Goal: Task Accomplishment & Management: Complete application form

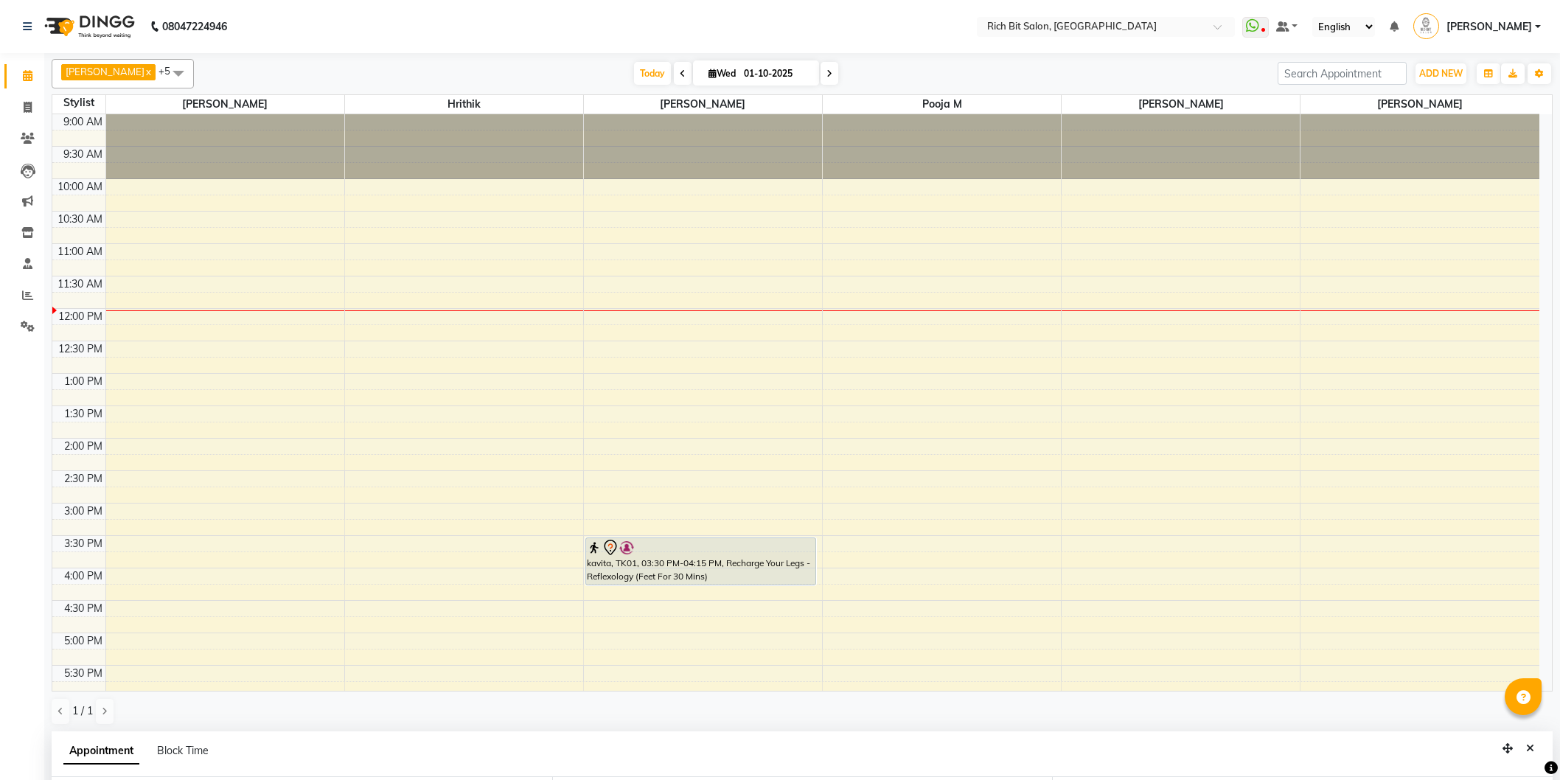
select select "8680"
select select "930"
select select "236"
select select "tentative"
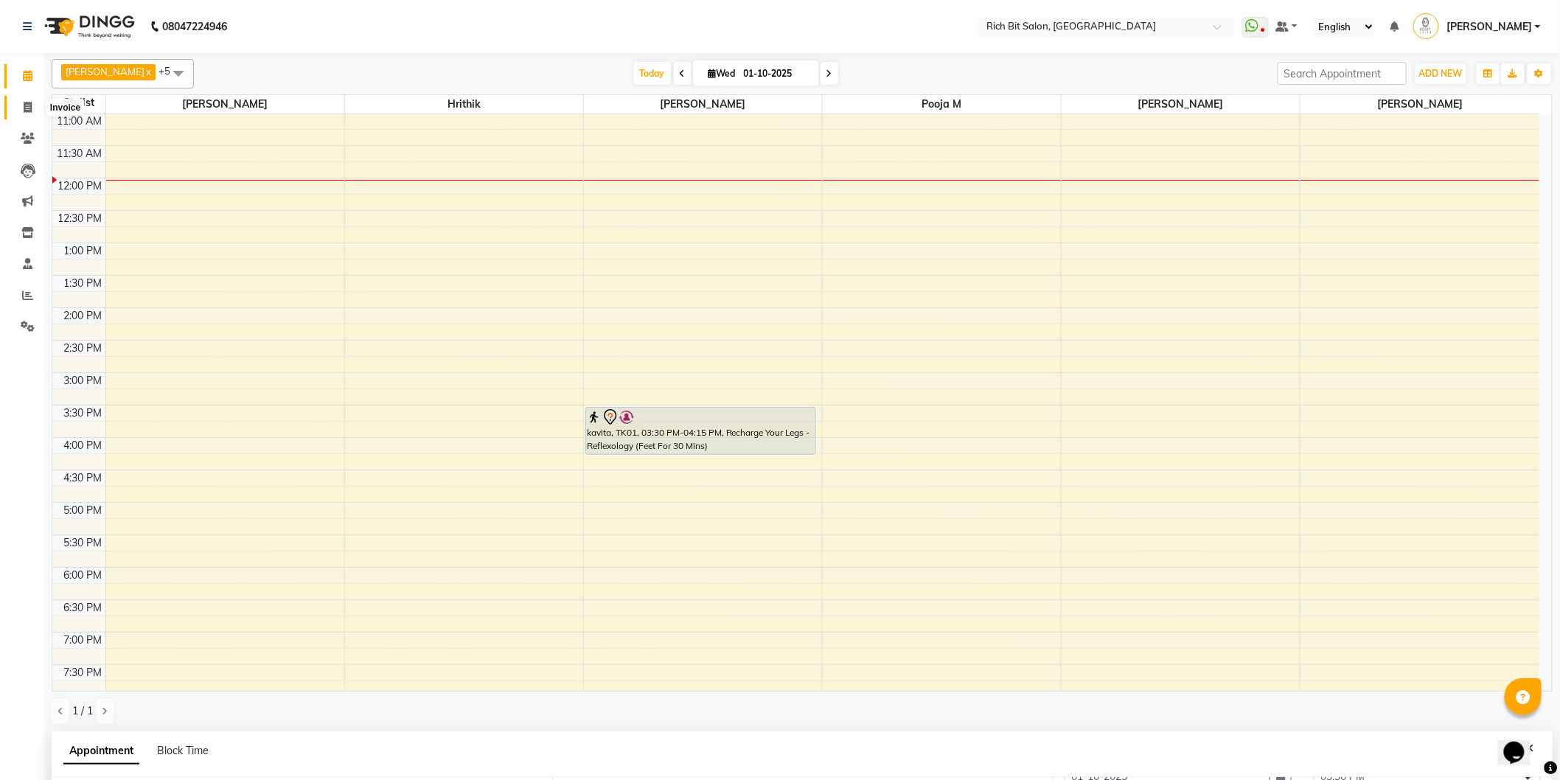
click at [22, 101] on span at bounding box center [28, 108] width 26 height 17
select select "service"
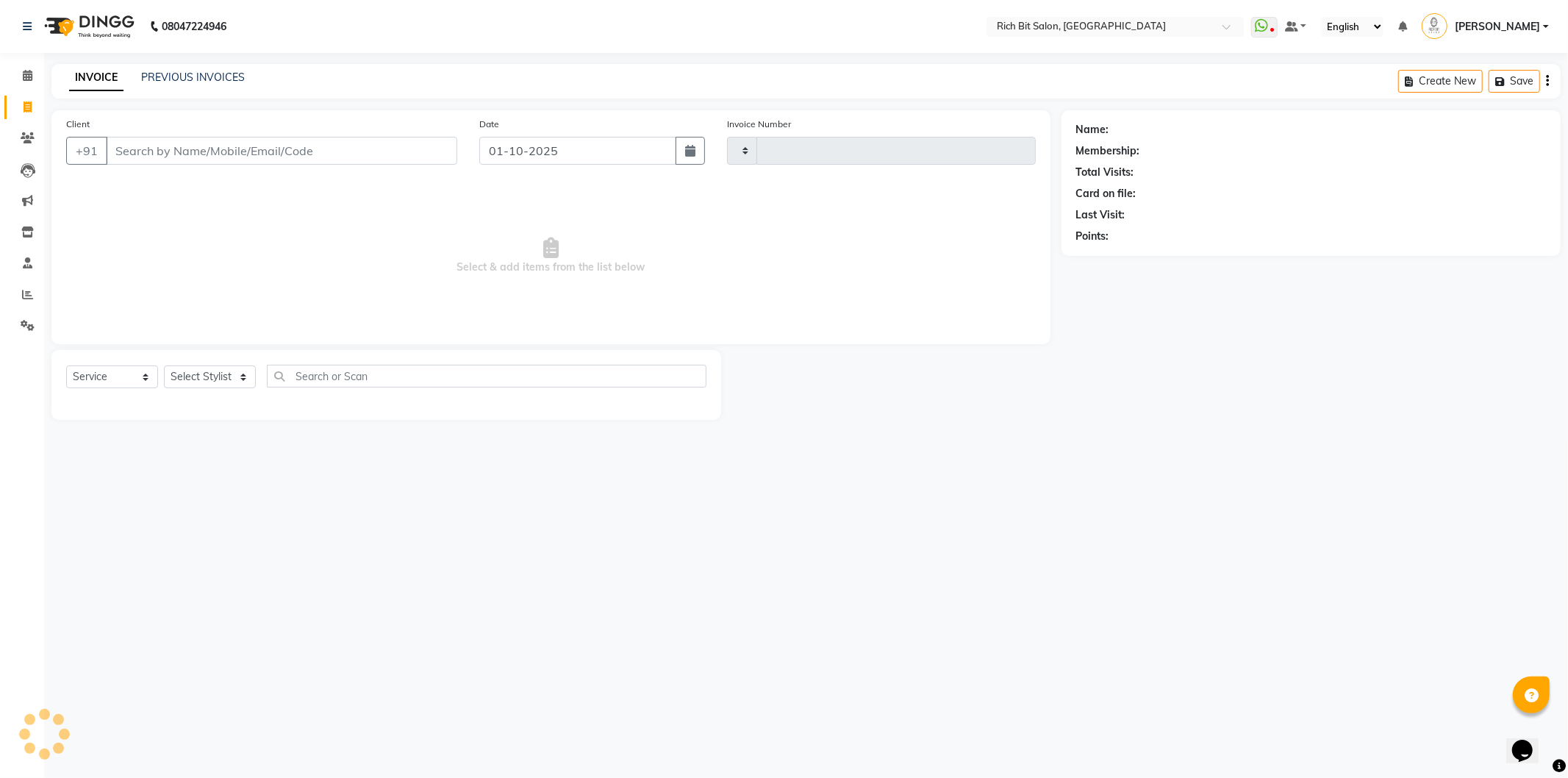
type input "1281"
select select "609"
click at [207, 149] on input "Client" at bounding box center [281, 151] width 351 height 28
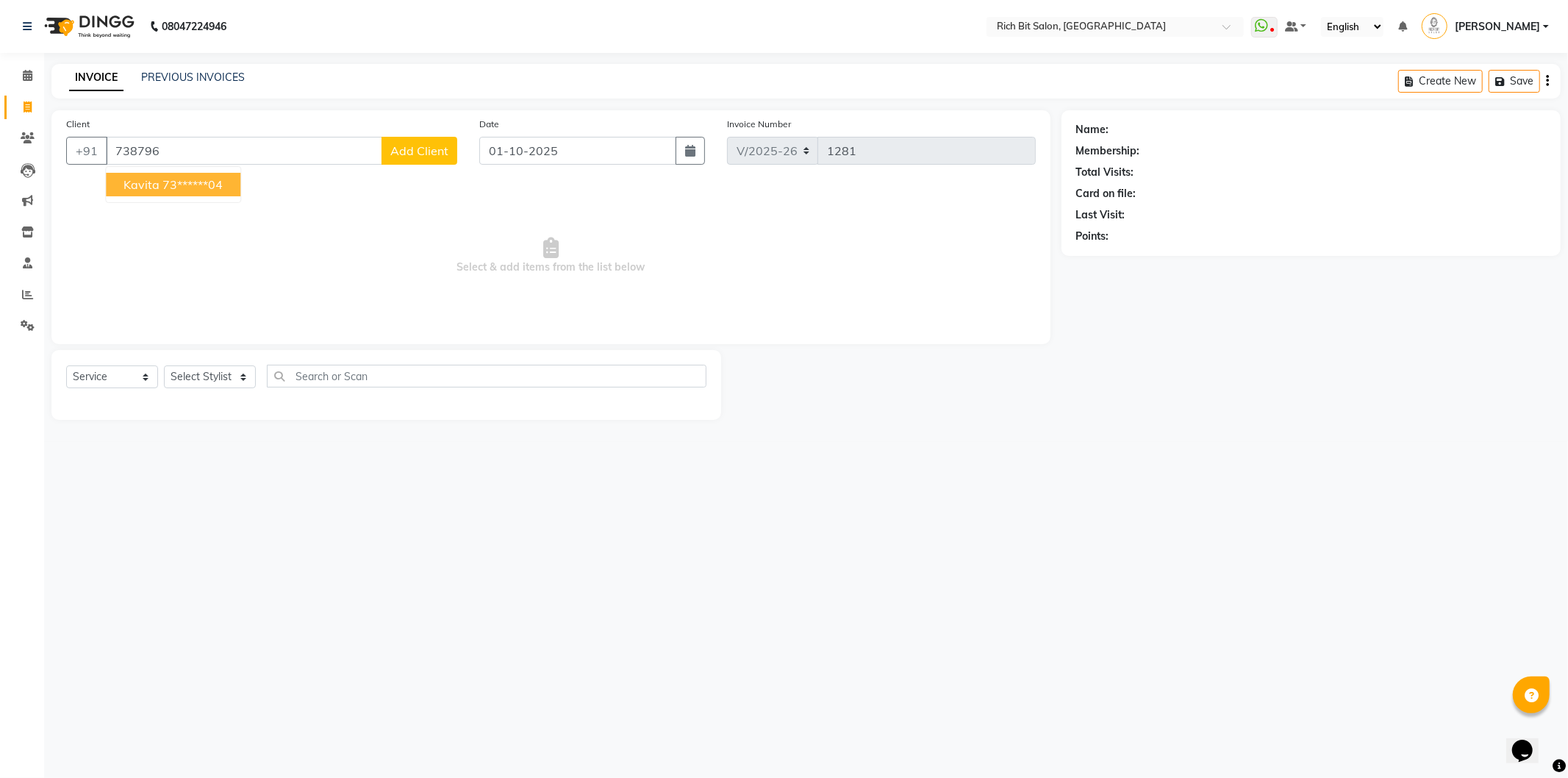
click at [196, 182] on ngb-highlight "73******04" at bounding box center [193, 185] width 60 height 15
type input "73******04"
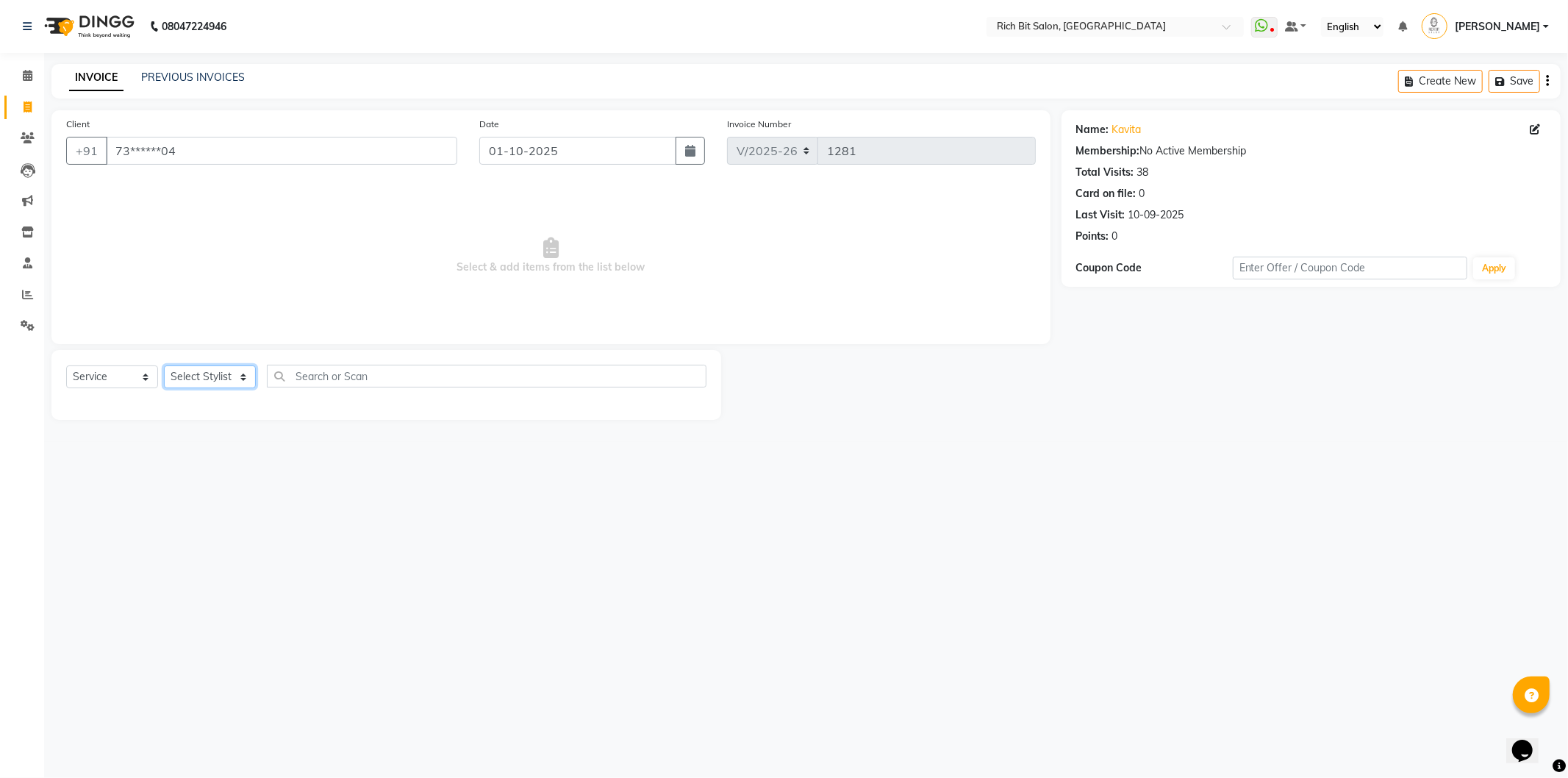
click at [200, 376] on select "Select Stylist Hrithik Mangesh NIKITA Parimal Kadam Pooja m Reception 1 Recepti…" at bounding box center [209, 376] width 92 height 23
select select "8677"
click at [164, 366] on select "Select Stylist Hrithik Mangesh NIKITA Parimal Kadam Pooja m Reception 1 Recepti…" at bounding box center [209, 376] width 92 height 23
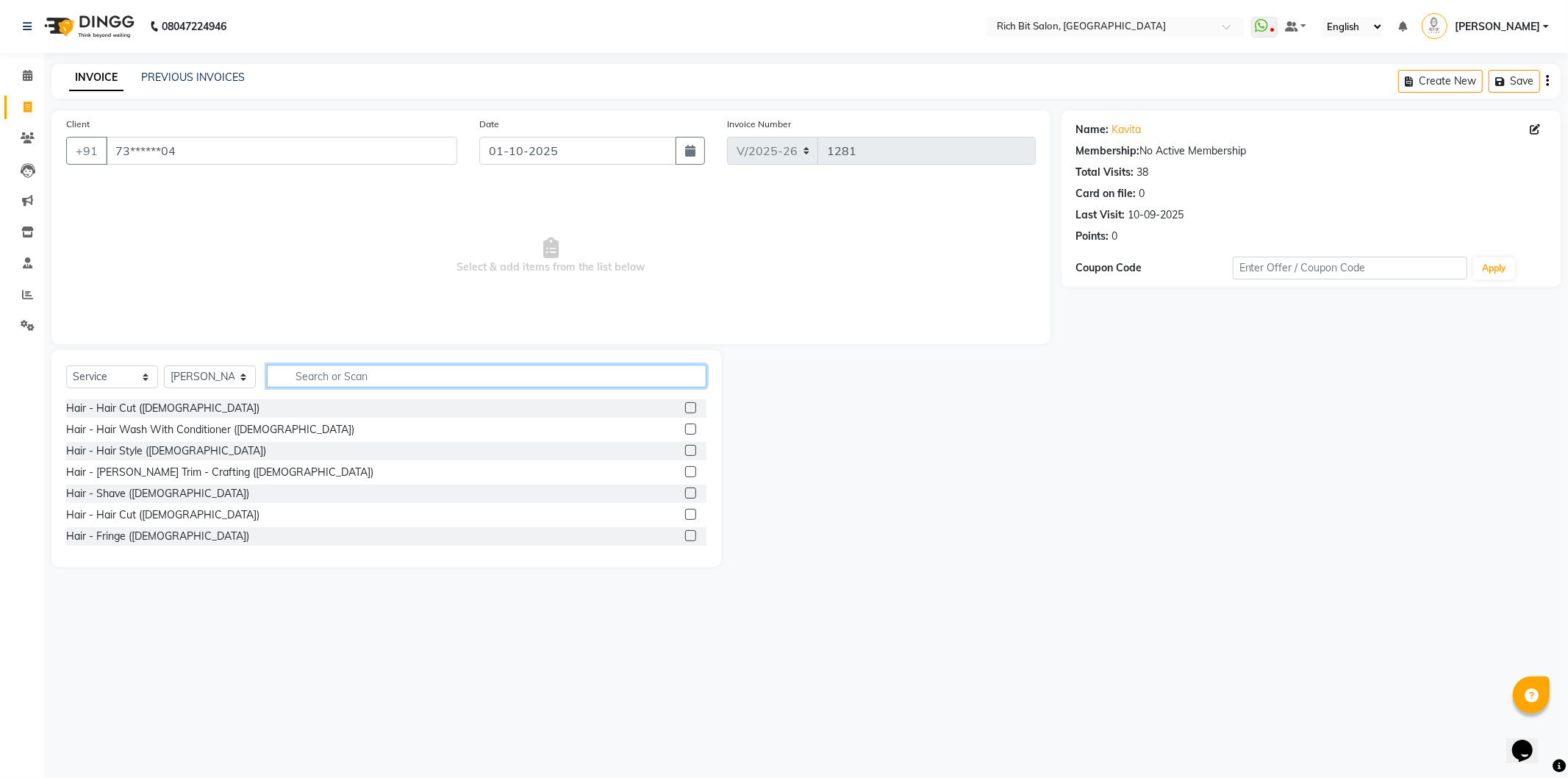
click at [404, 371] on input "text" at bounding box center [487, 376] width 440 height 23
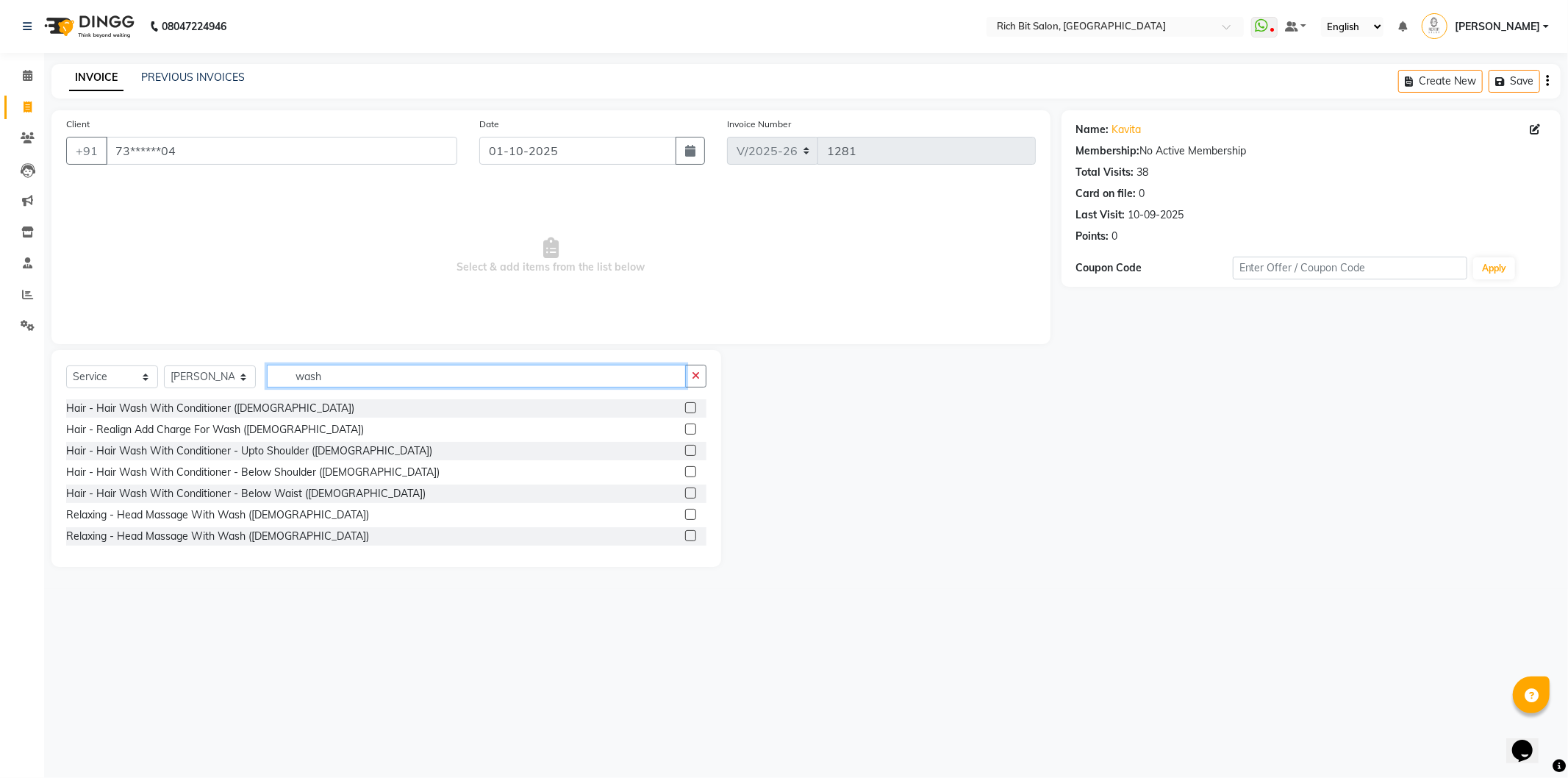
type input "wash"
click at [685, 474] on label at bounding box center [690, 471] width 11 height 11
click at [685, 474] on input "checkbox" at bounding box center [690, 473] width 10 height 10
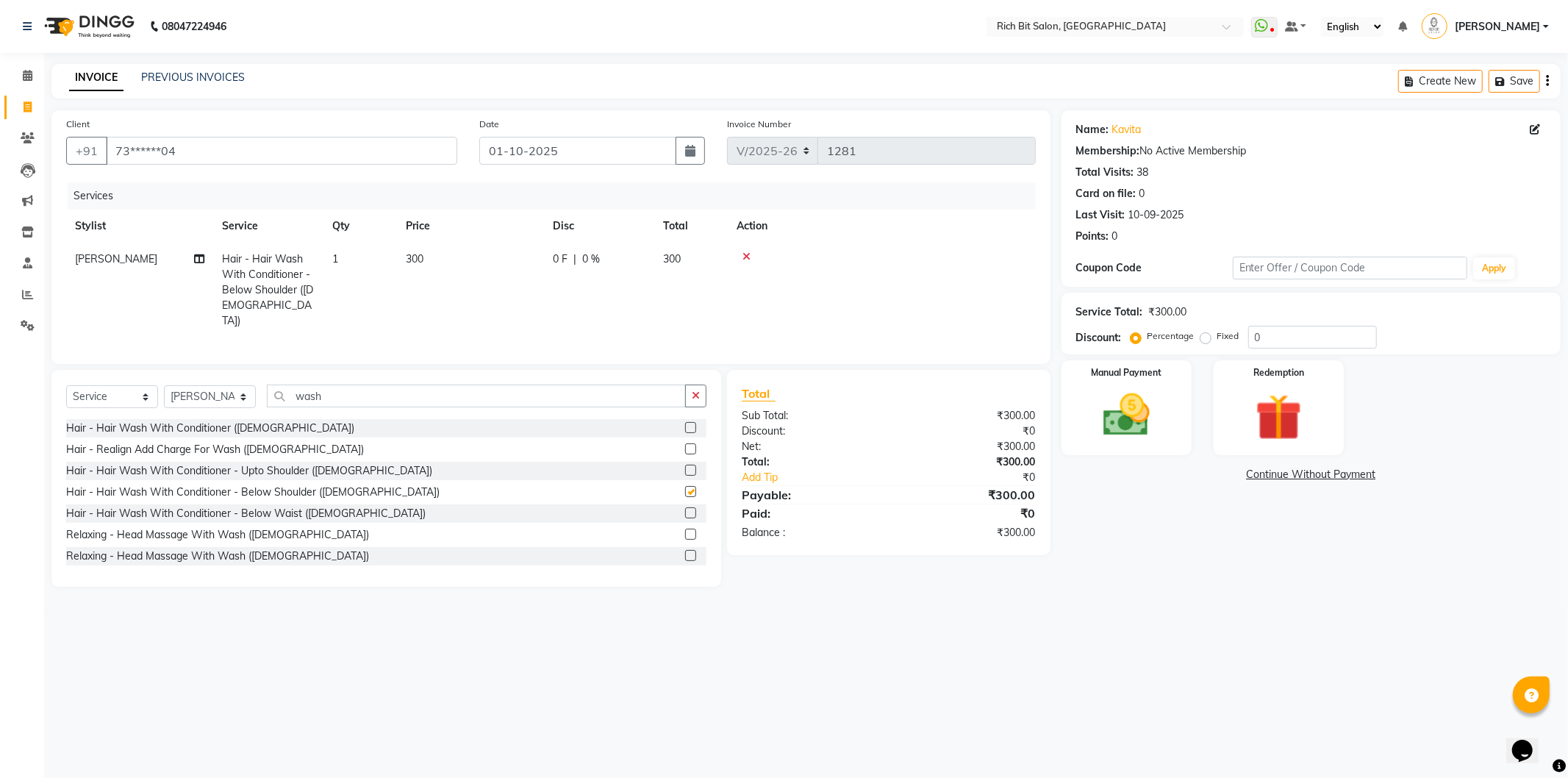
checkbox input "false"
click at [1322, 334] on input "0" at bounding box center [1313, 337] width 129 height 23
type input "0"
click at [592, 259] on span "0 %" at bounding box center [591, 258] width 18 height 15
select select "8677"
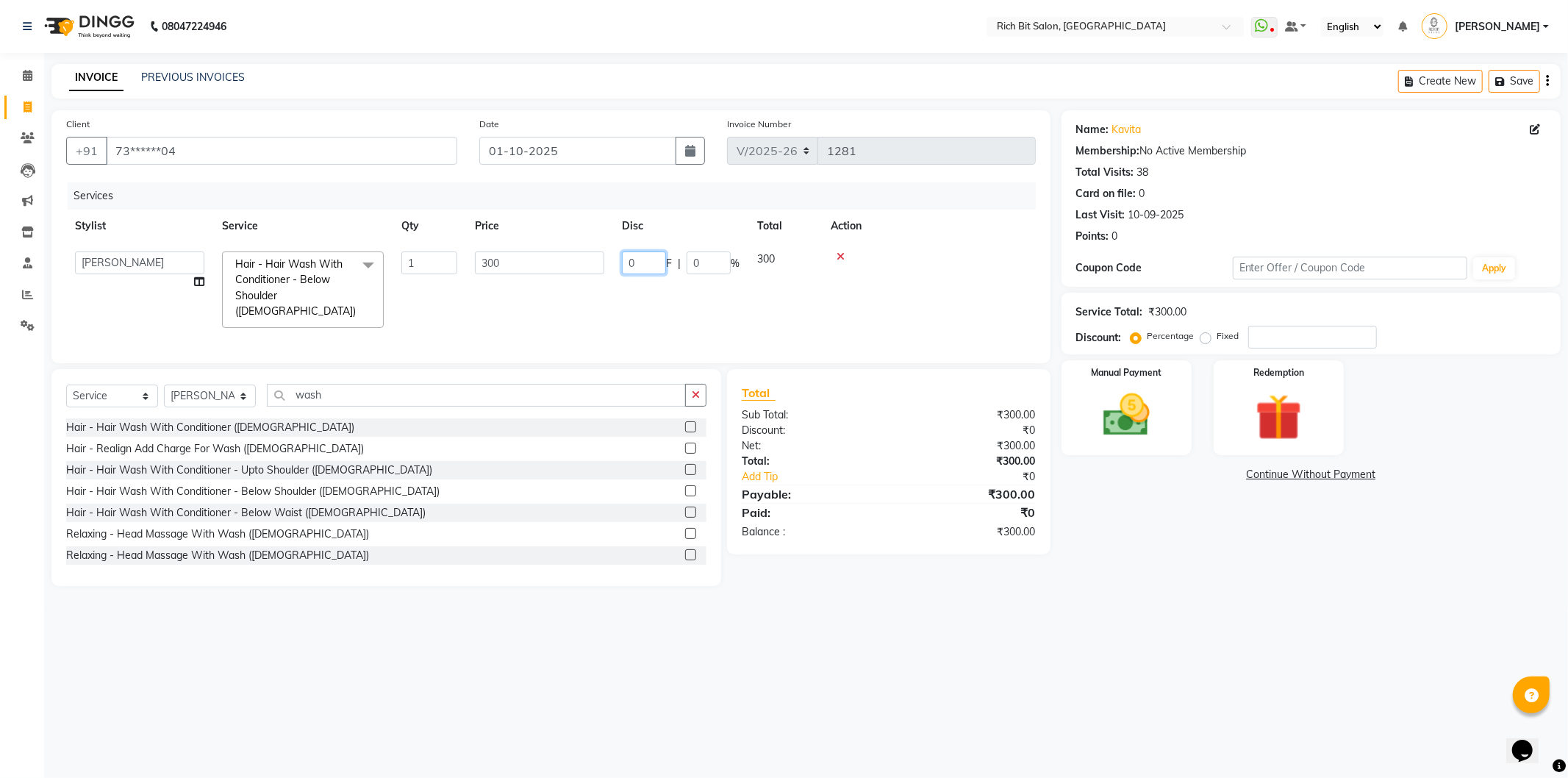
click at [647, 260] on input "0" at bounding box center [644, 262] width 44 height 23
type input "050"
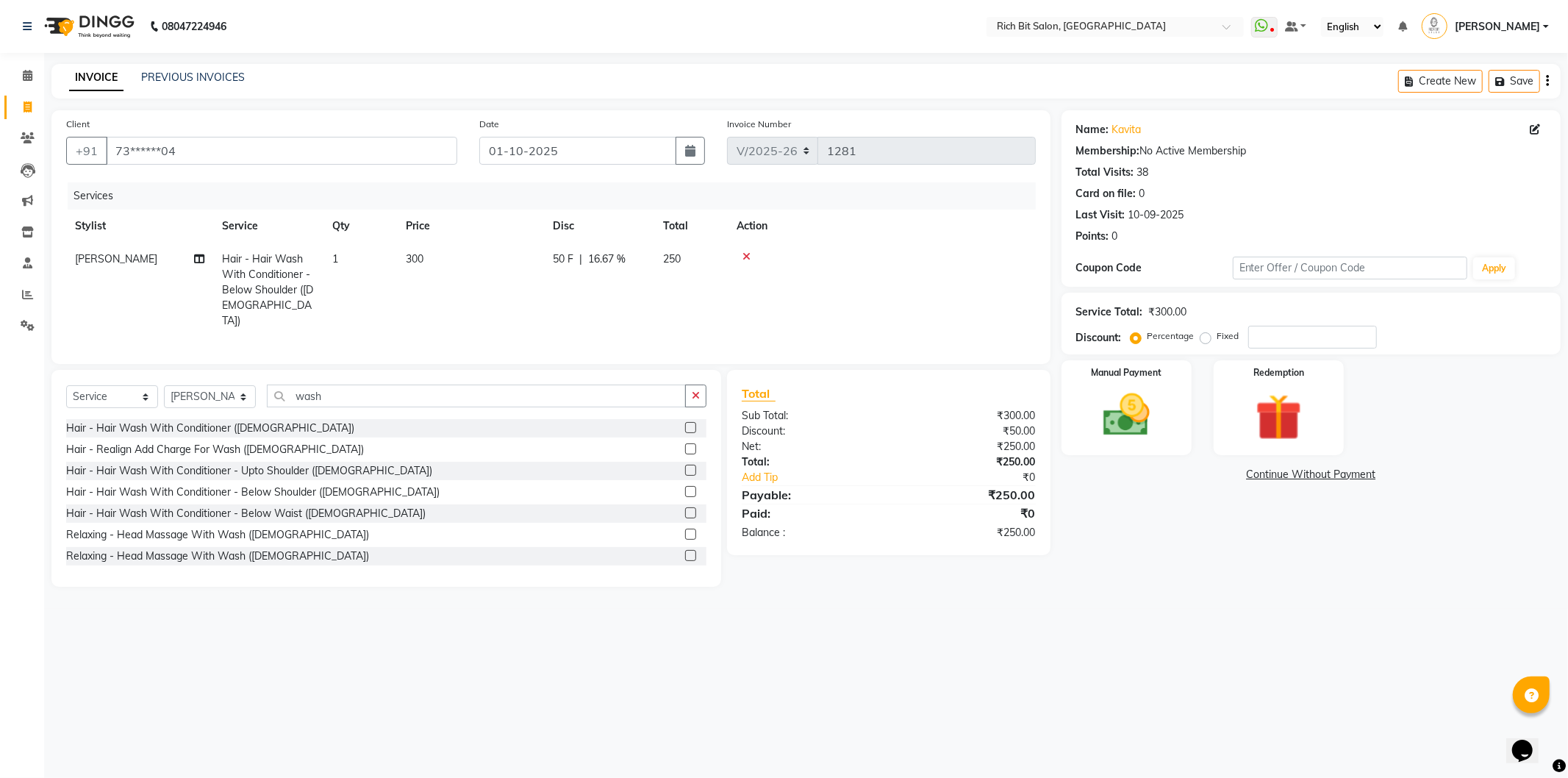
click at [638, 288] on td "50 F | 16.67 %" at bounding box center [599, 289] width 111 height 95
select select "8677"
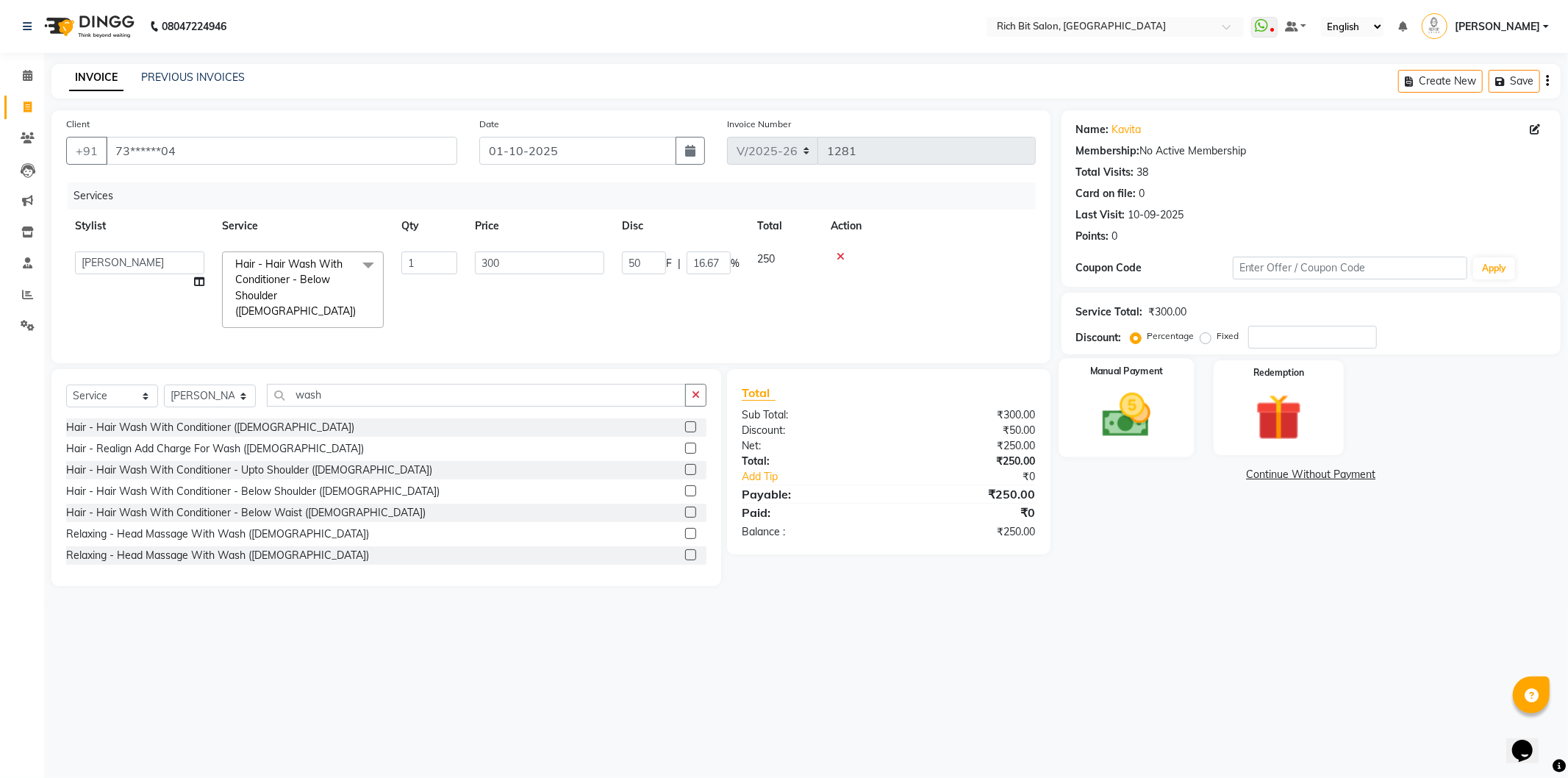
click at [1120, 399] on img at bounding box center [1126, 415] width 79 height 56
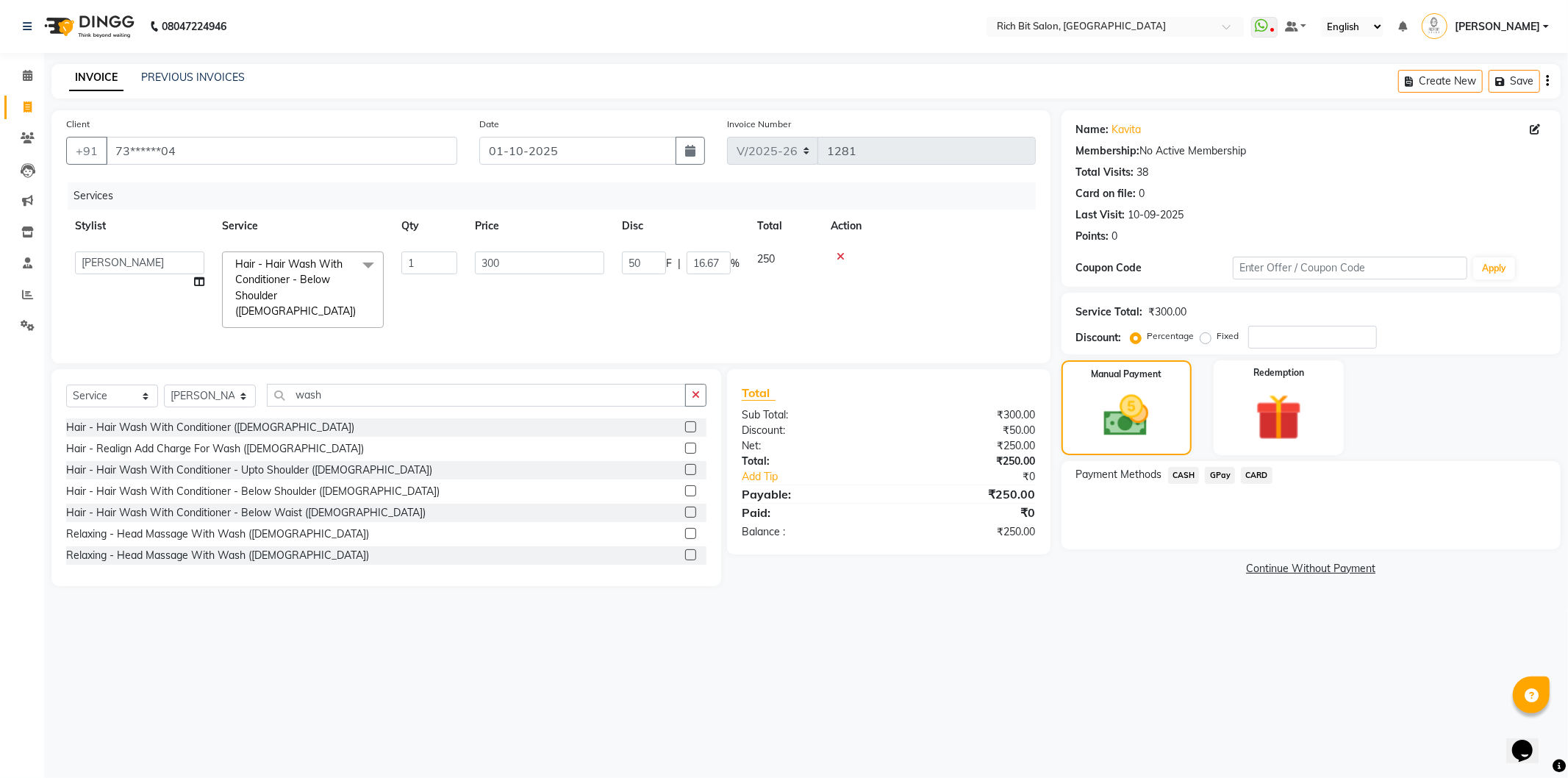
click at [1185, 472] on span "CASH" at bounding box center [1184, 475] width 32 height 17
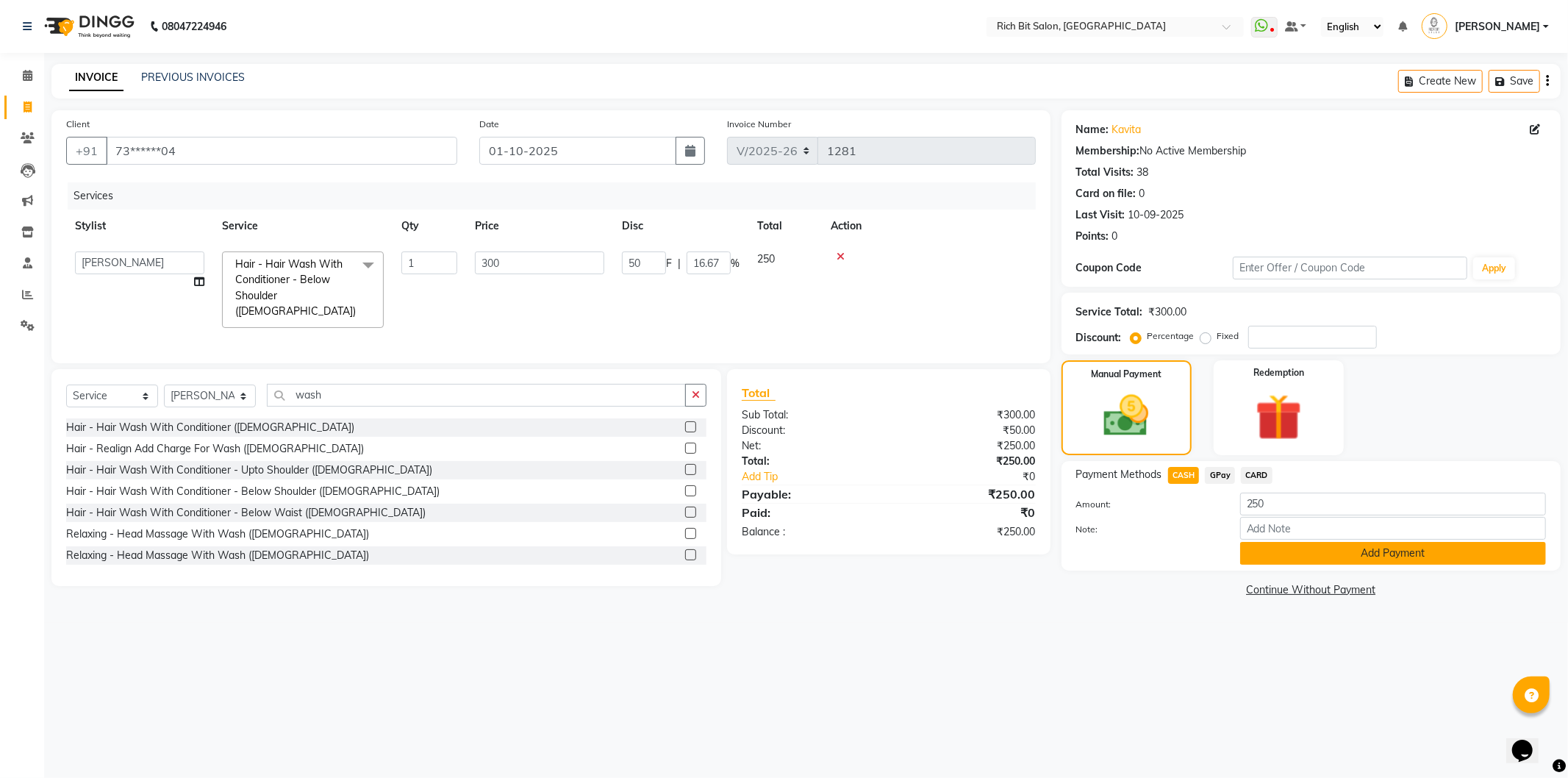
click at [1253, 550] on button "Add Payment" at bounding box center [1393, 553] width 306 height 23
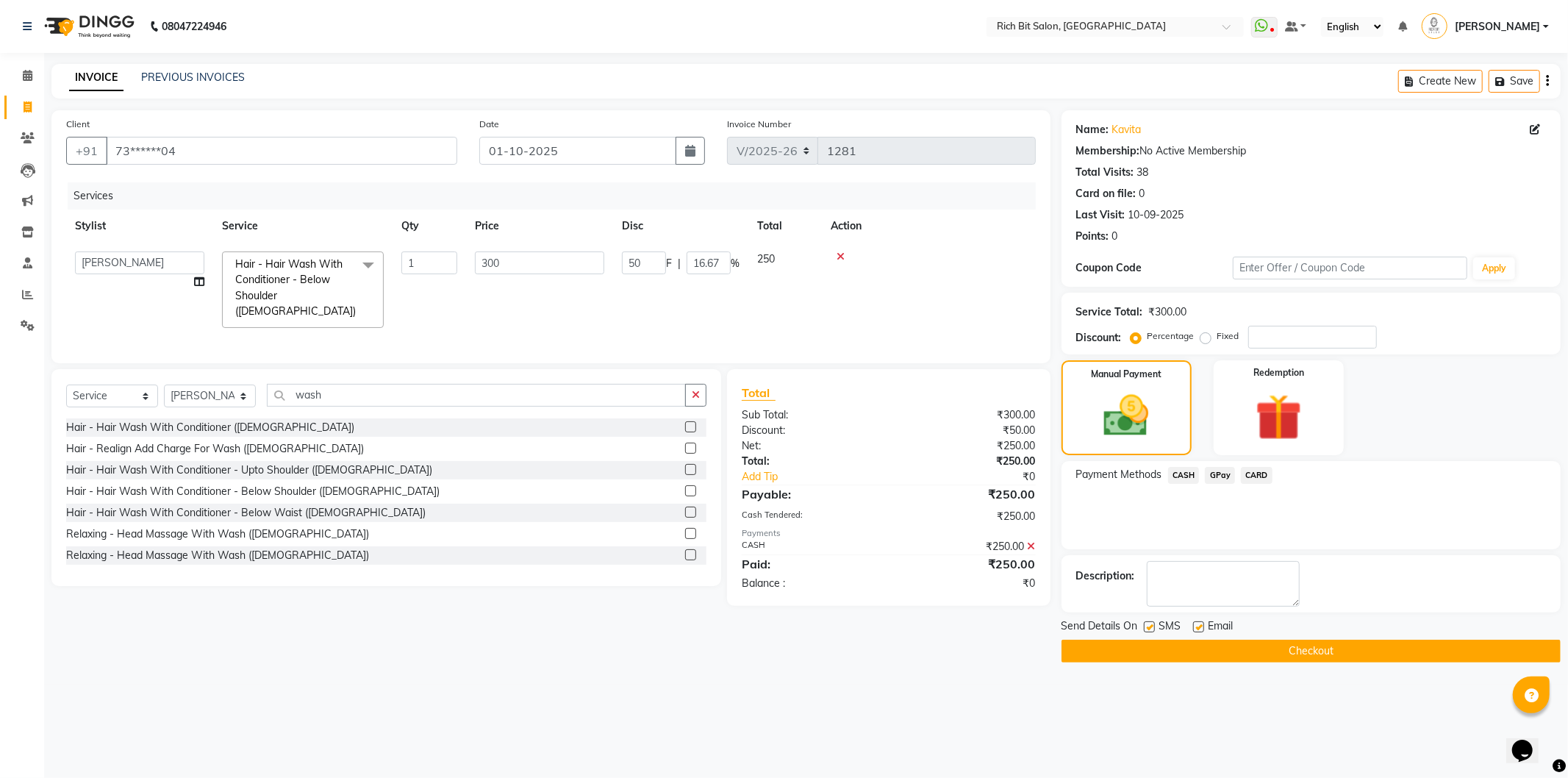
click at [1263, 644] on button "Checkout" at bounding box center [1311, 650] width 500 height 23
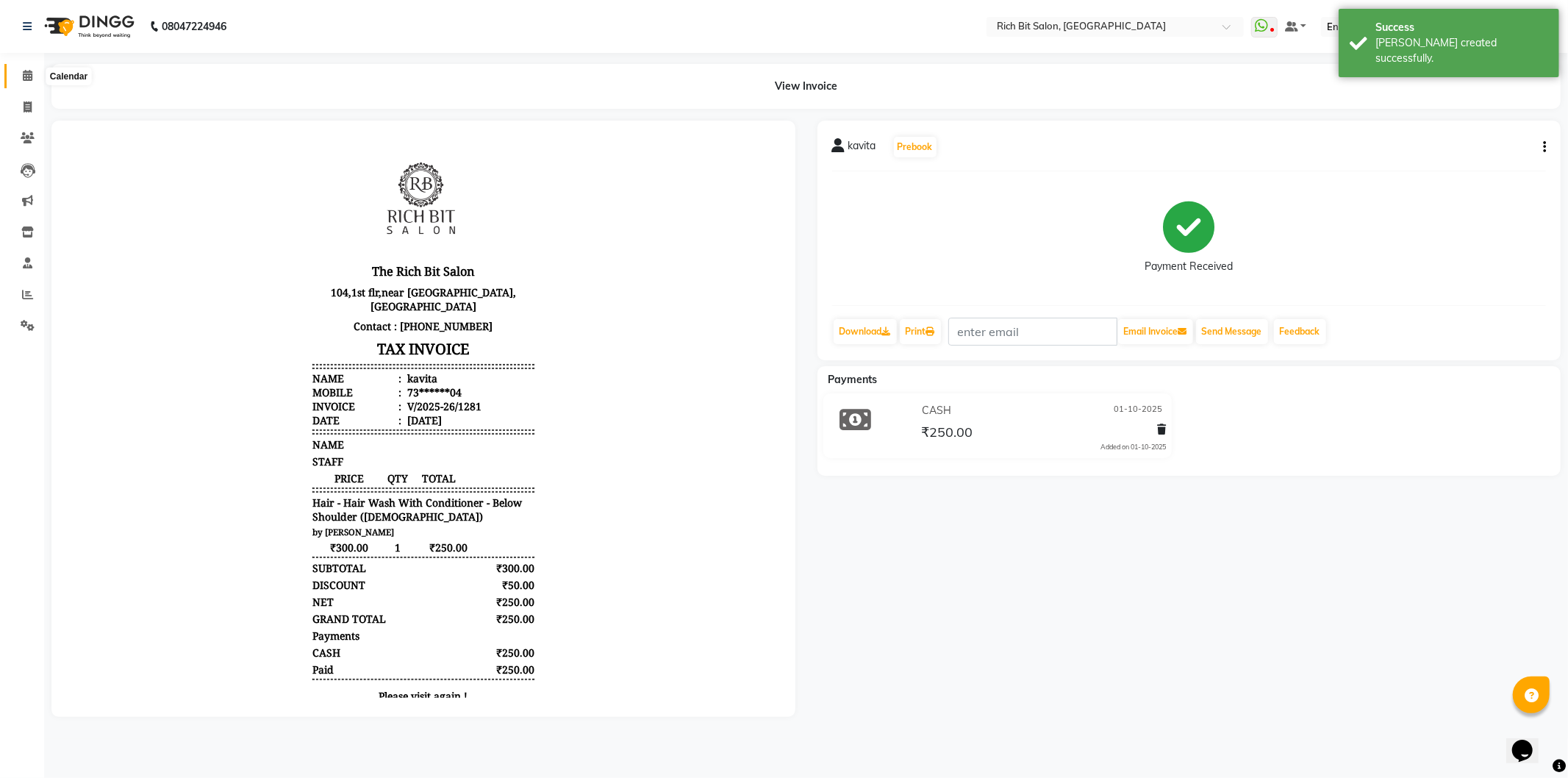
click at [24, 75] on icon at bounding box center [28, 75] width 10 height 11
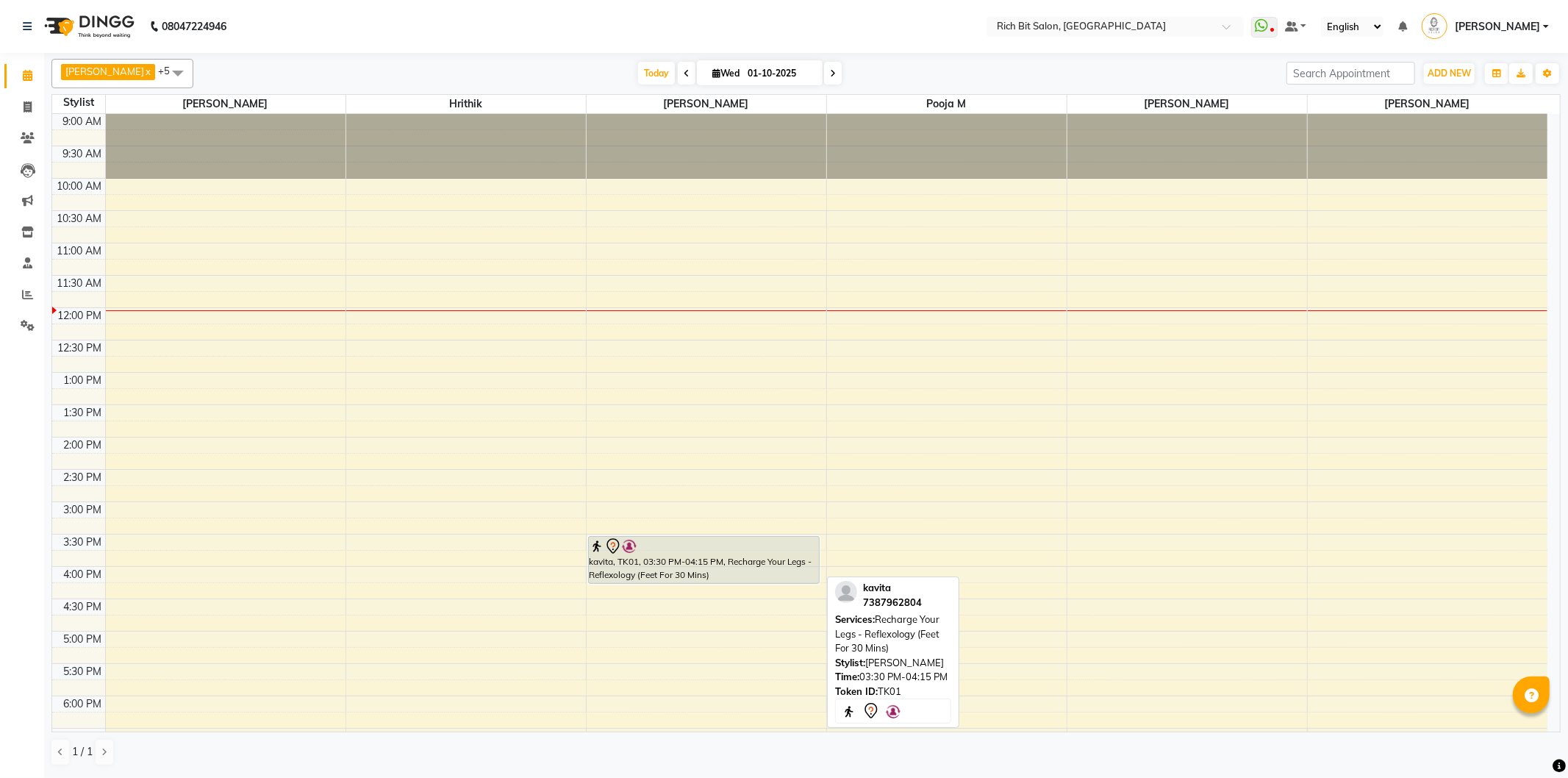
click at [614, 562] on div "kavita, TK01, 03:30 PM-04:15 PM, Recharge Your Legs - Reflexology (Feet For 30 …" at bounding box center [703, 560] width 230 height 46
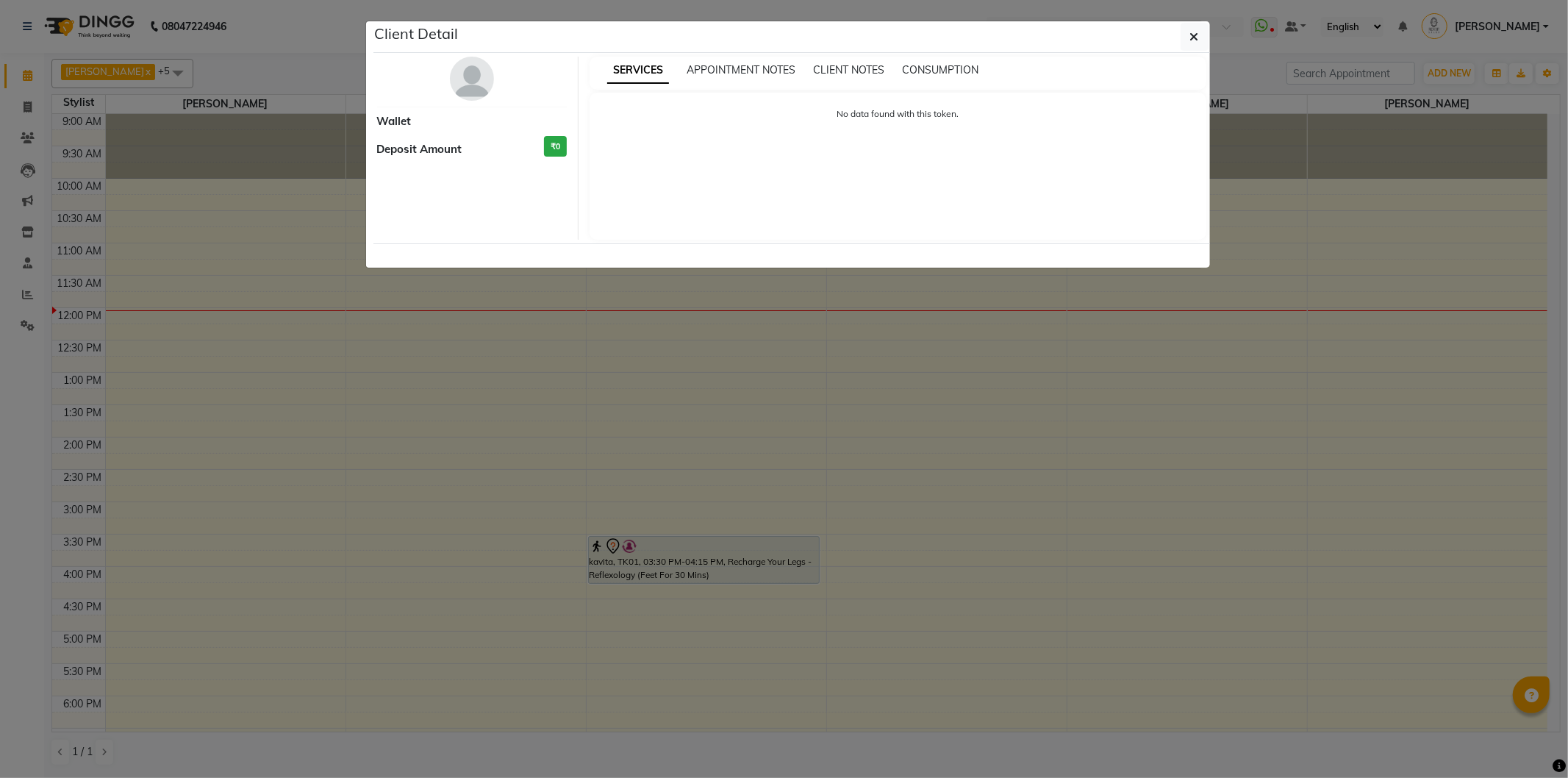
select select "7"
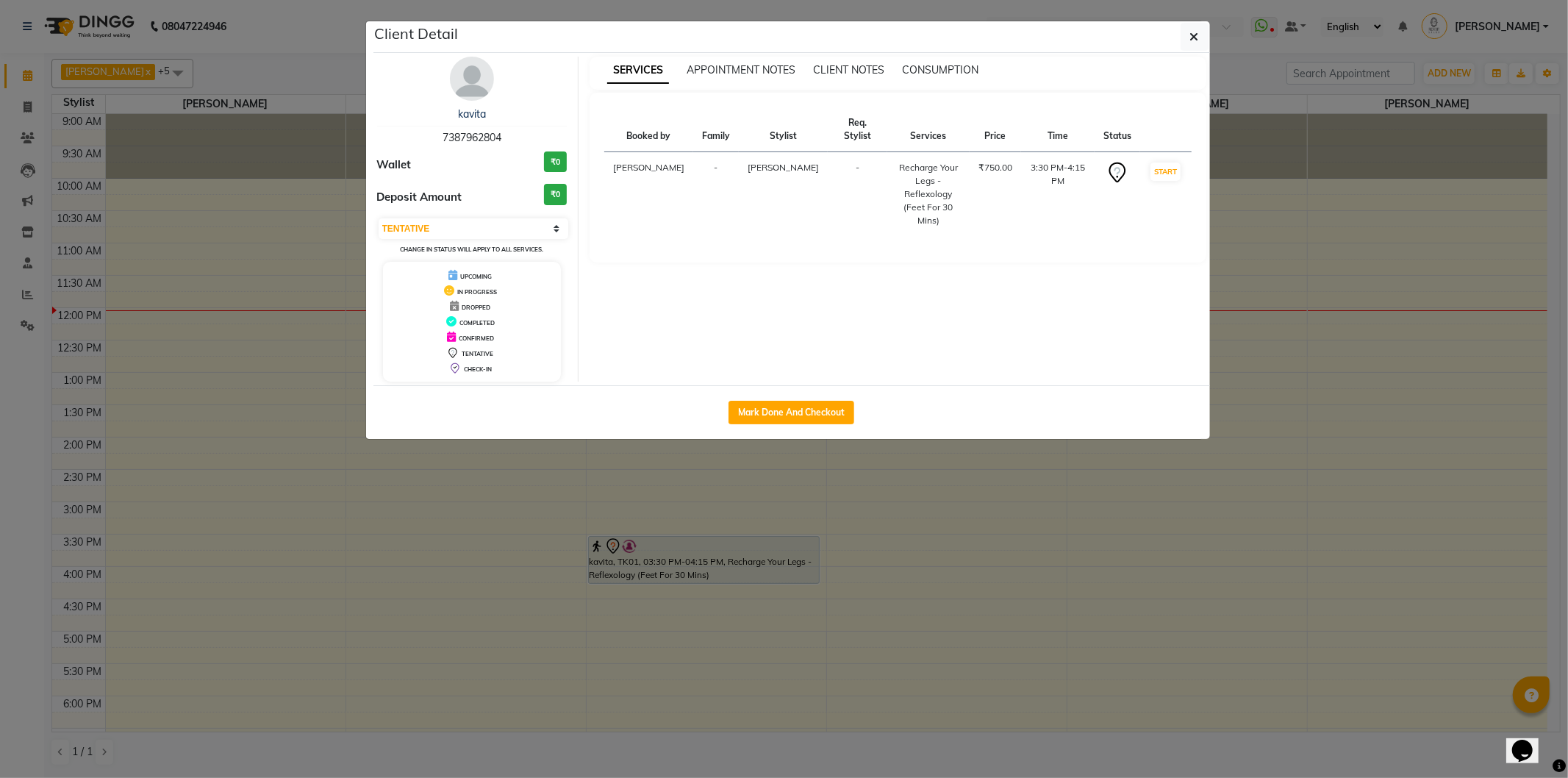
click at [460, 77] on img at bounding box center [472, 79] width 44 height 44
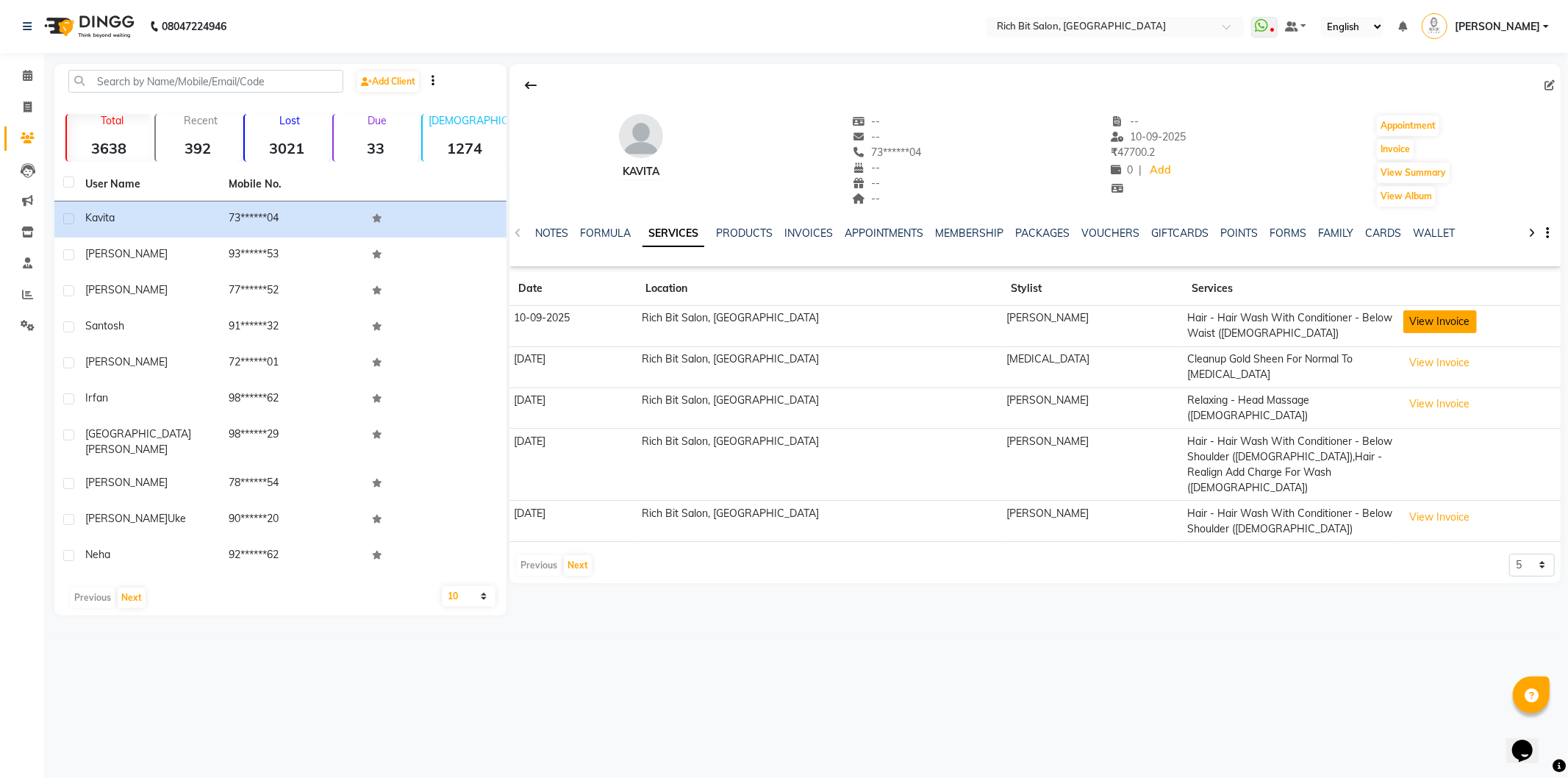
click at [1421, 320] on button "View Invoice" at bounding box center [1440, 321] width 74 height 23
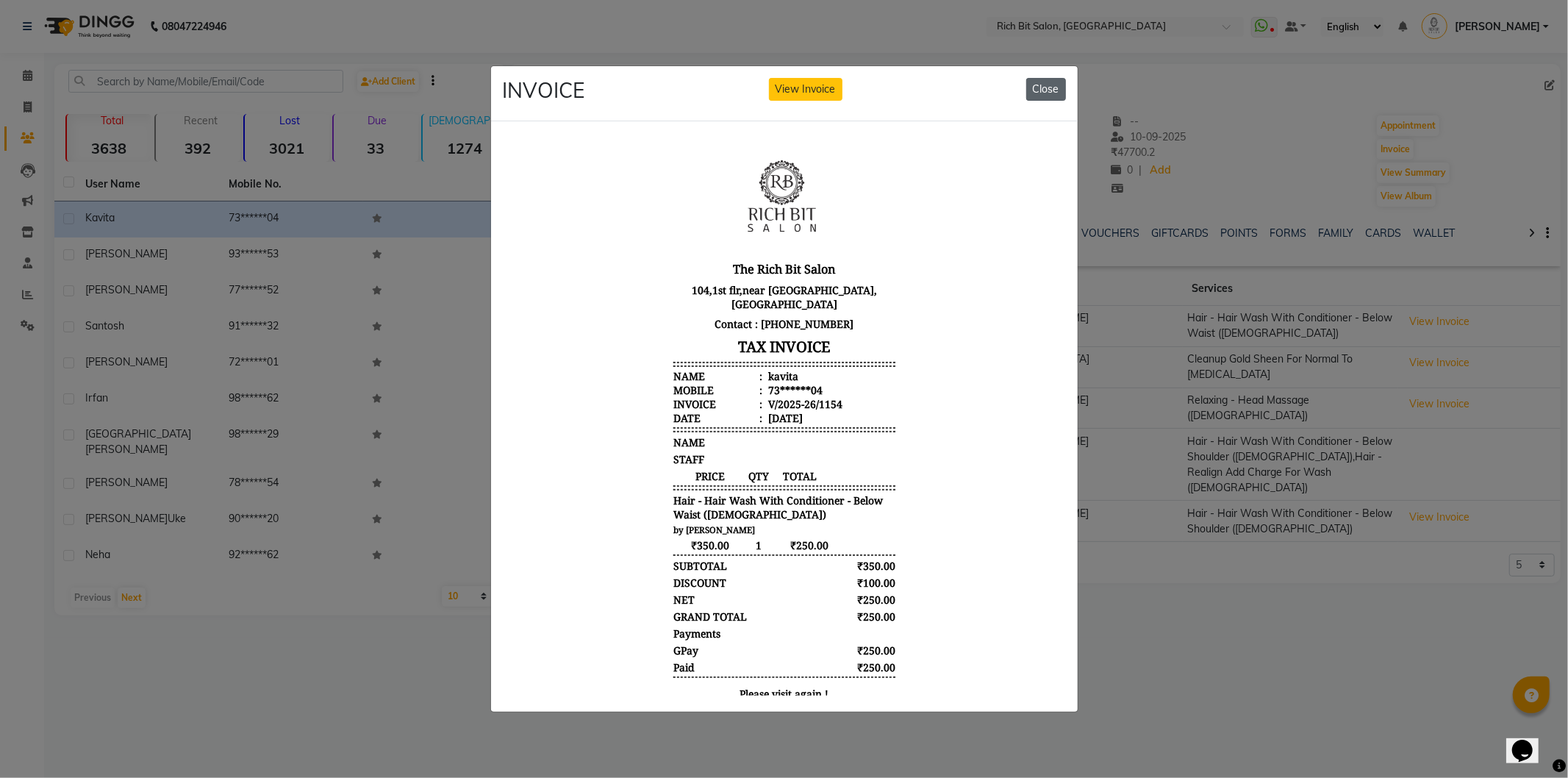
click at [1050, 78] on button "Close" at bounding box center [1046, 89] width 40 height 23
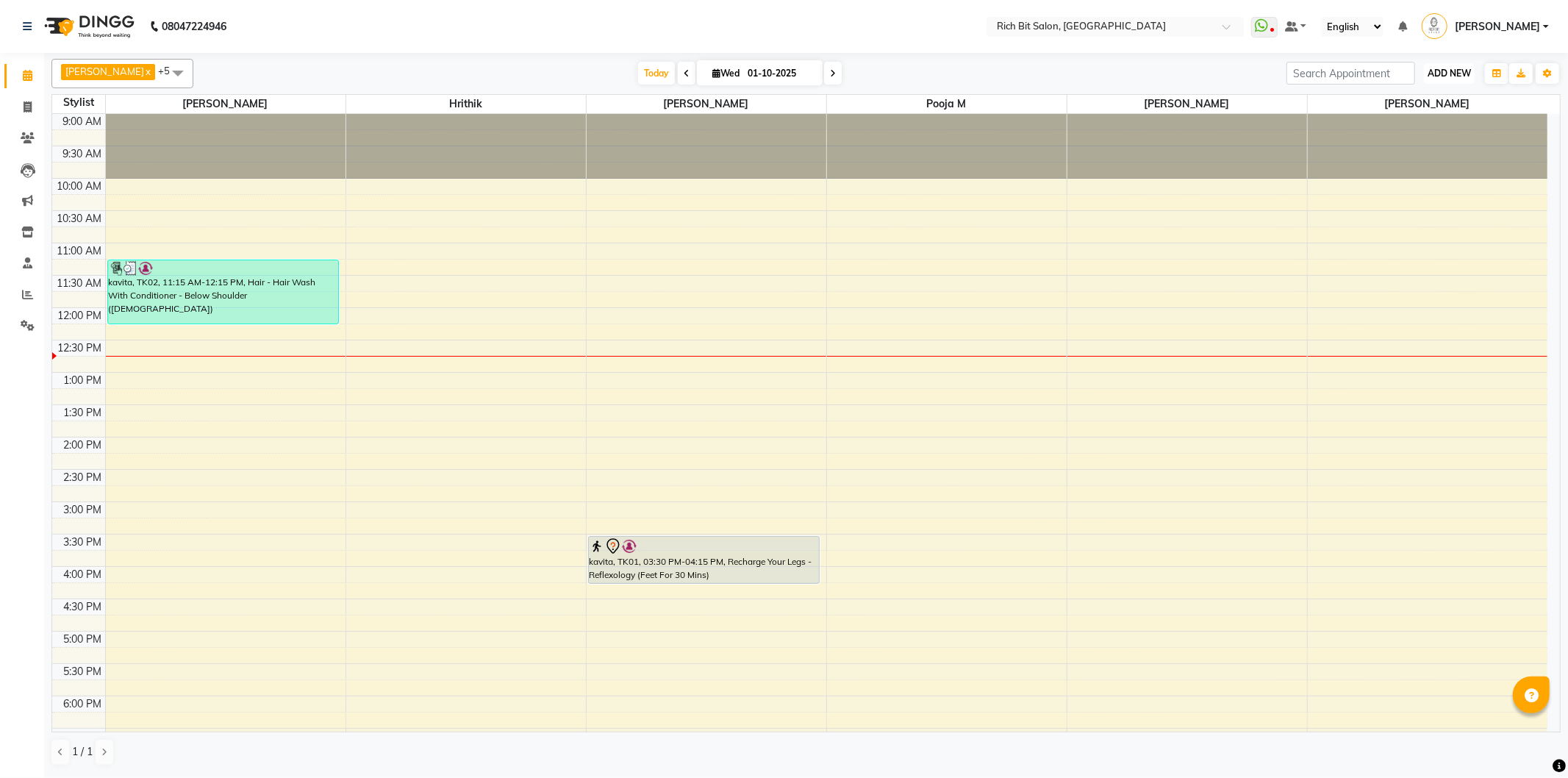
click at [1443, 69] on span "ADD NEW" at bounding box center [1449, 73] width 43 height 11
click at [1432, 97] on button "Add Appointment" at bounding box center [1416, 101] width 116 height 19
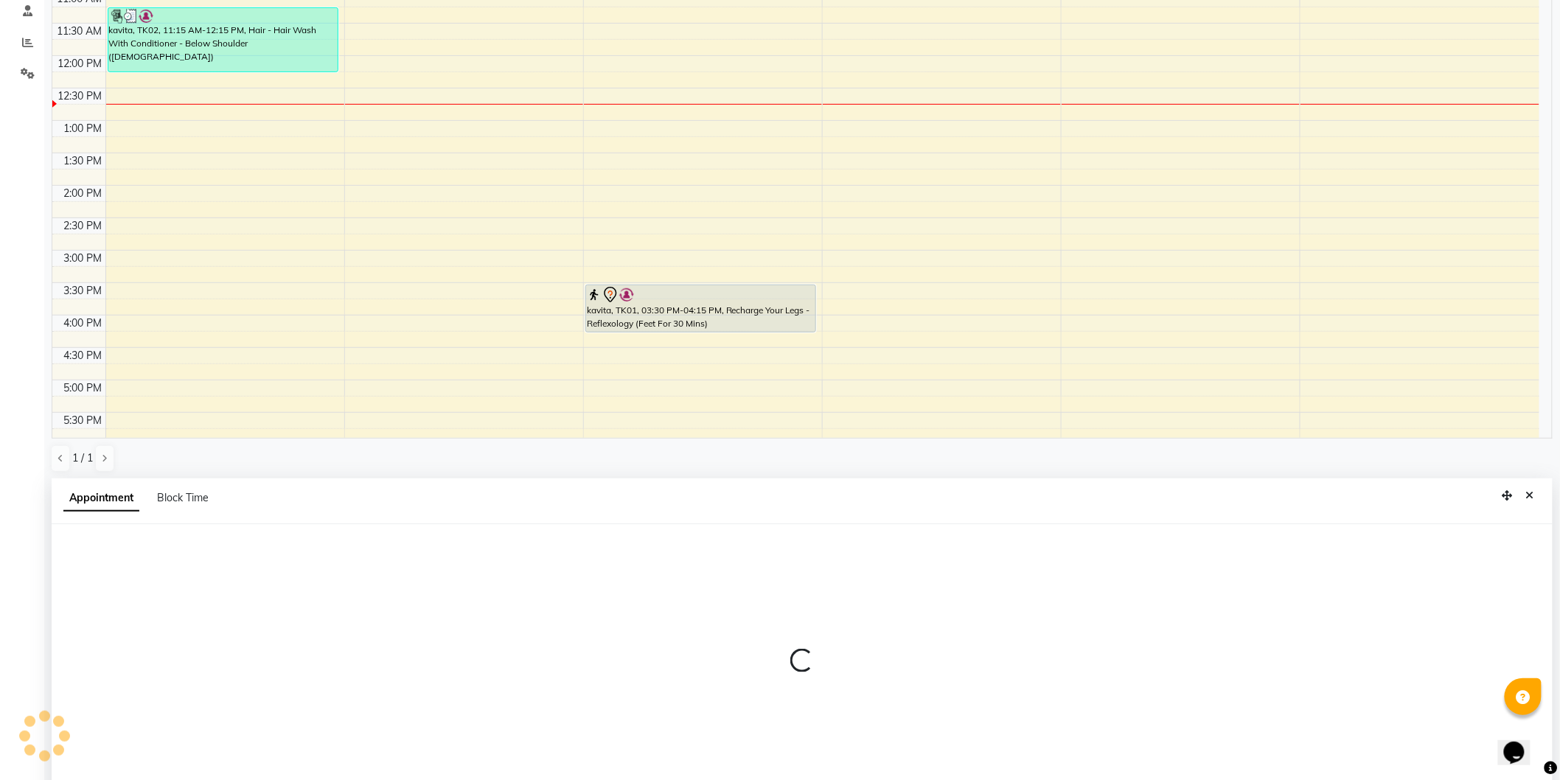
scroll to position [285, 0]
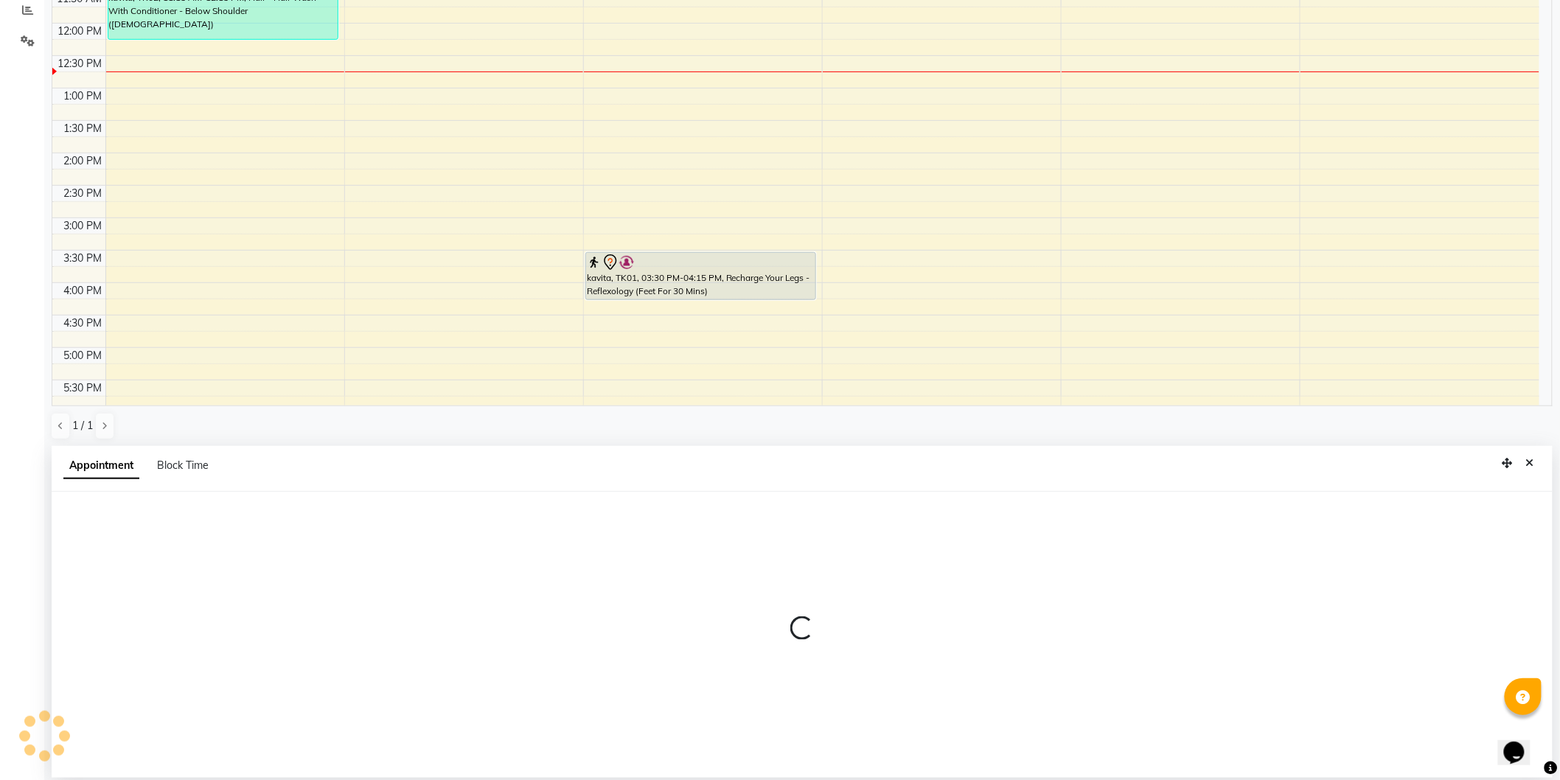
select select "600"
select select "tentative"
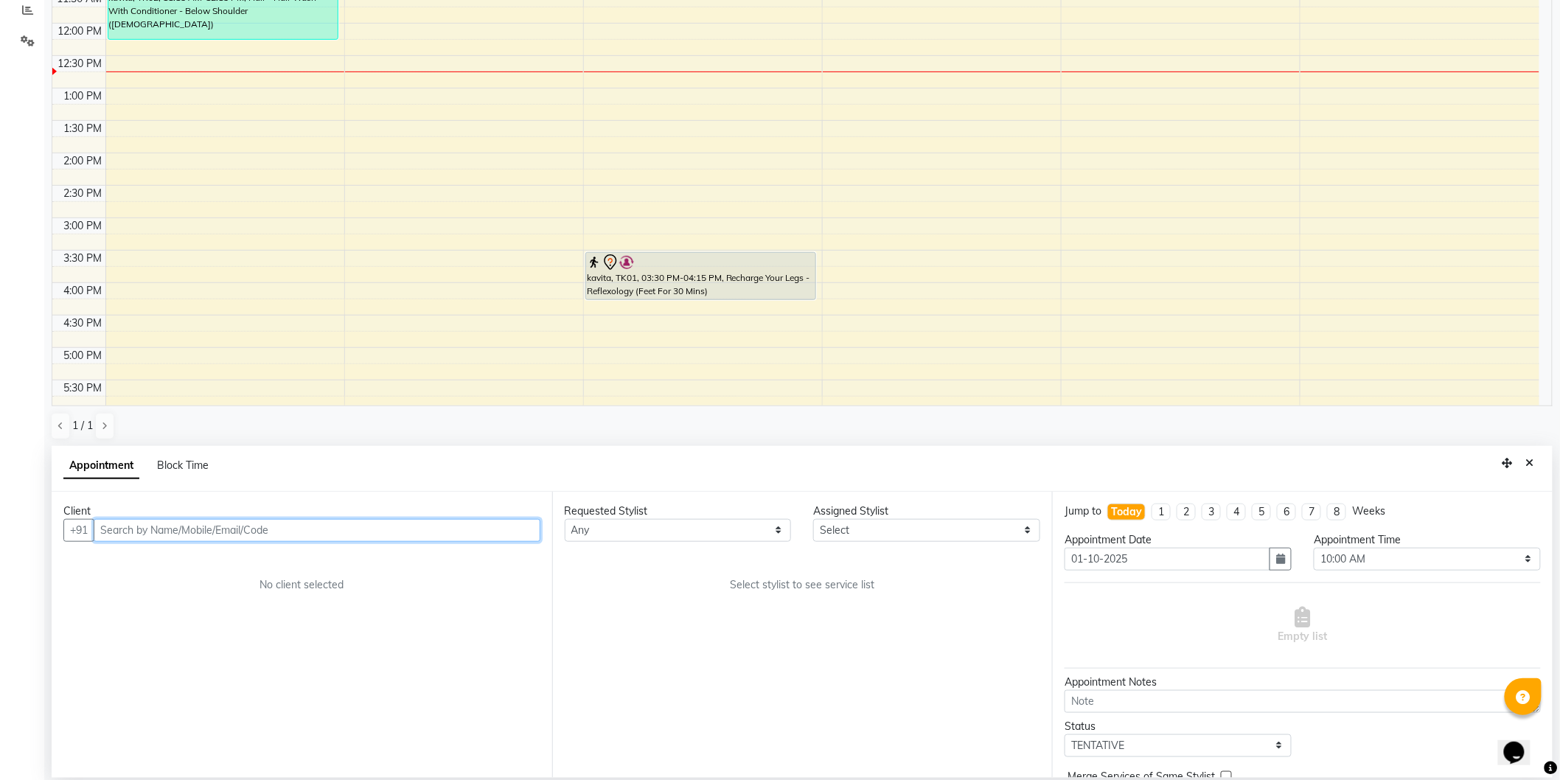
click at [130, 532] on input "text" at bounding box center [317, 530] width 447 height 23
type input "9133961438"
click at [514, 525] on span "Add Client" at bounding box center [509, 529] width 49 height 13
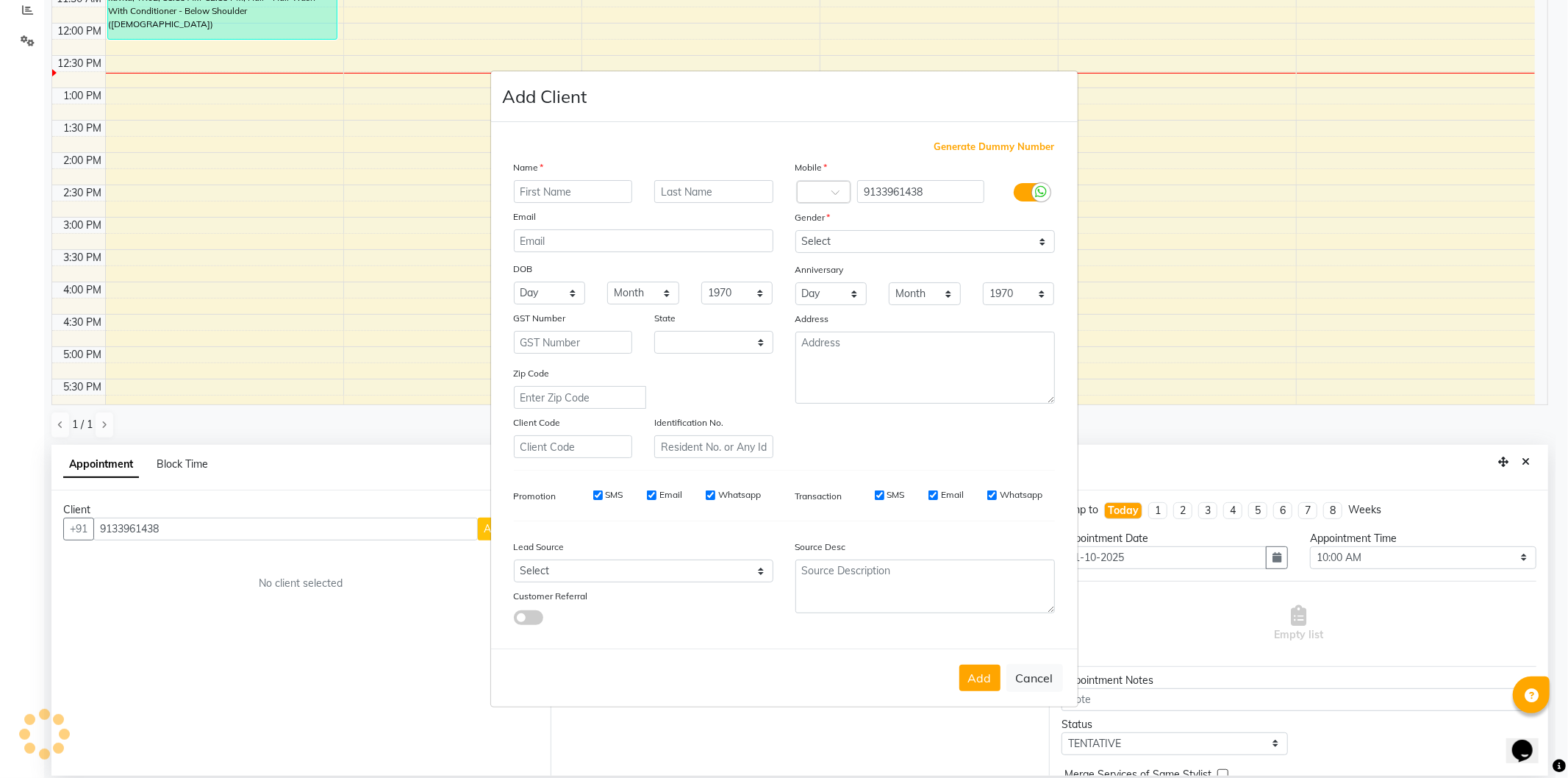
select select "22"
click at [578, 189] on input "text" at bounding box center [573, 192] width 119 height 23
type input "Abhishek"
click at [685, 189] on input "text" at bounding box center [713, 192] width 119 height 23
type input "Kumar"
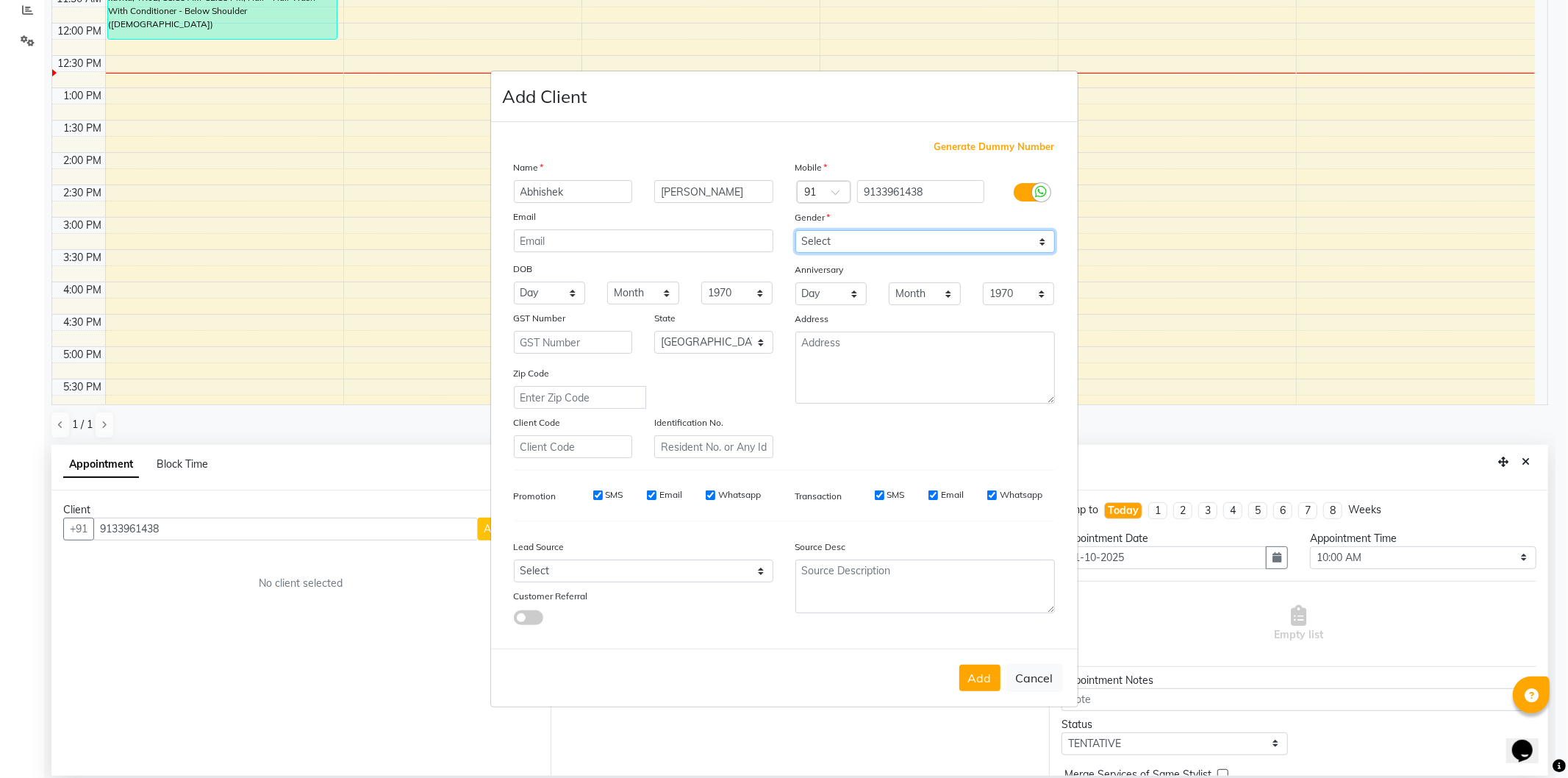
click at [852, 236] on select "Select Male Female Other Prefer Not To Say" at bounding box center [926, 241] width 259 height 23
select select "male"
click at [796, 230] on select "Select Male Female Other Prefer Not To Say" at bounding box center [926, 241] width 259 height 23
click at [977, 675] on button "Add" at bounding box center [980, 677] width 41 height 27
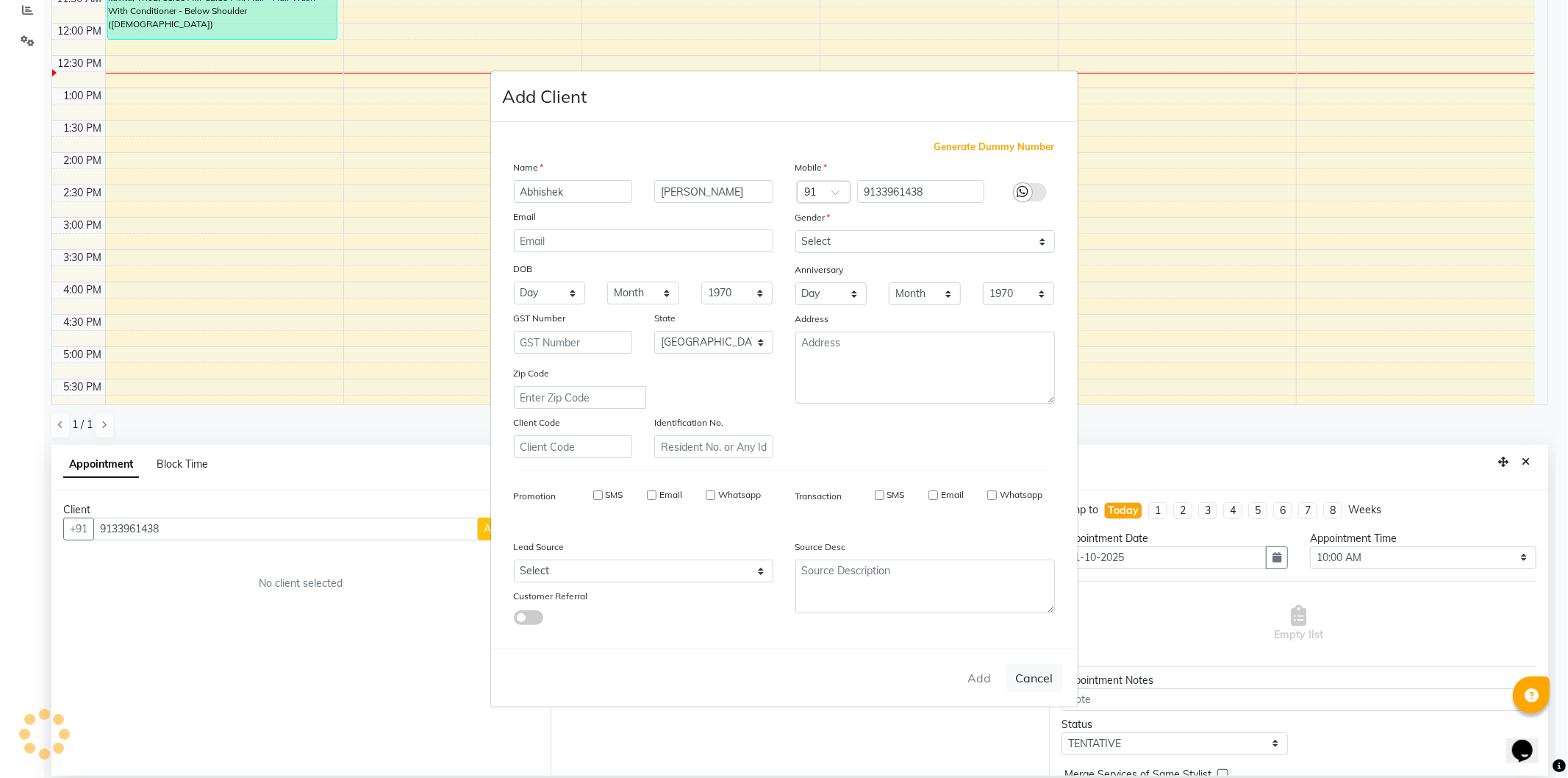
type input "91******38"
select select
select select "null"
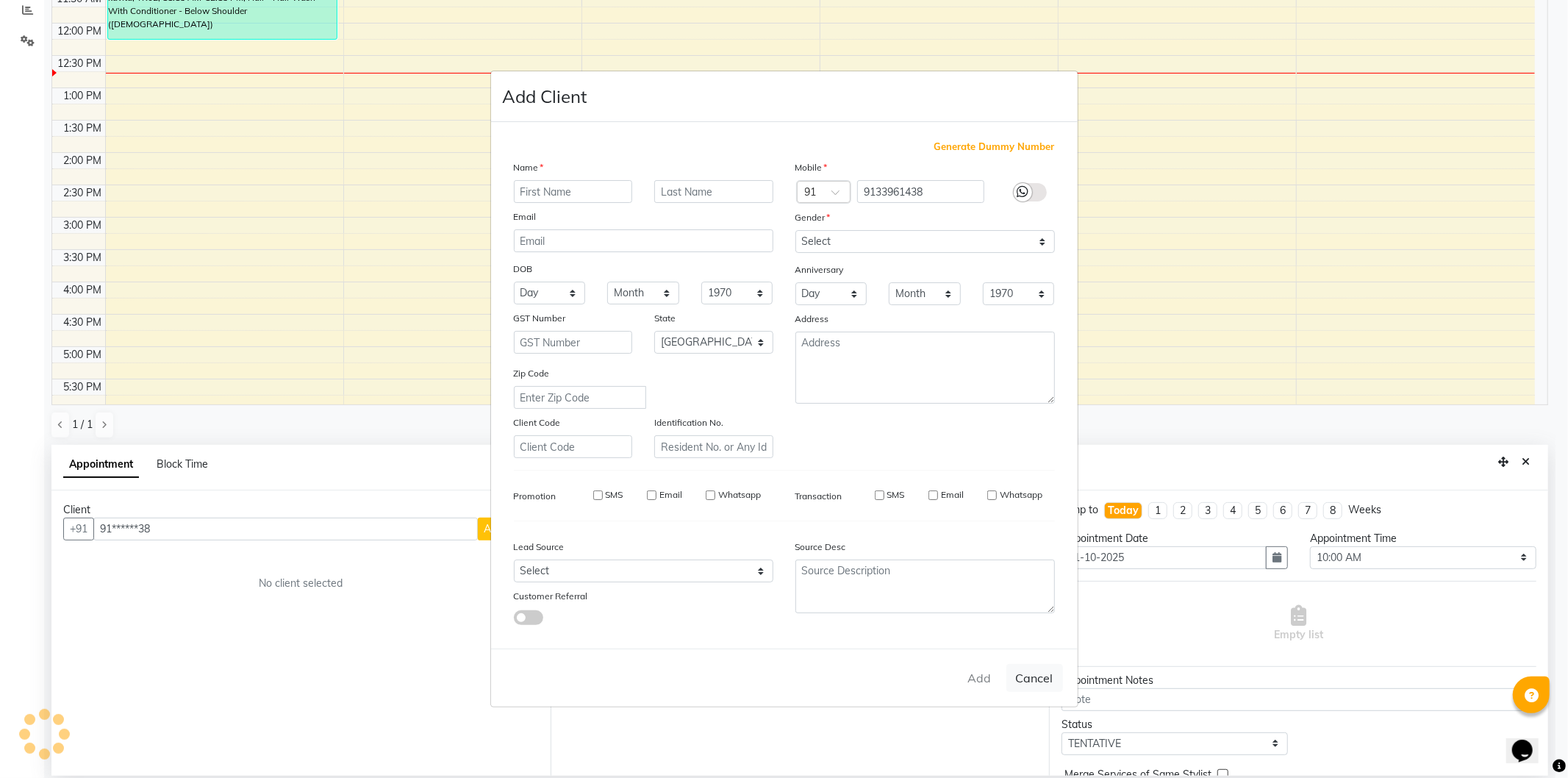
select select
checkbox input "false"
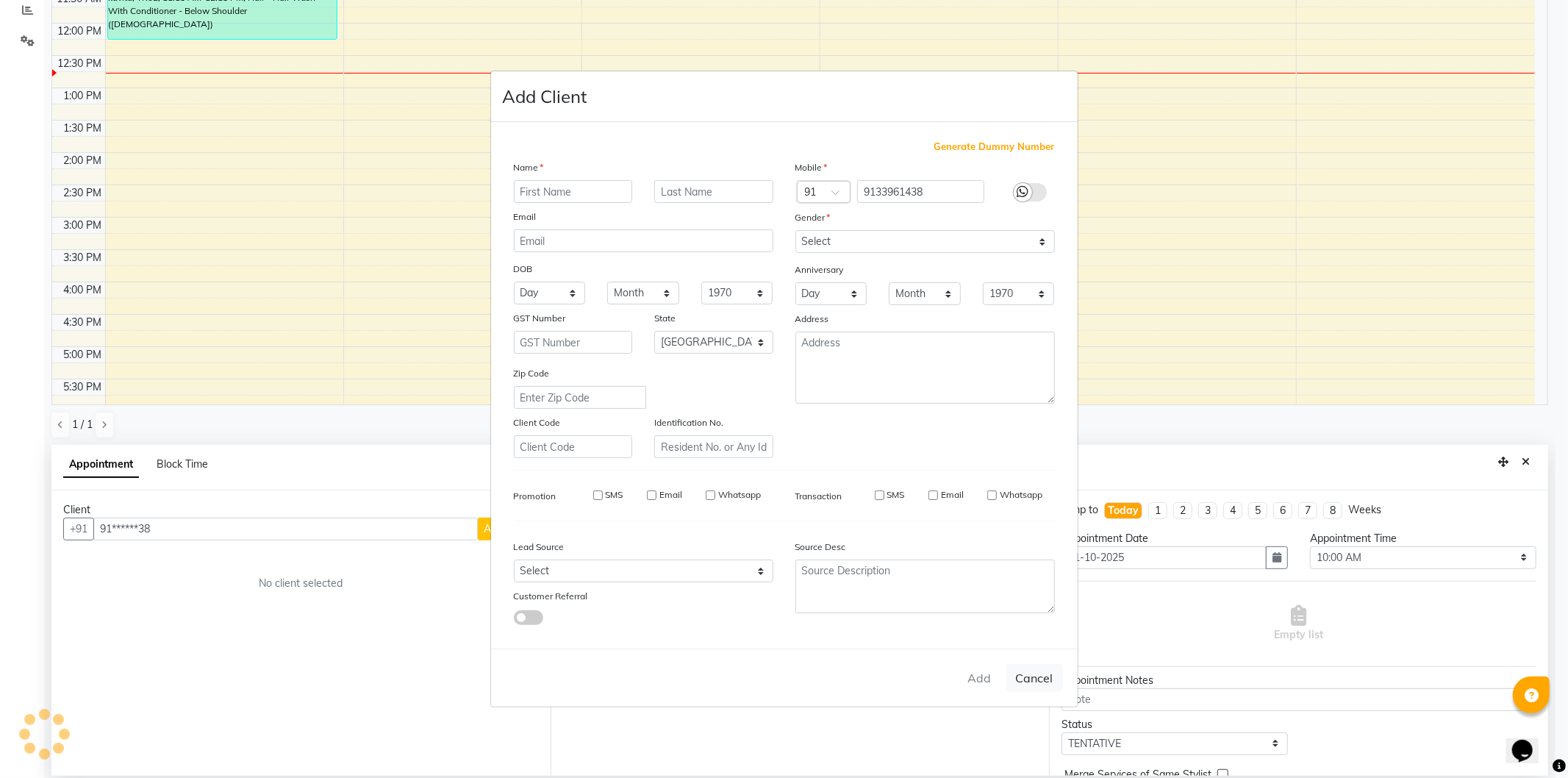
checkbox input "false"
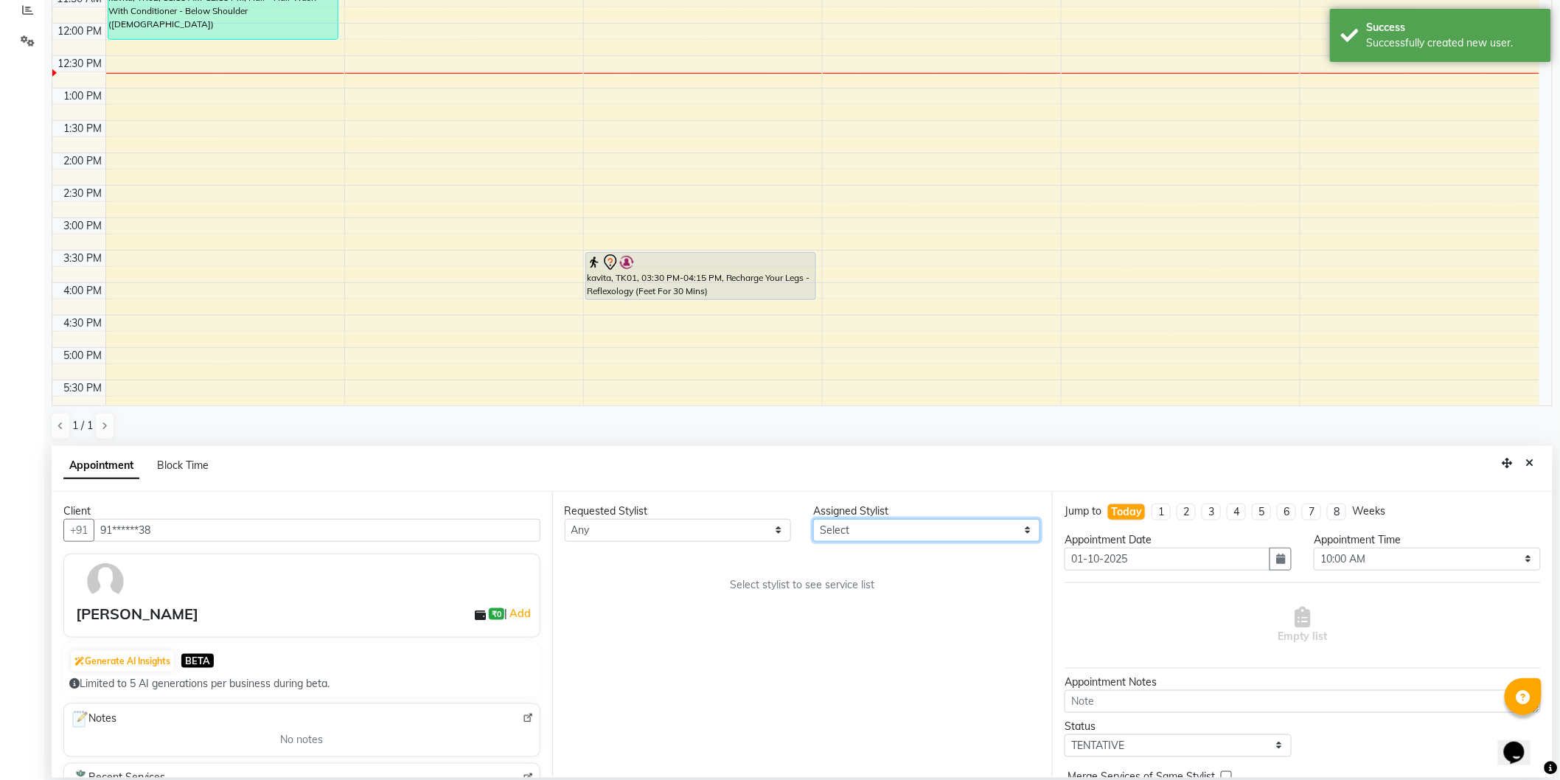
click at [925, 526] on select "Select [PERSON_NAME] [MEDICAL_DATA][PERSON_NAME] [PERSON_NAME] [PERSON_NAME]" at bounding box center [926, 530] width 227 height 23
select select "30544"
click at [813, 519] on select "Select [PERSON_NAME] [MEDICAL_DATA][PERSON_NAME] [PERSON_NAME] [PERSON_NAME]" at bounding box center [926, 530] width 227 height 23
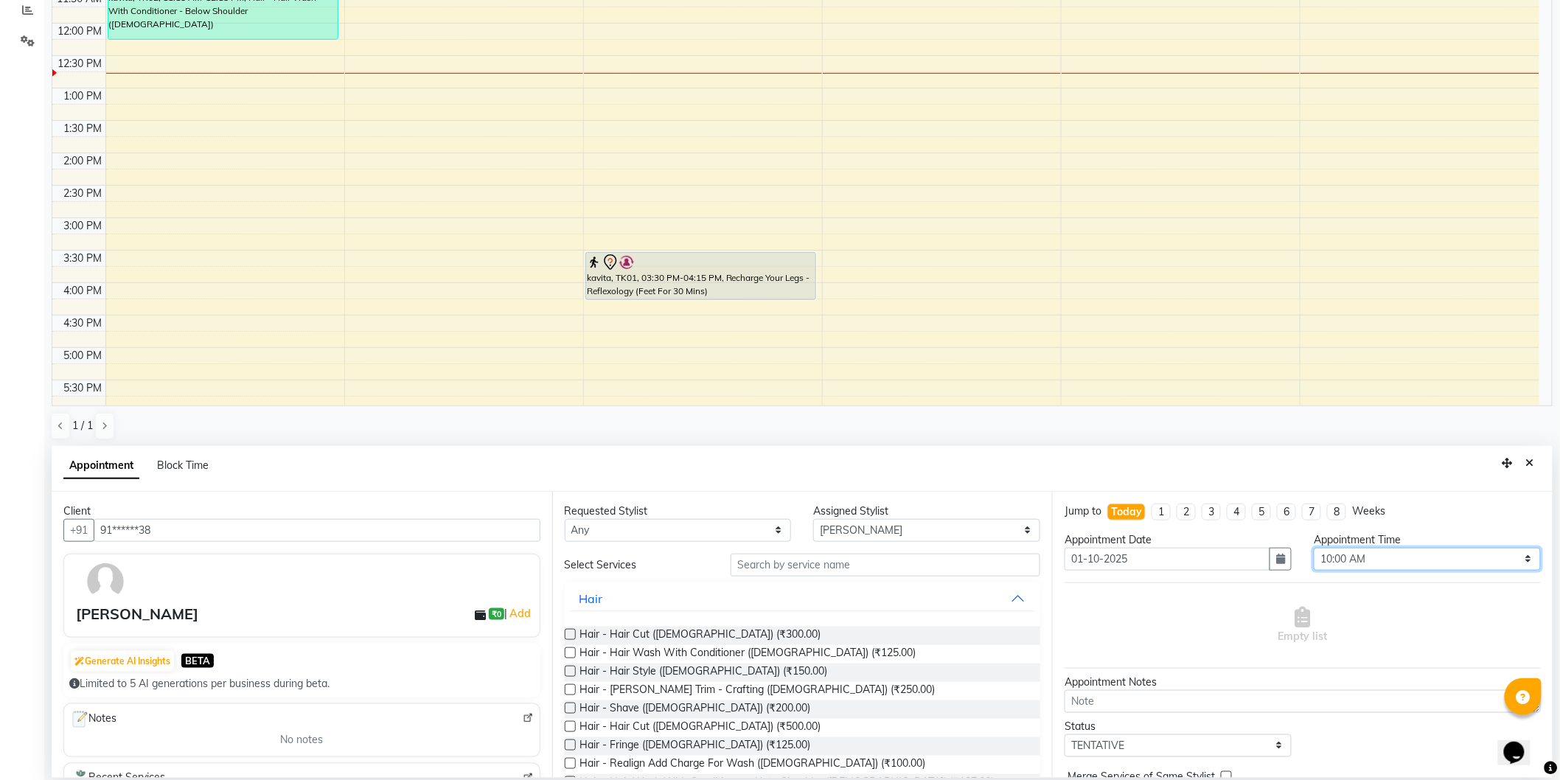
click at [1325, 555] on select "Select 10:00 AM 10:15 AM 10:30 AM 10:45 AM 11:00 AM 11:15 AM 11:30 AM 11:45 AM …" at bounding box center [1427, 559] width 227 height 23
select select "810"
click at [1314, 548] on select "Select 10:00 AM 10:15 AM 10:30 AM 10:45 AM 11:00 AM 11:15 AM 11:30 AM 11:45 AM …" at bounding box center [1427, 559] width 227 height 23
click at [809, 565] on input "text" at bounding box center [886, 565] width 310 height 23
click at [718, 725] on span "Hair - Hair Cut ([DEMOGRAPHIC_DATA]) (₹500.00)" at bounding box center [700, 728] width 241 height 18
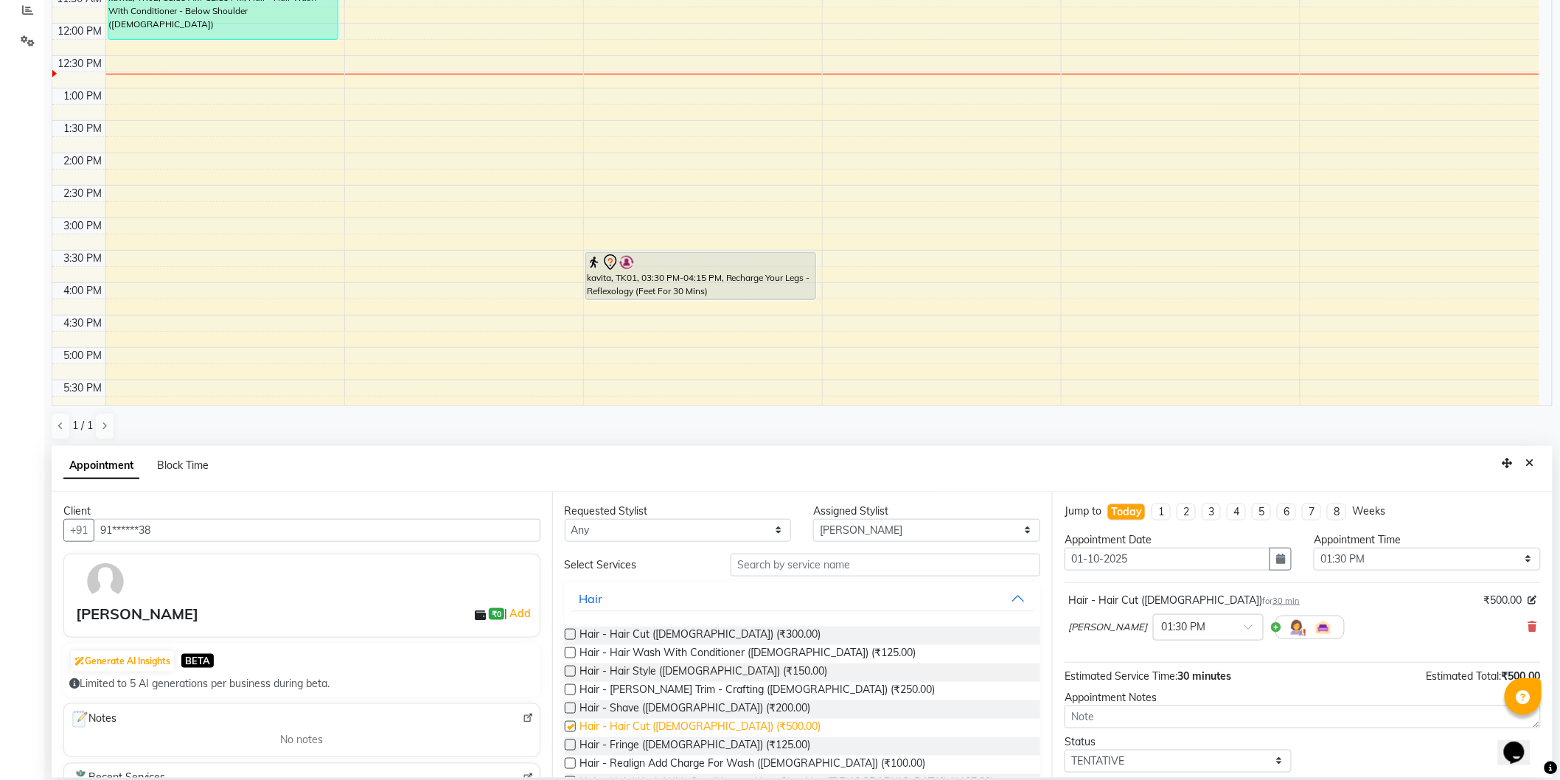
checkbox input "false"
click at [823, 562] on input "text" at bounding box center [886, 565] width 310 height 23
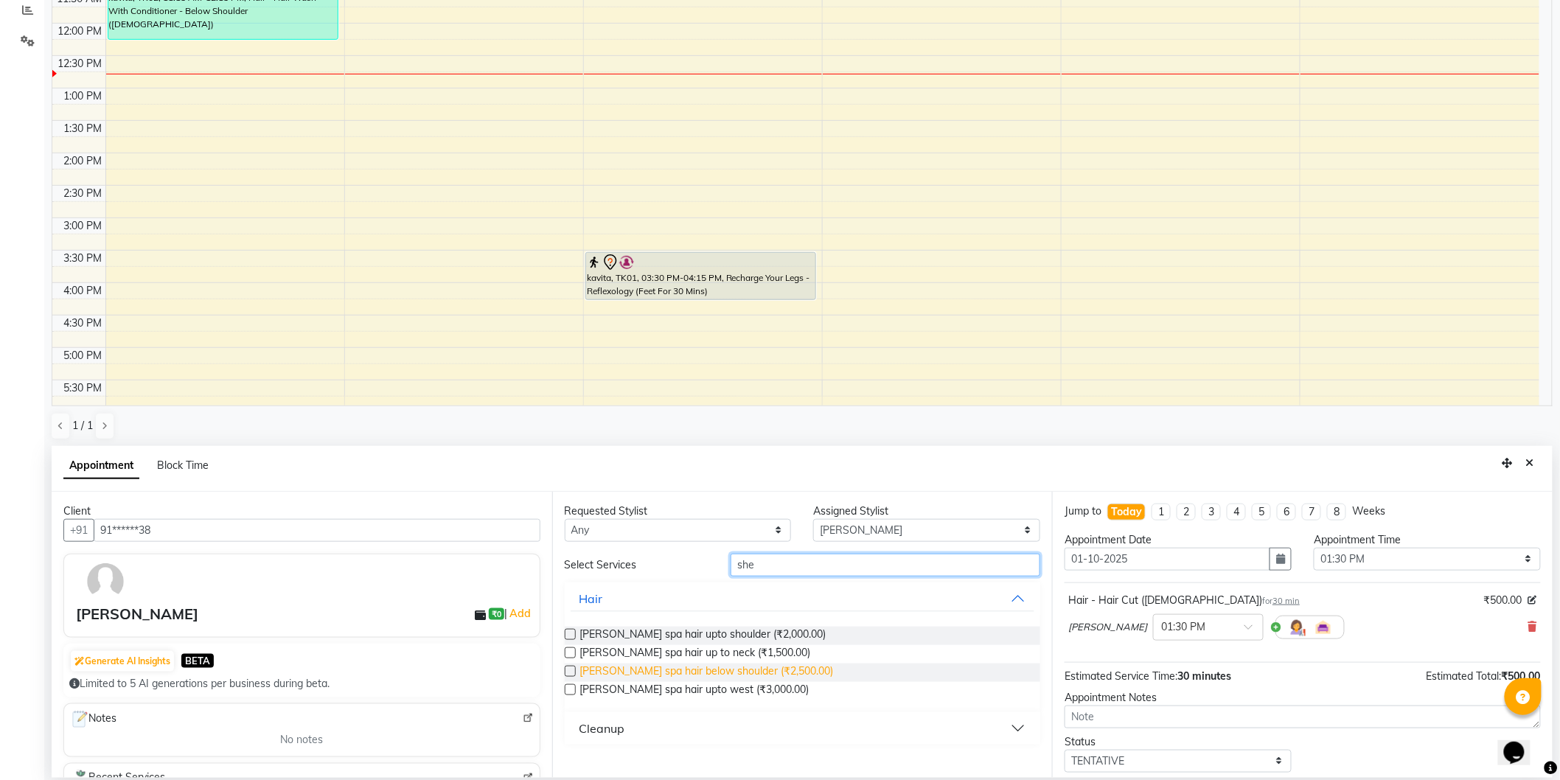
type input "she"
click at [757, 672] on span "[PERSON_NAME] spa hair below shoulder (₹2,500.00)" at bounding box center [707, 672] width 254 height 18
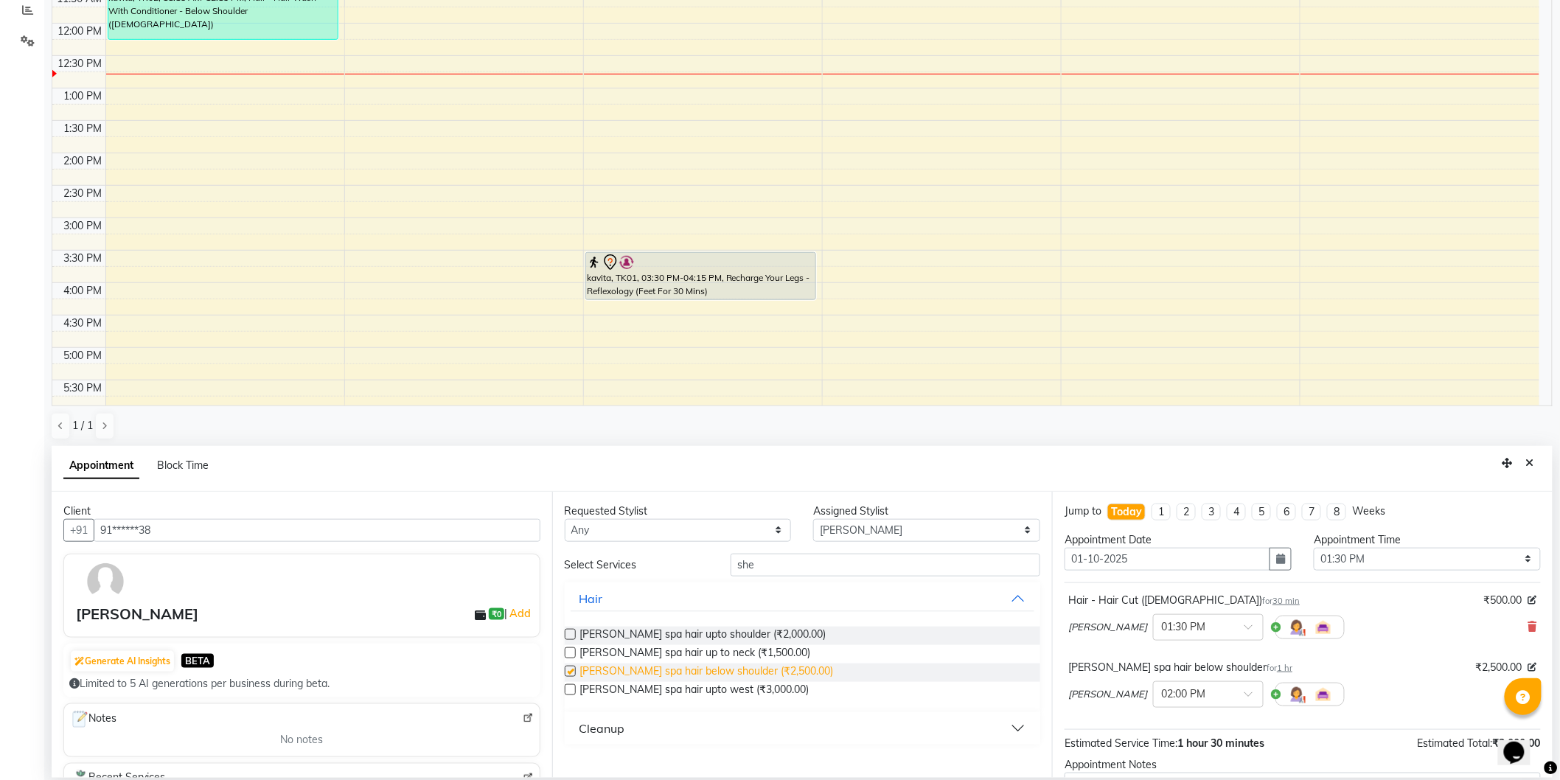
checkbox input "false"
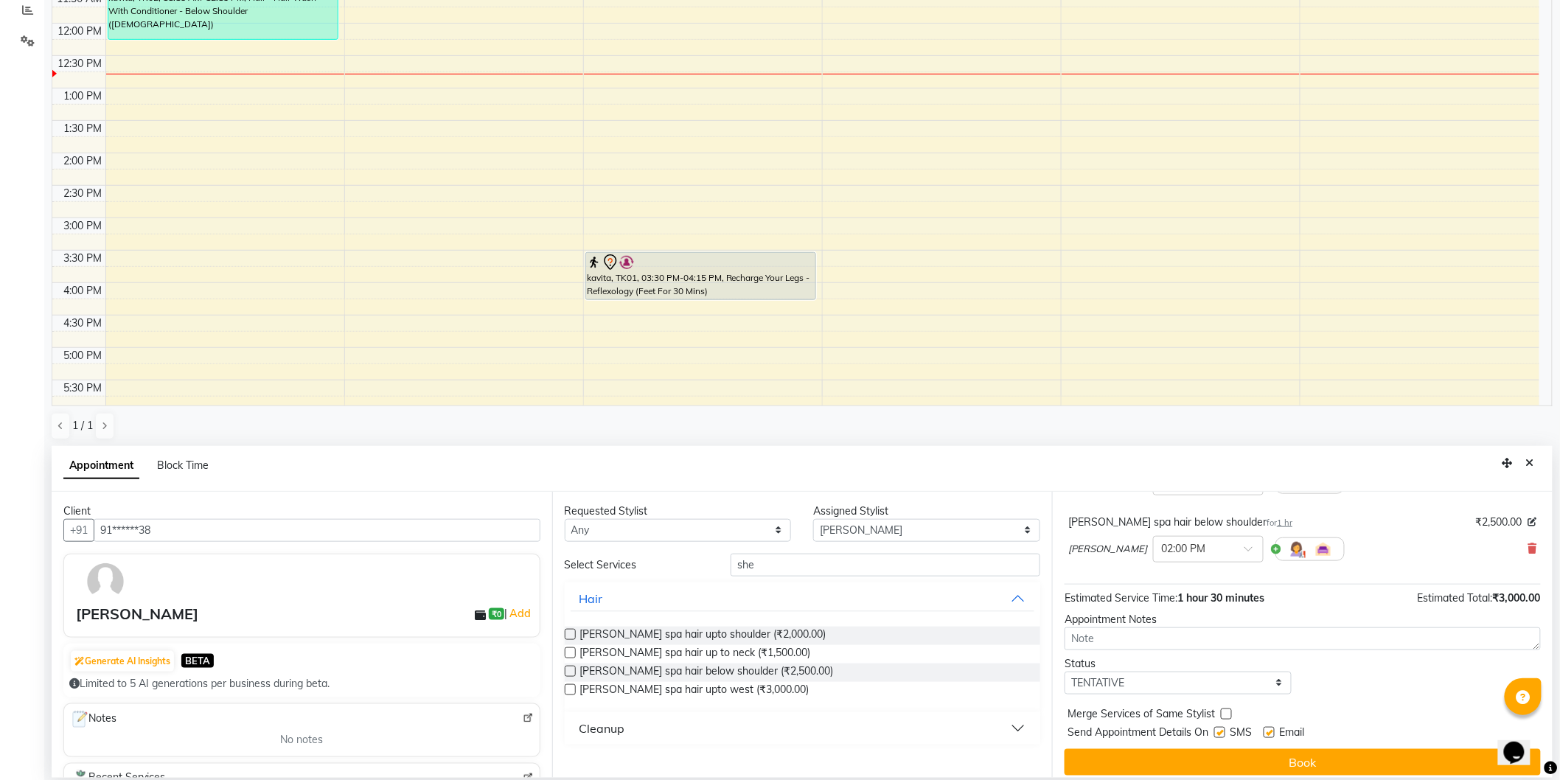
scroll to position [155, 0]
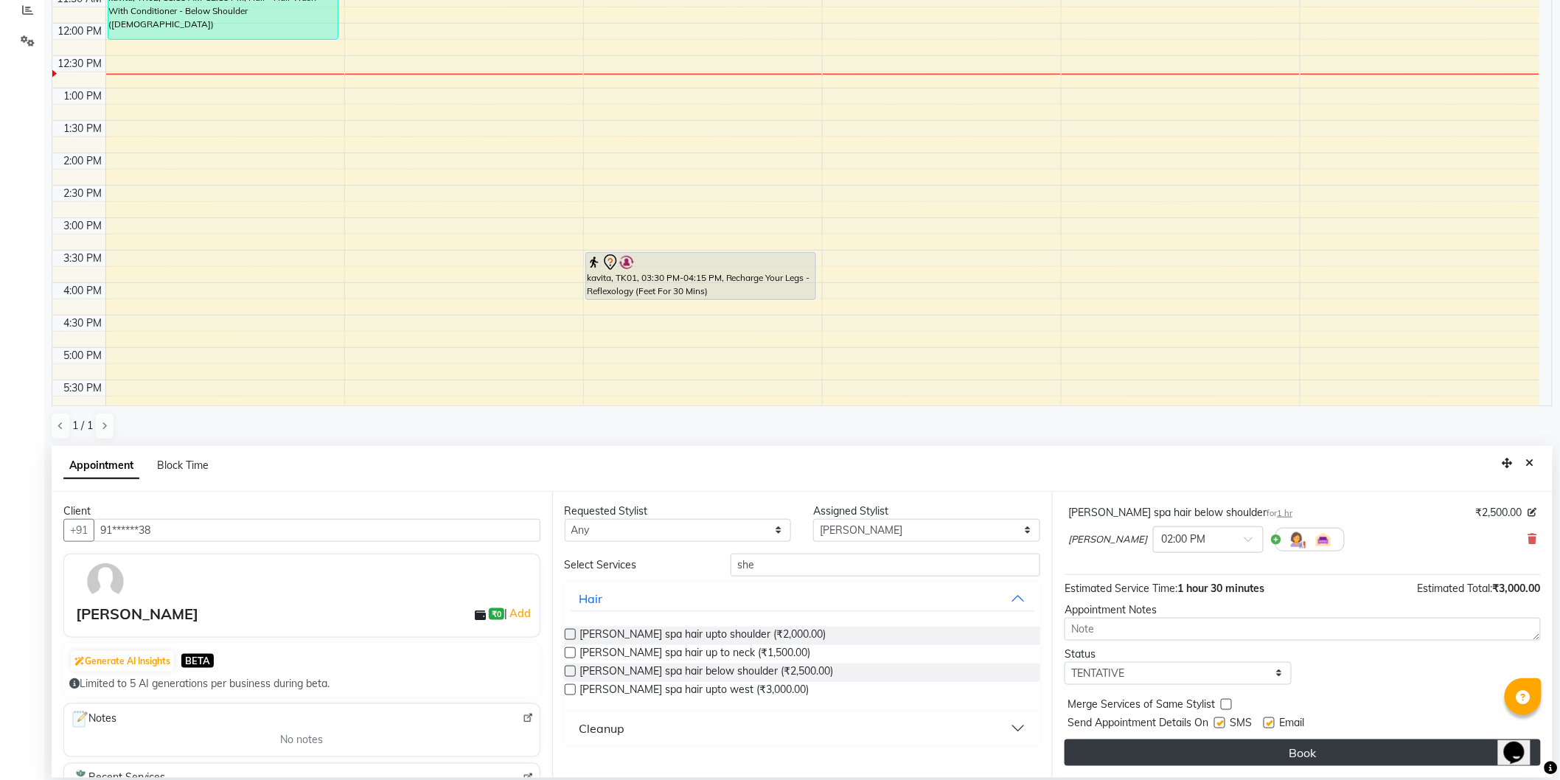
click at [1350, 750] on button "Book" at bounding box center [1302, 752] width 476 height 27
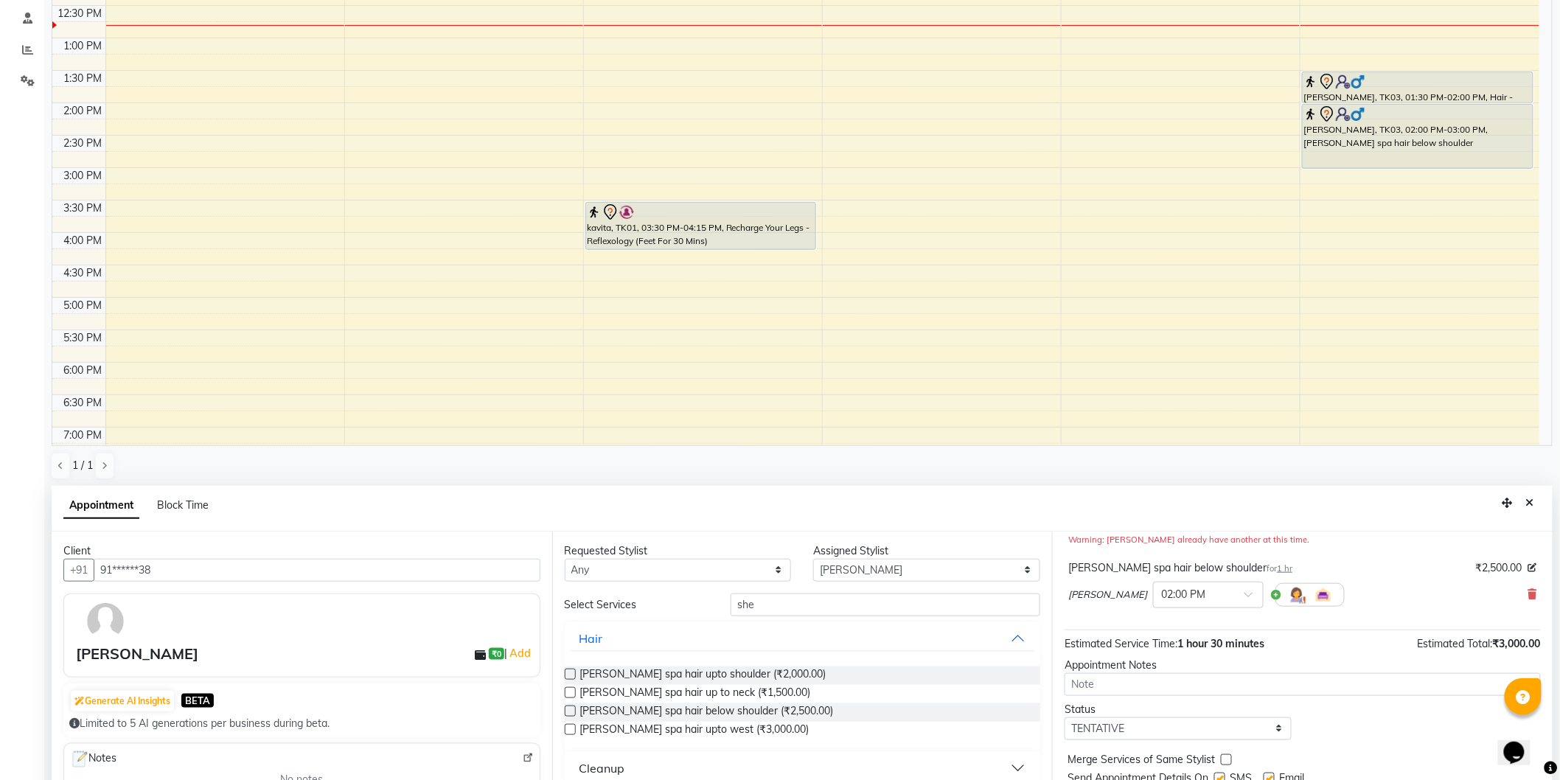
scroll to position [0, 0]
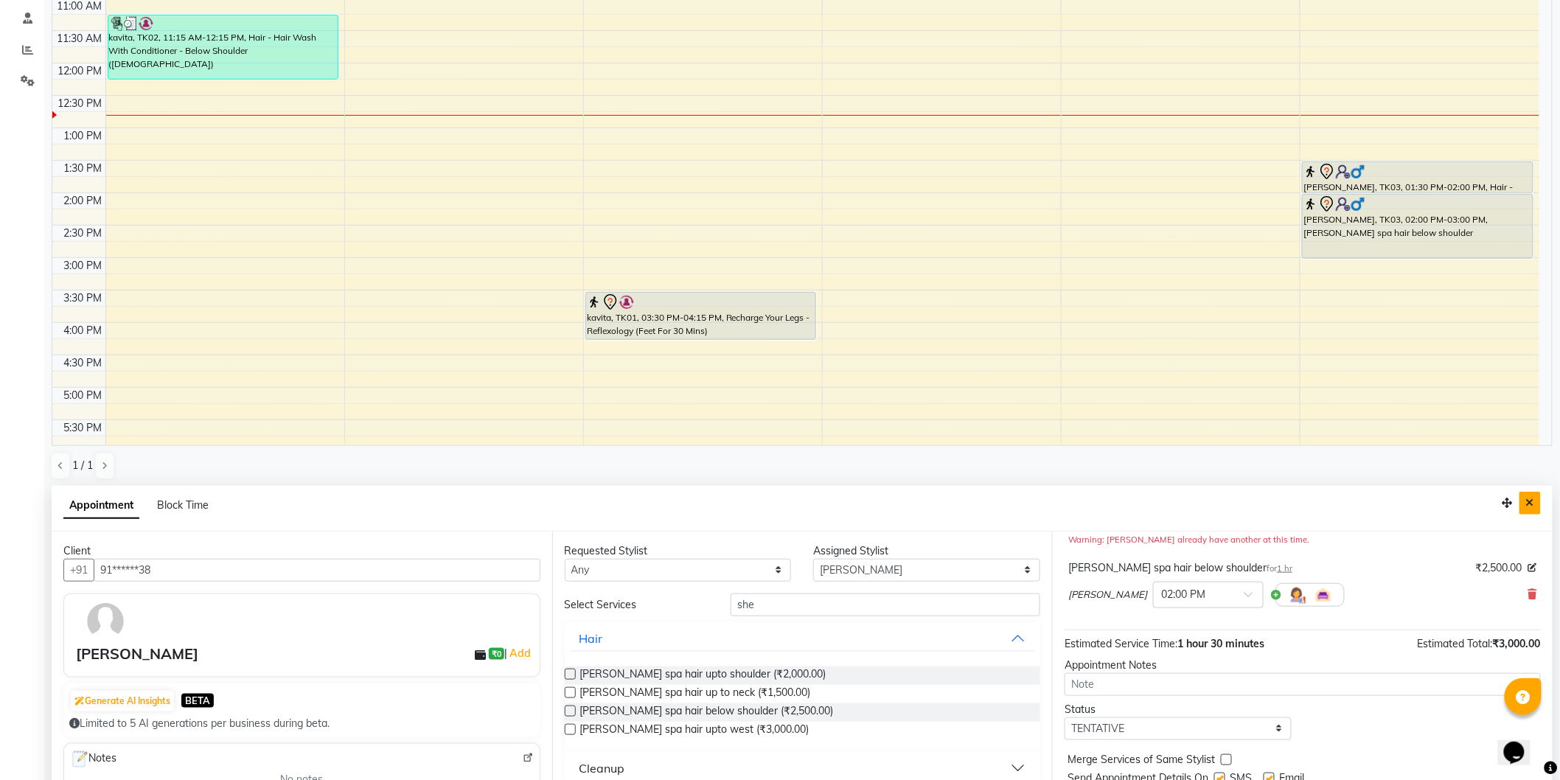
click at [1528, 499] on icon "Close" at bounding box center [1530, 503] width 8 height 10
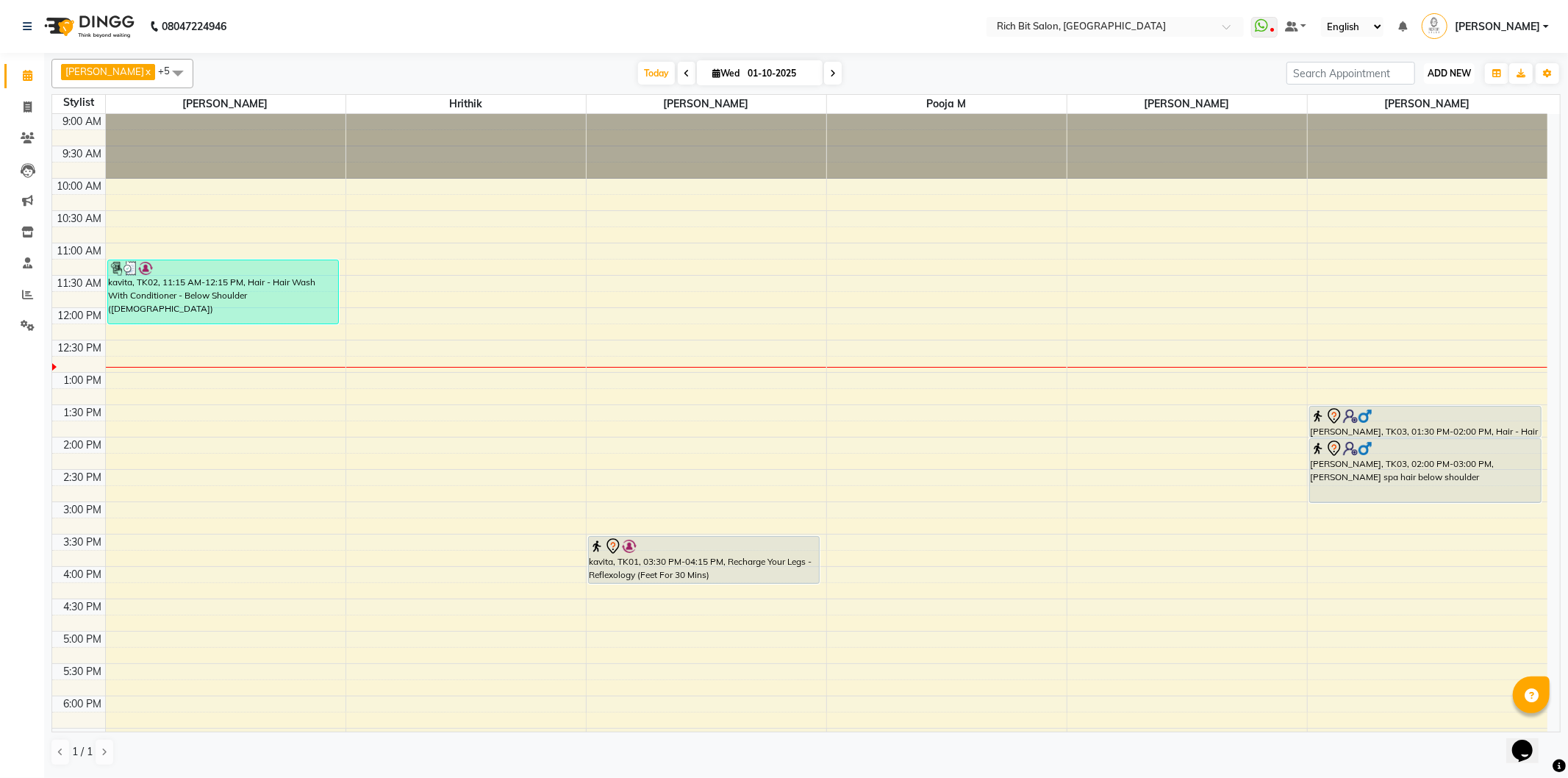
click at [1449, 65] on button "ADD NEW Toggle Dropdown" at bounding box center [1449, 73] width 51 height 21
click at [1441, 96] on button "Add Appointment" at bounding box center [1416, 101] width 116 height 19
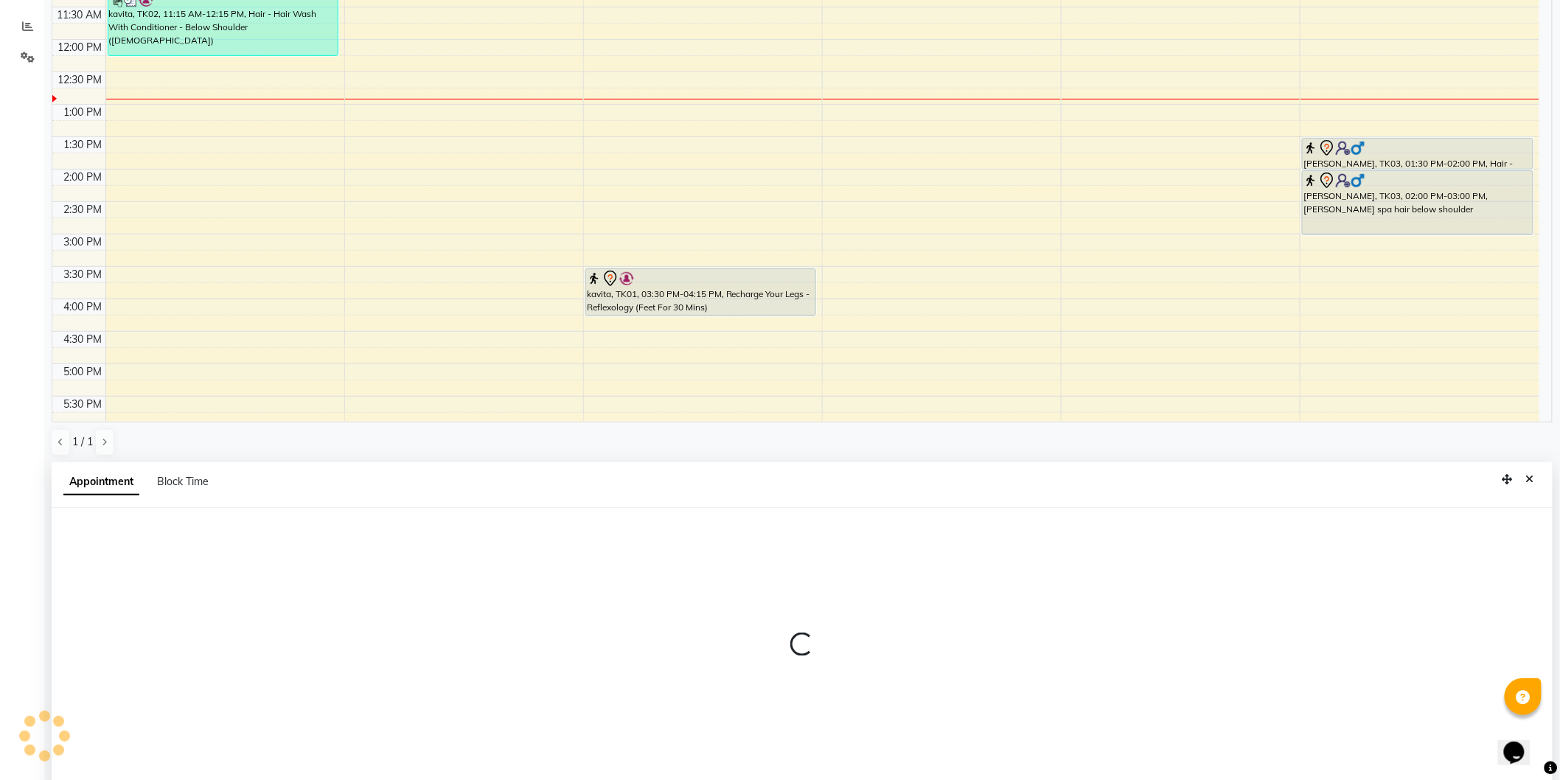
scroll to position [285, 0]
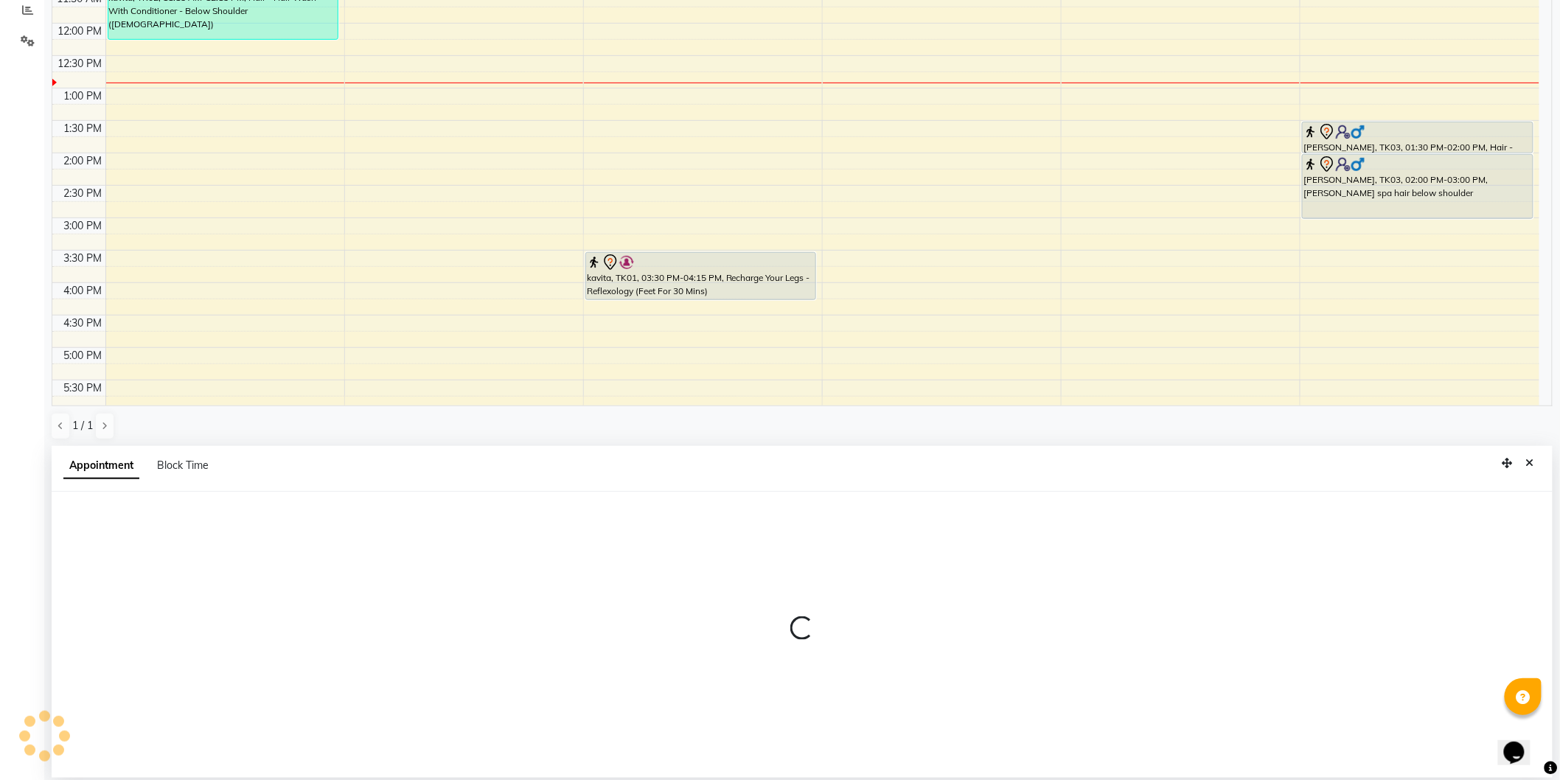
select select "600"
select select "tentative"
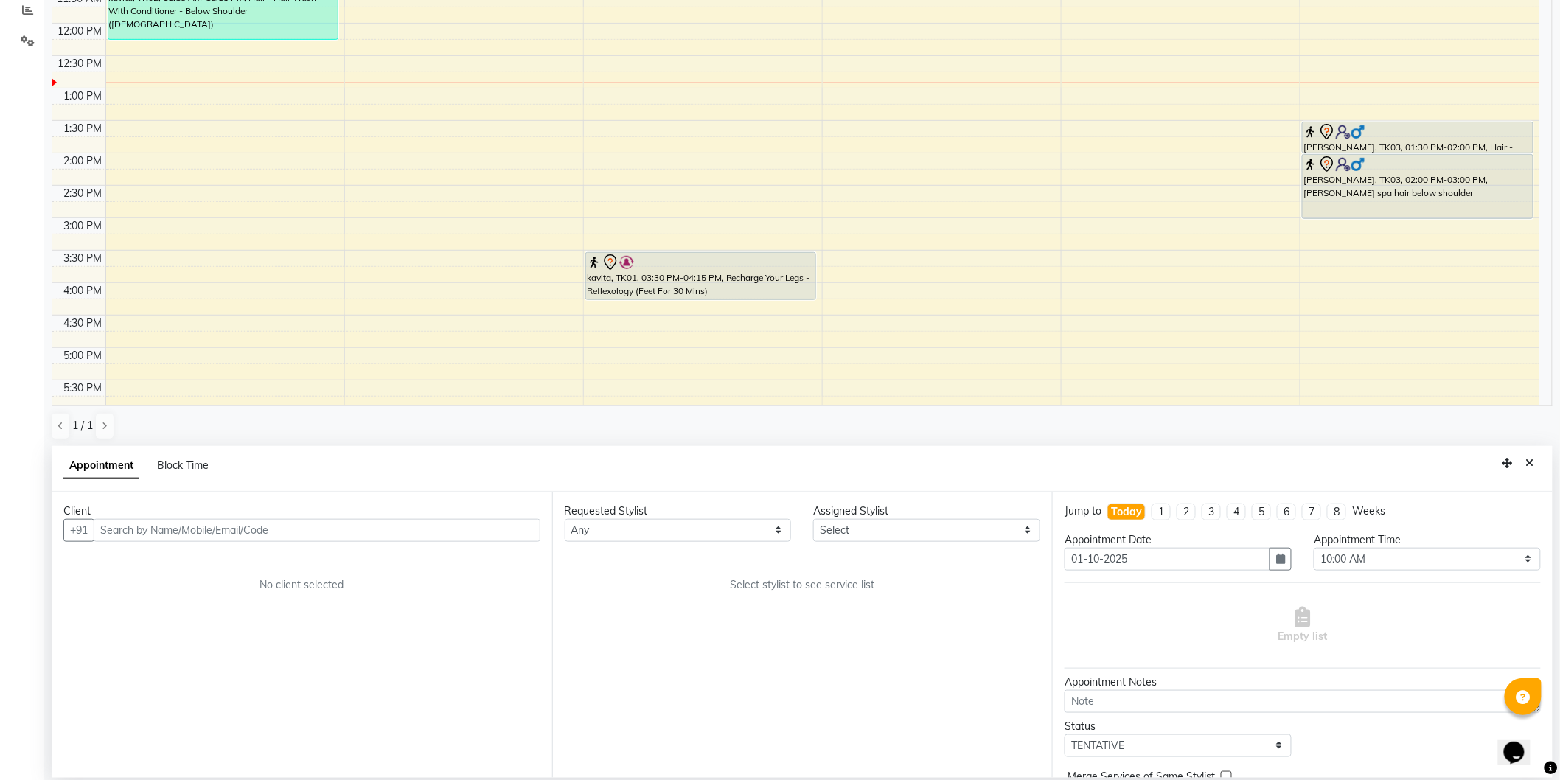
click at [234, 534] on input "text" at bounding box center [317, 530] width 447 height 23
click at [208, 560] on ngb-highlight "76******13" at bounding box center [182, 561] width 60 height 15
type input "76******13"
click at [947, 527] on select "Select [PERSON_NAME] [MEDICAL_DATA][PERSON_NAME] [PERSON_NAME] [PERSON_NAME]" at bounding box center [926, 530] width 227 height 23
select select "8677"
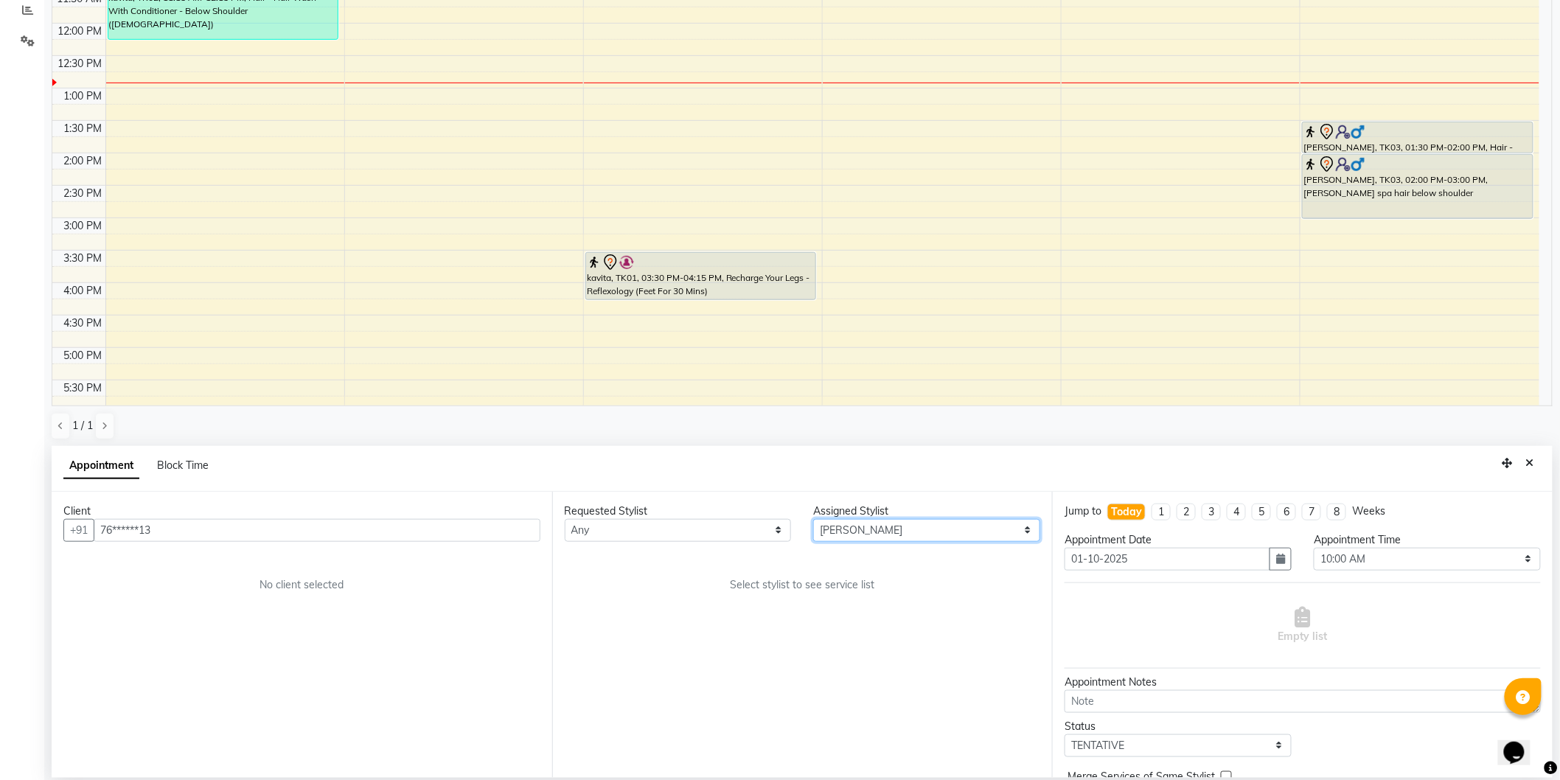
click at [813, 519] on select "Select [PERSON_NAME] [MEDICAL_DATA][PERSON_NAME] [PERSON_NAME] [PERSON_NAME]" at bounding box center [926, 530] width 227 height 23
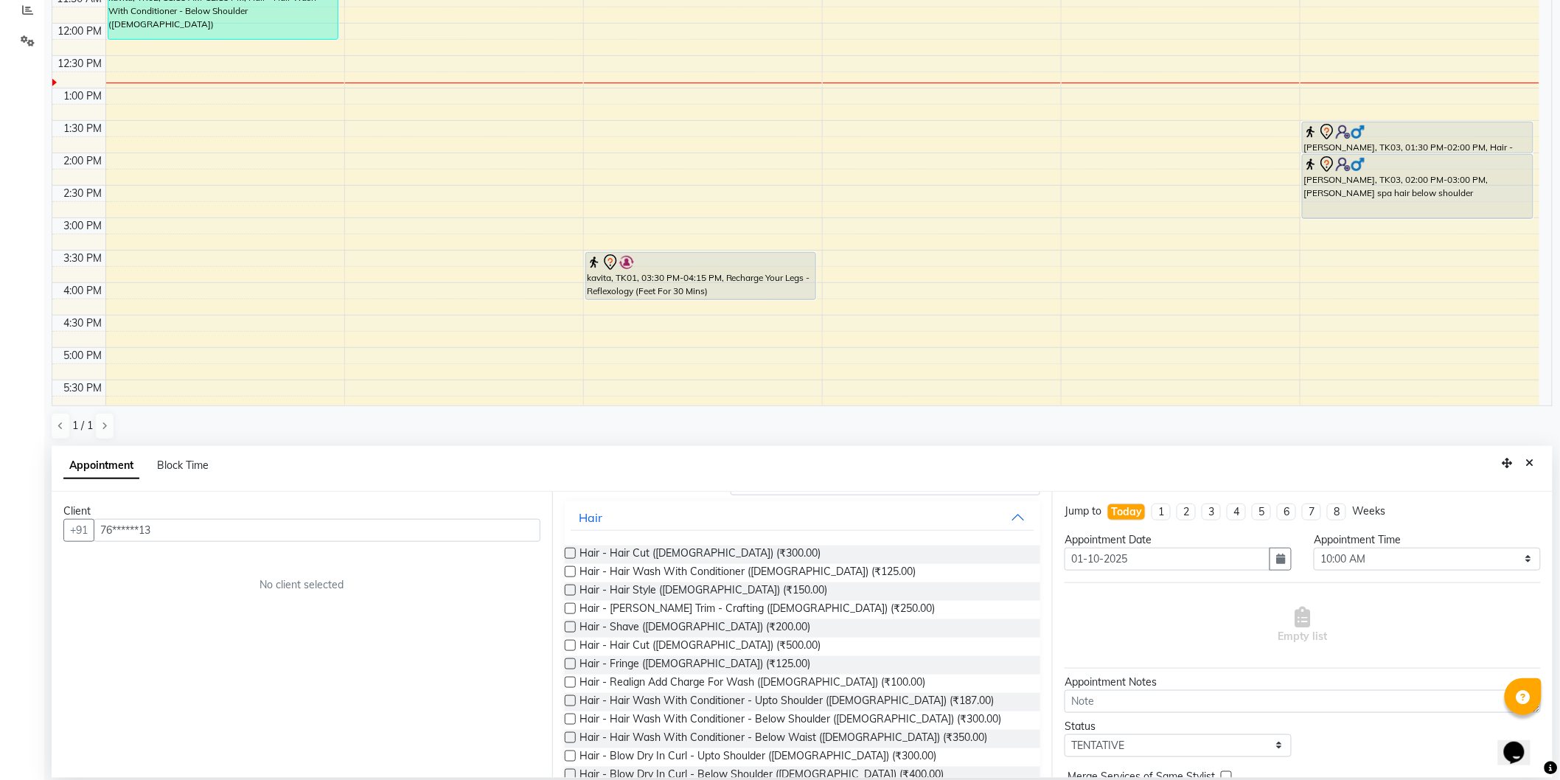
scroll to position [82, 0]
click at [721, 644] on span "Hair - Hair Cut ([DEMOGRAPHIC_DATA]) (₹500.00)" at bounding box center [700, 646] width 241 height 18
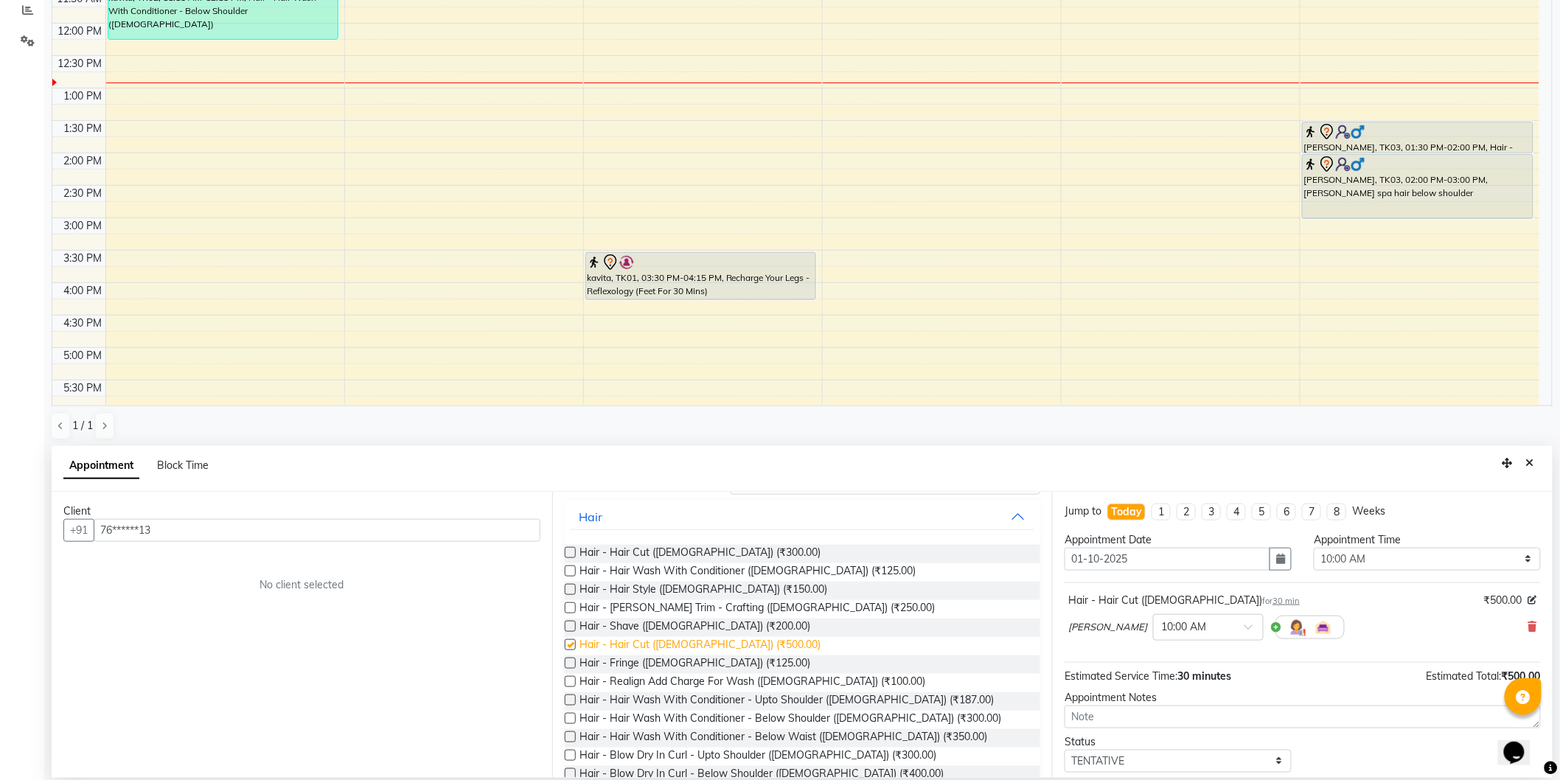
checkbox input "false"
click at [1191, 627] on input "text" at bounding box center [1193, 625] width 65 height 15
click at [1170, 712] on div "01:30 PM" at bounding box center [1208, 714] width 109 height 27
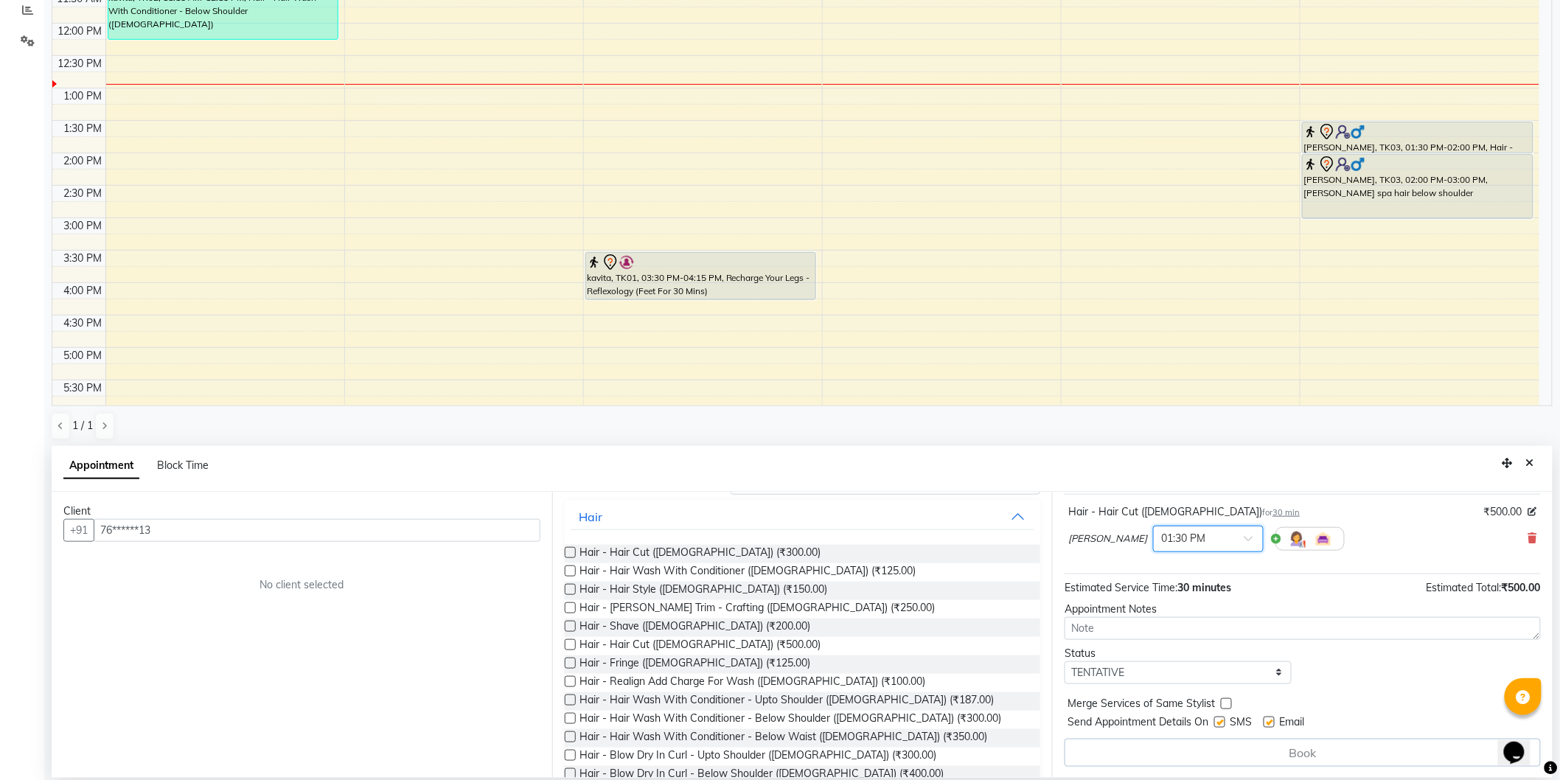
scroll to position [89, 0]
click at [1302, 748] on div "Book" at bounding box center [1302, 752] width 476 height 28
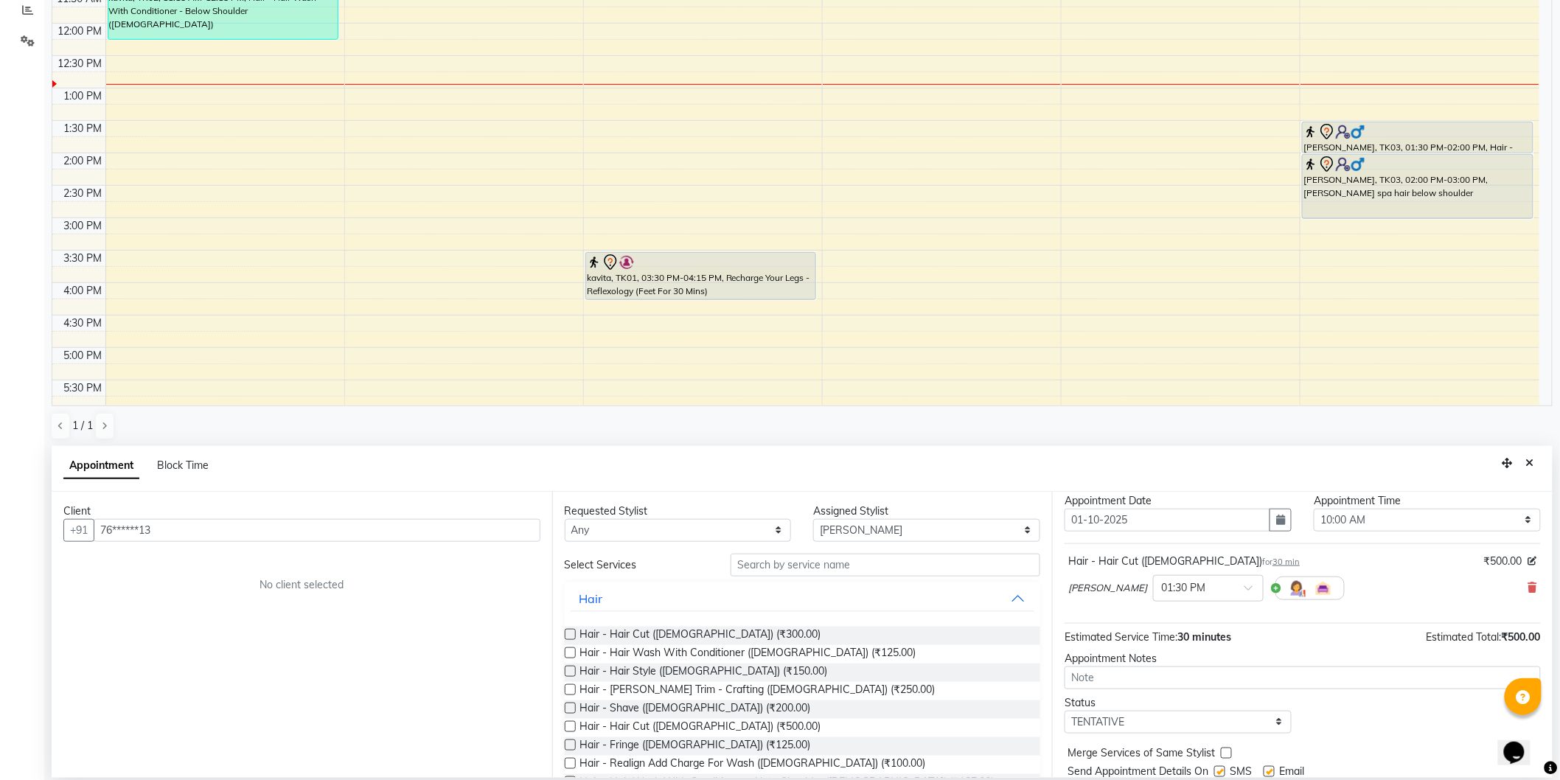
scroll to position [0, 0]
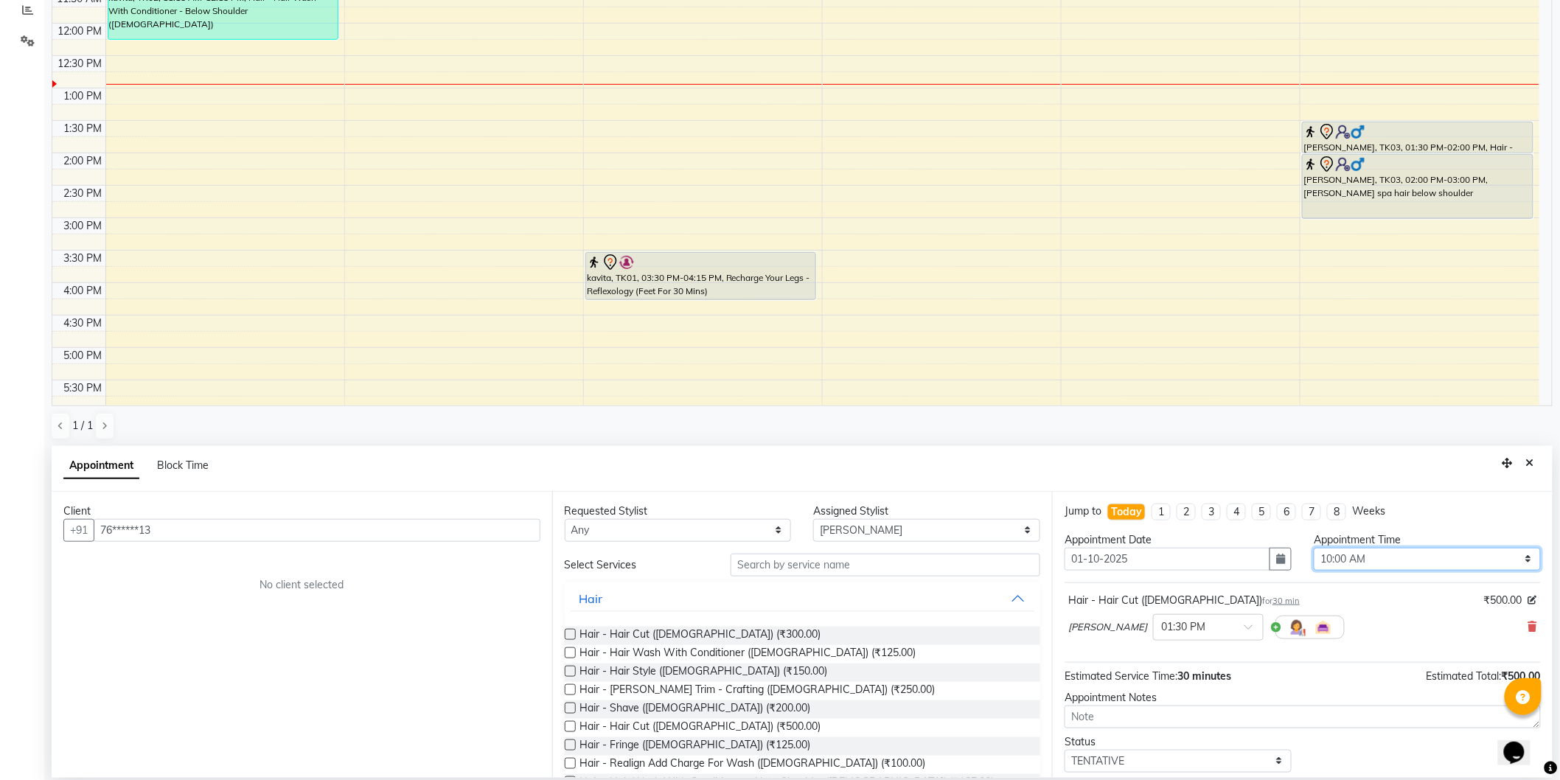
click at [1342, 554] on select "Select 10:00 AM 10:15 AM 10:30 AM 10:45 AM 11:00 AM 11:15 AM 11:30 AM 11:45 AM …" at bounding box center [1427, 559] width 227 height 23
select select "810"
click at [1314, 548] on select "Select 10:00 AM 10:15 AM 10:30 AM 10:45 AM 11:00 AM 11:15 AM 11:30 AM 11:45 AM …" at bounding box center [1427, 559] width 227 height 23
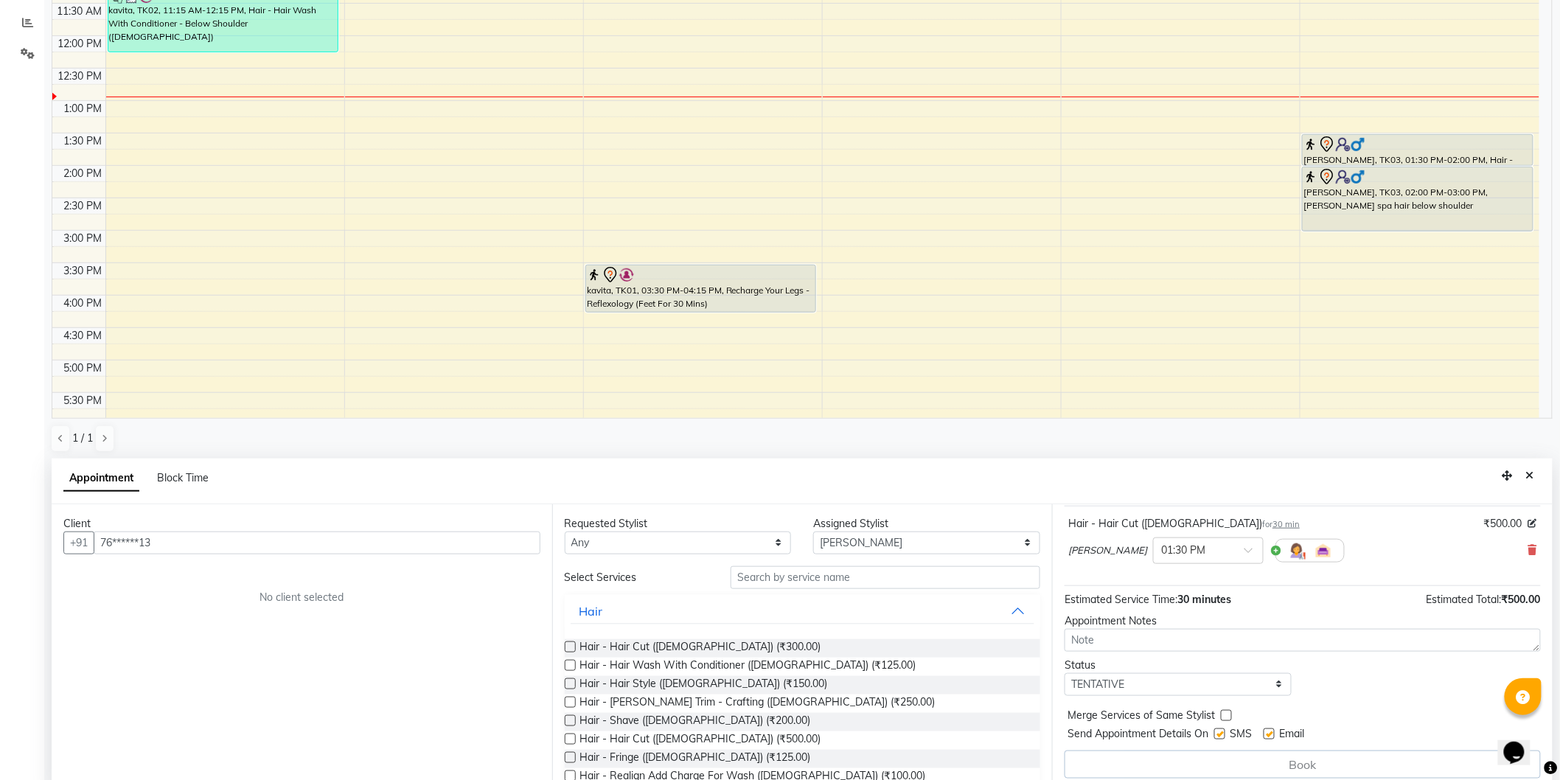
scroll to position [285, 0]
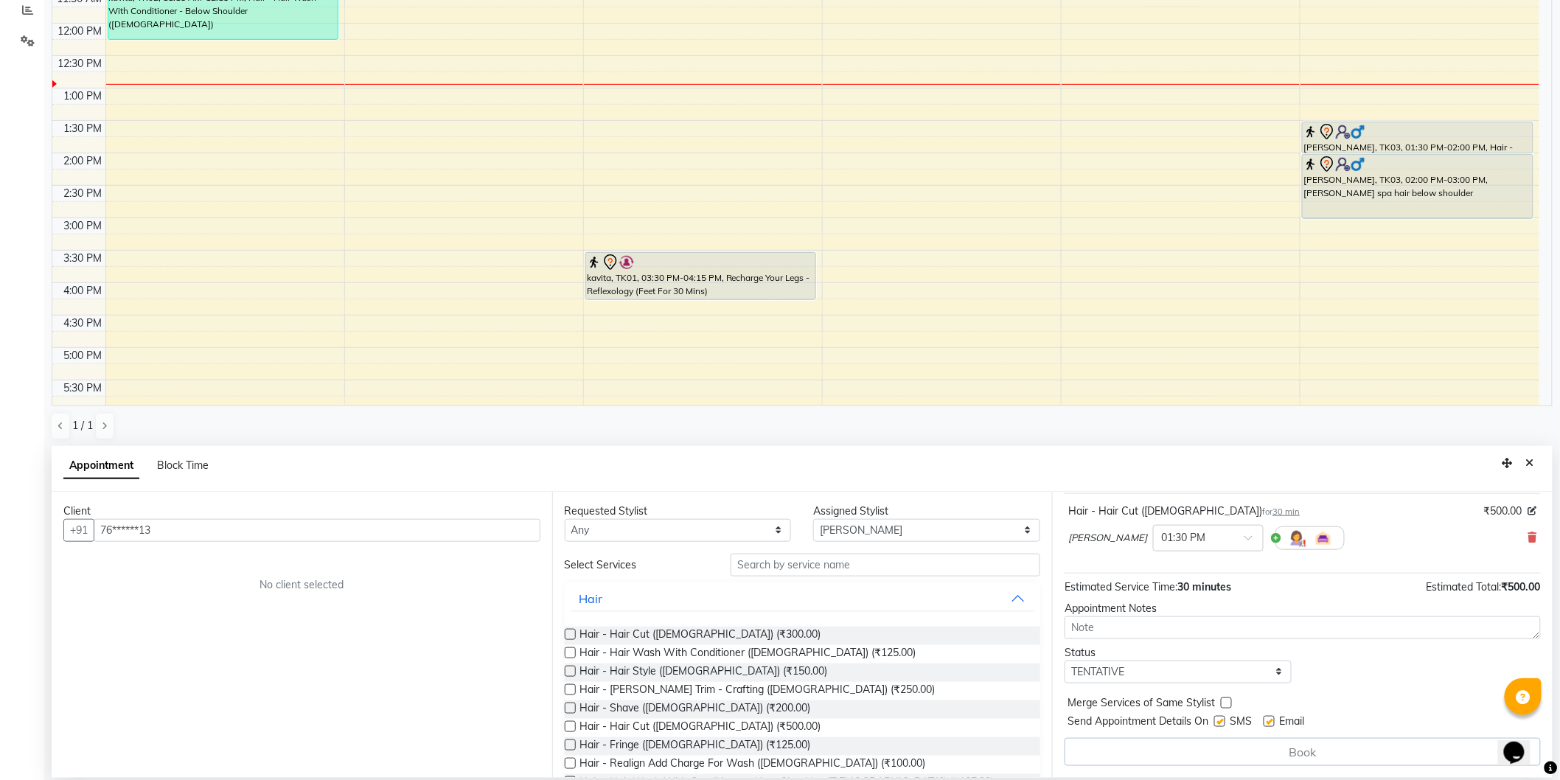
click at [1283, 748] on div "Book" at bounding box center [1302, 752] width 476 height 28
click at [1283, 747] on div "Book" at bounding box center [1302, 752] width 476 height 28
click at [1285, 747] on div "Book" at bounding box center [1302, 752] width 476 height 28
click at [1286, 747] on div "Book" at bounding box center [1302, 752] width 476 height 28
click at [1289, 745] on div "Book" at bounding box center [1302, 752] width 476 height 28
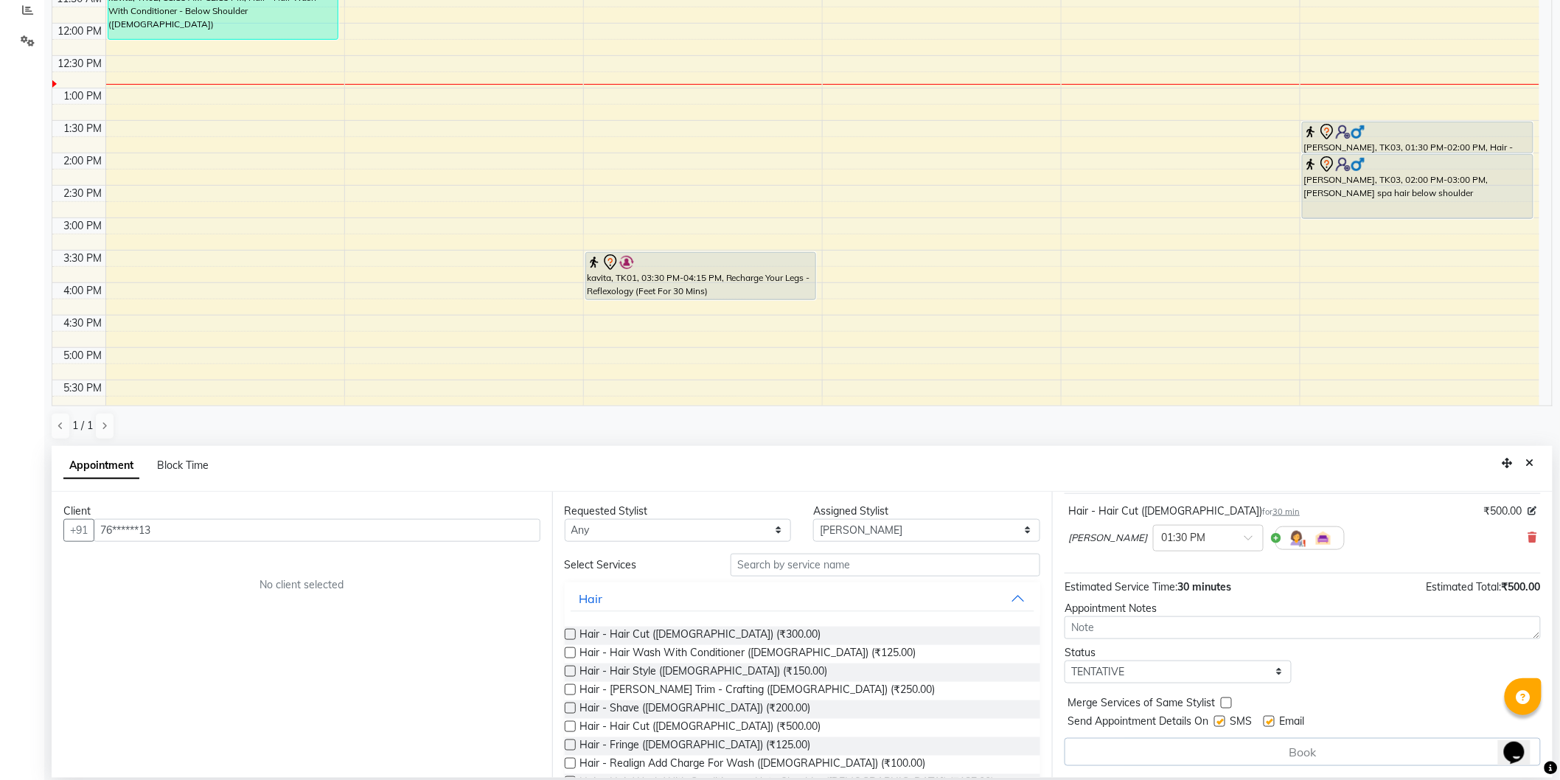
click at [1285, 738] on div "Book" at bounding box center [1302, 752] width 476 height 28
click at [1530, 463] on icon "Close" at bounding box center [1530, 463] width 8 height 10
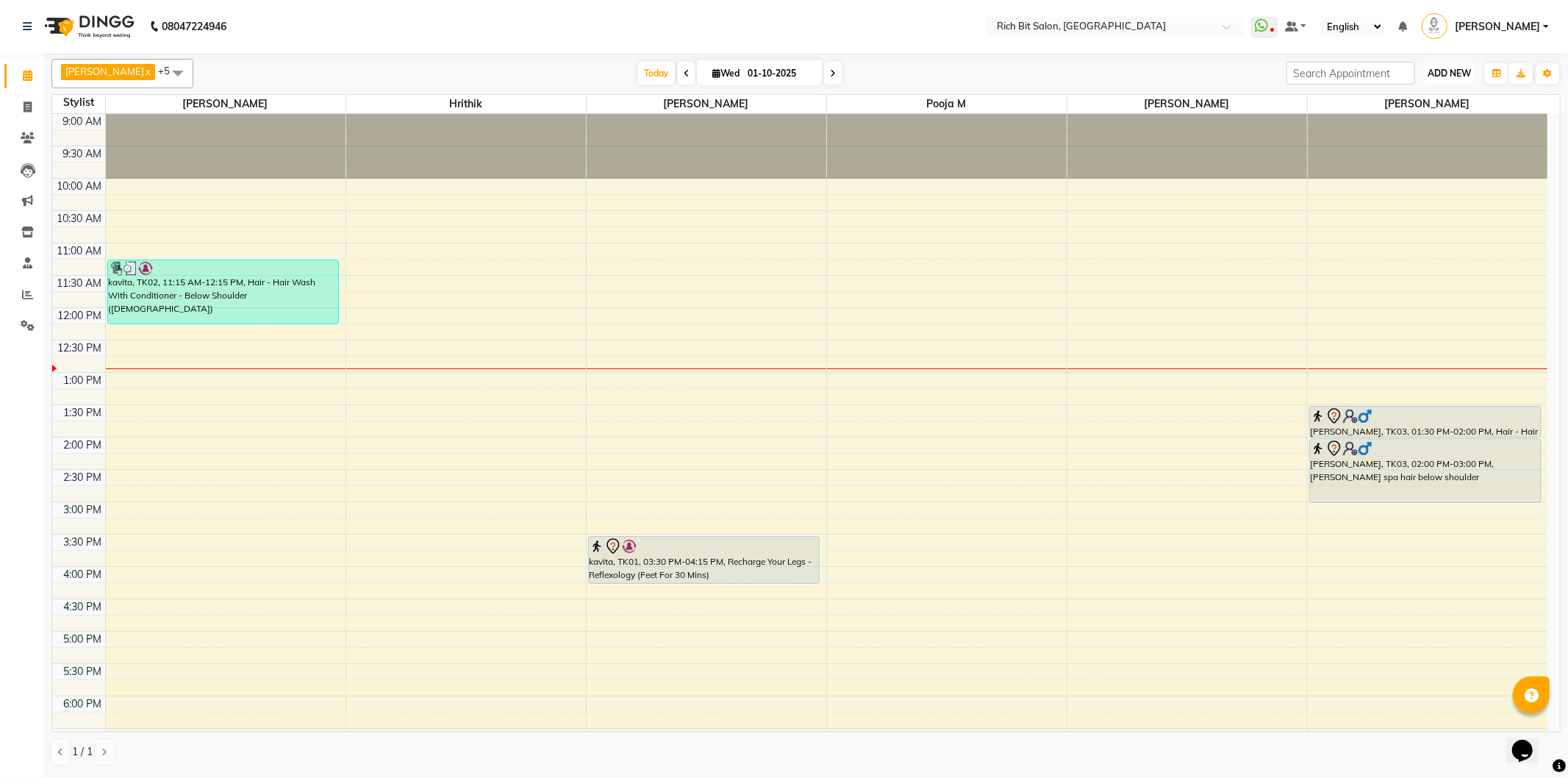
click at [1450, 71] on span "ADD NEW" at bounding box center [1449, 73] width 43 height 11
click at [1390, 94] on button "Add Appointment" at bounding box center [1416, 101] width 116 height 19
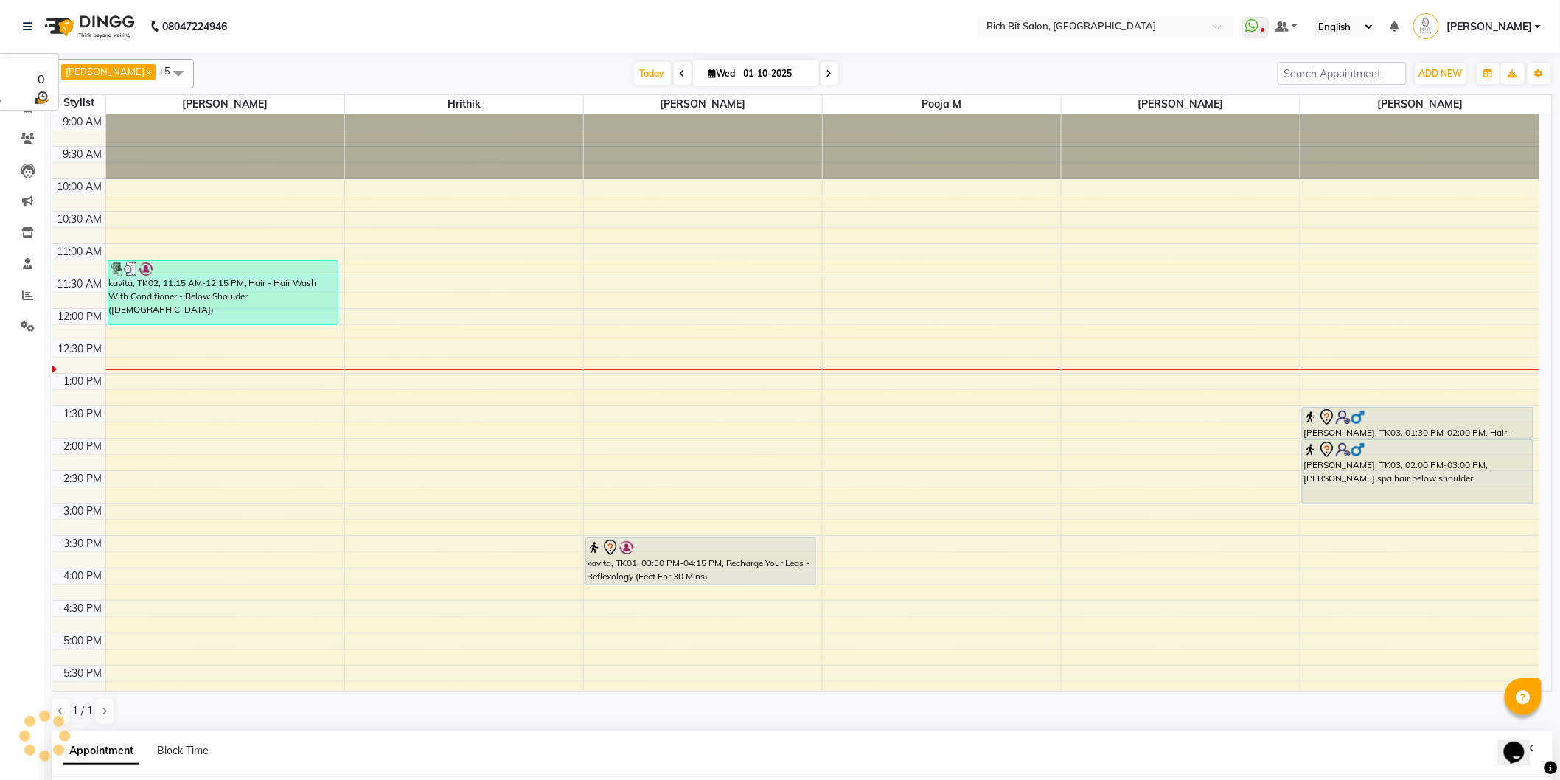
select select "tentative"
select select "600"
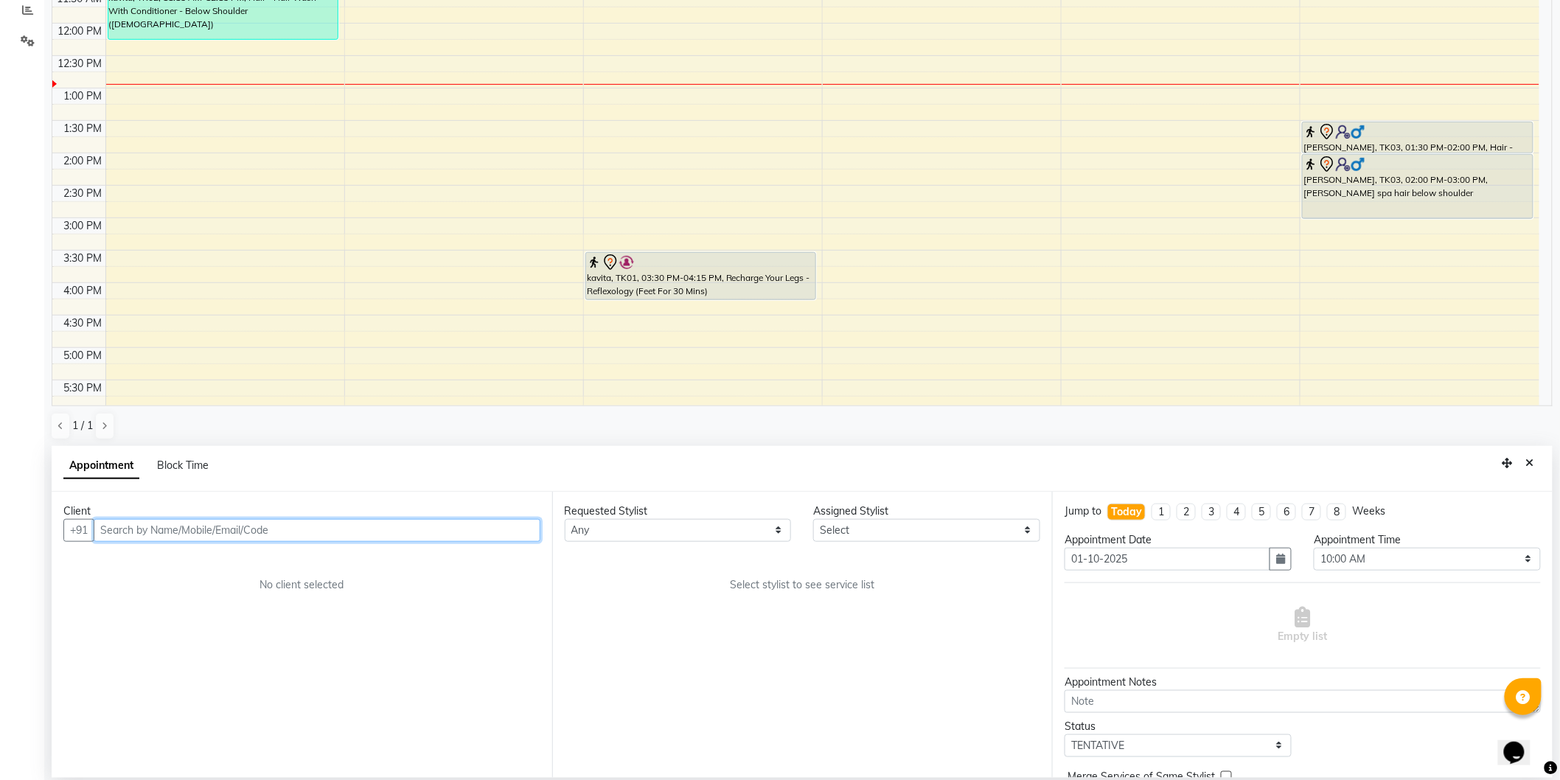
click at [268, 527] on input "text" at bounding box center [317, 530] width 447 height 23
click at [198, 555] on ngb-highlight "76******13" at bounding box center [182, 561] width 60 height 15
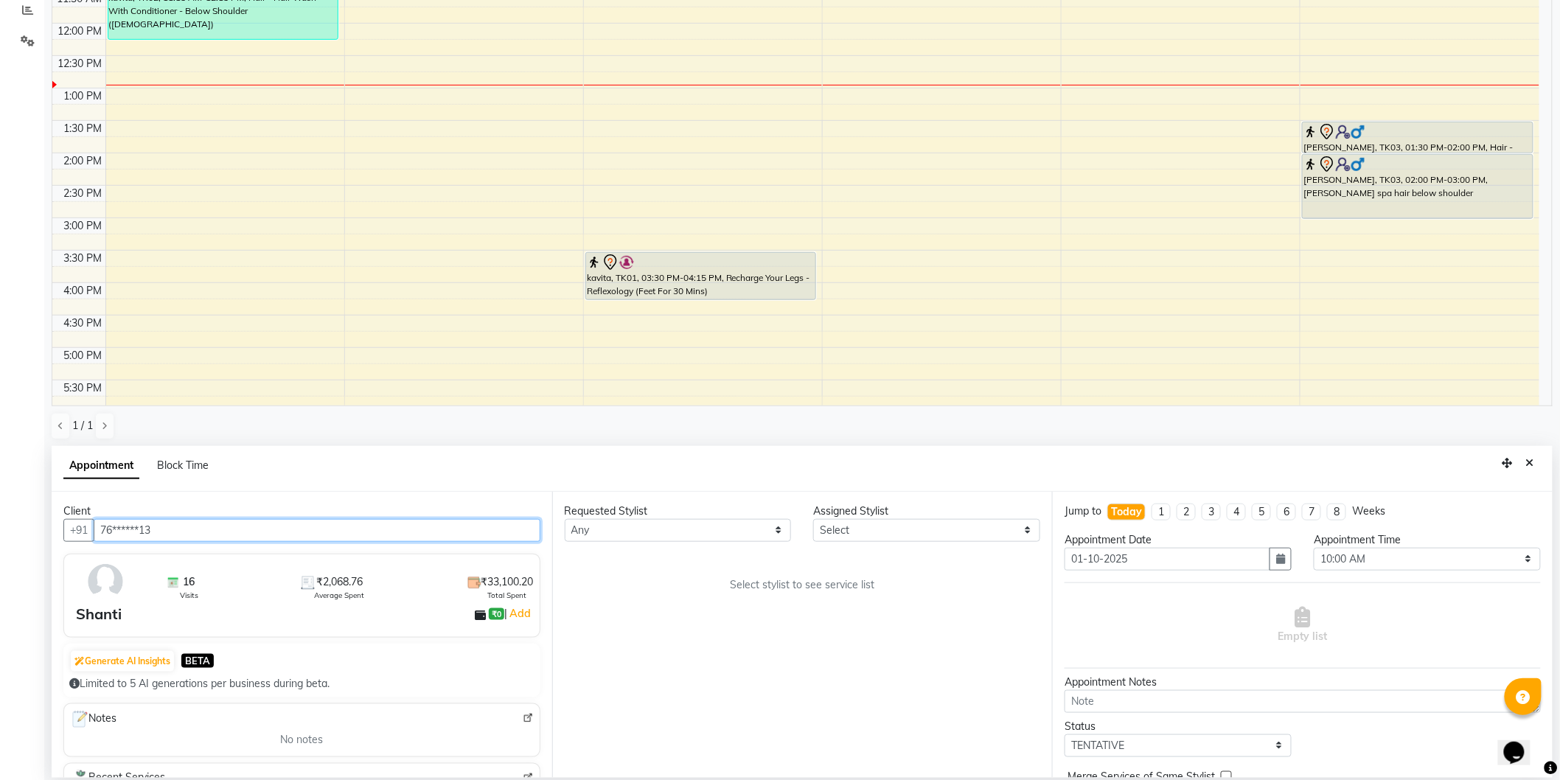
type input "76******13"
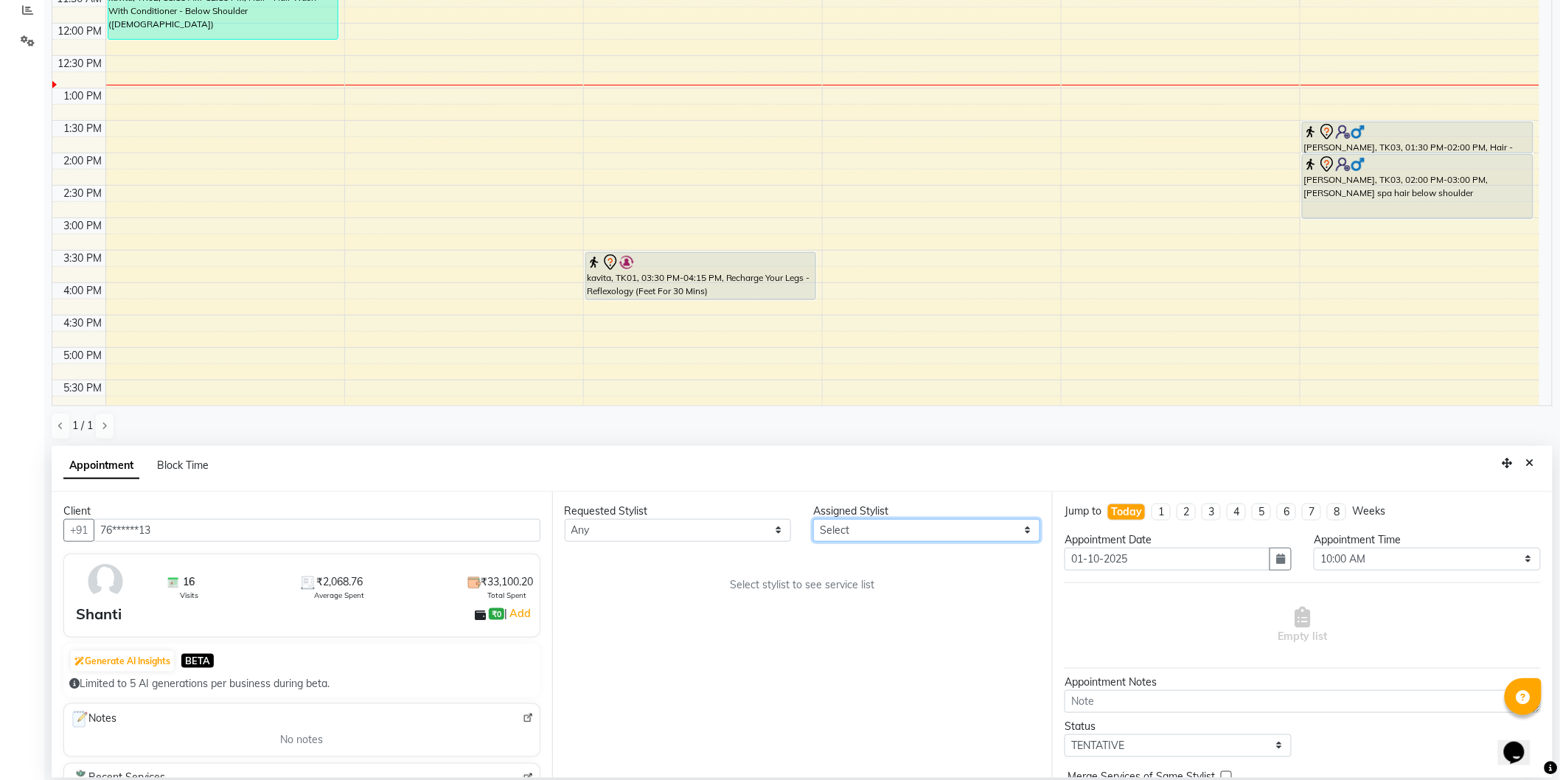
click at [948, 522] on select "Select [PERSON_NAME] [MEDICAL_DATA][PERSON_NAME] [PERSON_NAME] [PERSON_NAME]" at bounding box center [926, 530] width 227 height 23
select select "8677"
click at [813, 519] on select "Select [PERSON_NAME] [MEDICAL_DATA][PERSON_NAME] [PERSON_NAME] [PERSON_NAME]" at bounding box center [926, 530] width 227 height 23
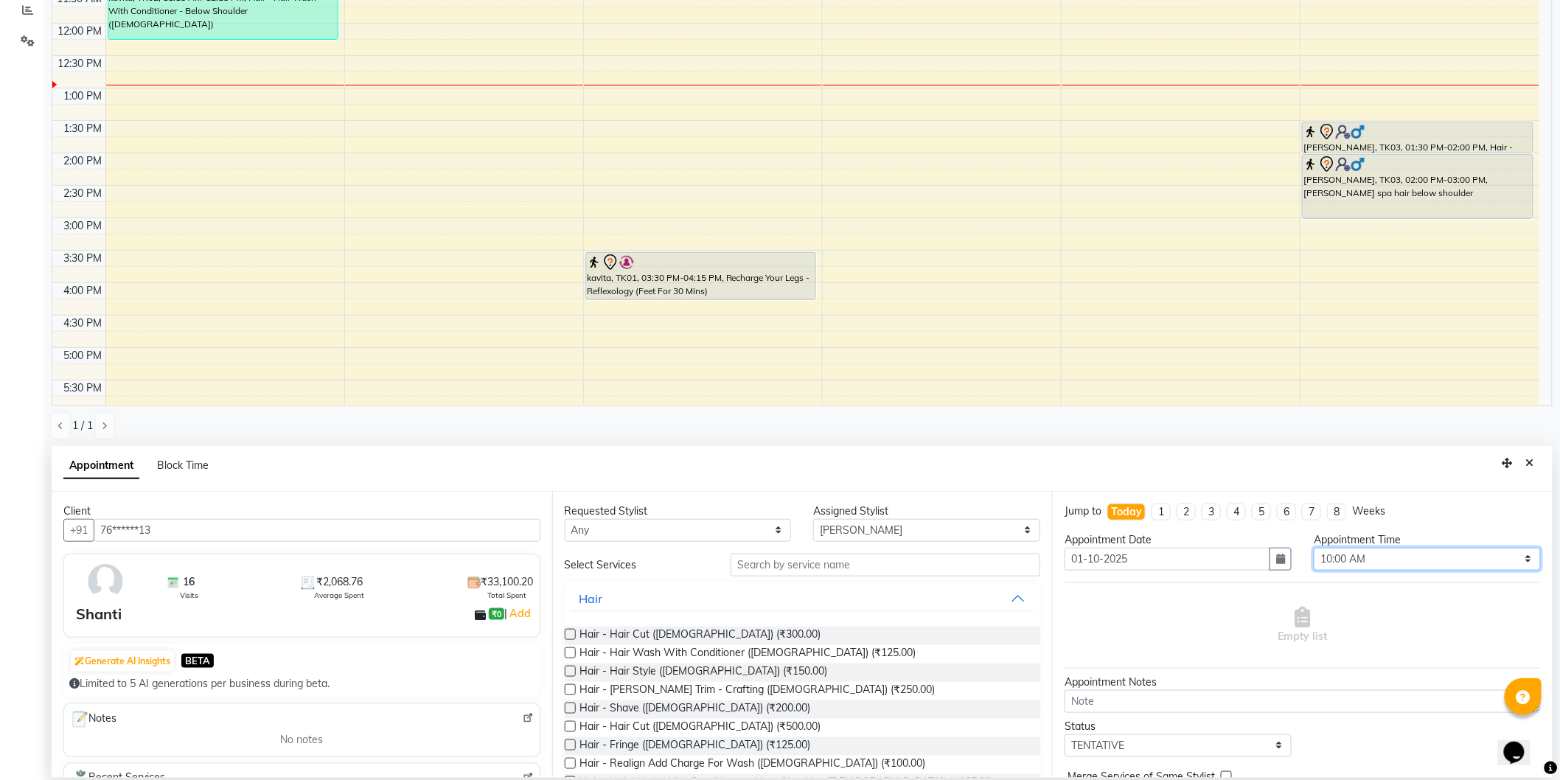
click at [1390, 559] on select "Select 10:00 AM 10:15 AM 10:30 AM 10:45 AM 11:00 AM 11:15 AM 11:30 AM 11:45 AM …" at bounding box center [1427, 559] width 227 height 23
select select "810"
click at [1314, 548] on select "Select 10:00 AM 10:15 AM 10:30 AM 10:45 AM 11:00 AM 11:15 AM 11:30 AM 11:45 AM …" at bounding box center [1427, 559] width 227 height 23
click at [726, 722] on span "Hair - Hair Cut ([DEMOGRAPHIC_DATA]) (₹500.00)" at bounding box center [700, 728] width 241 height 18
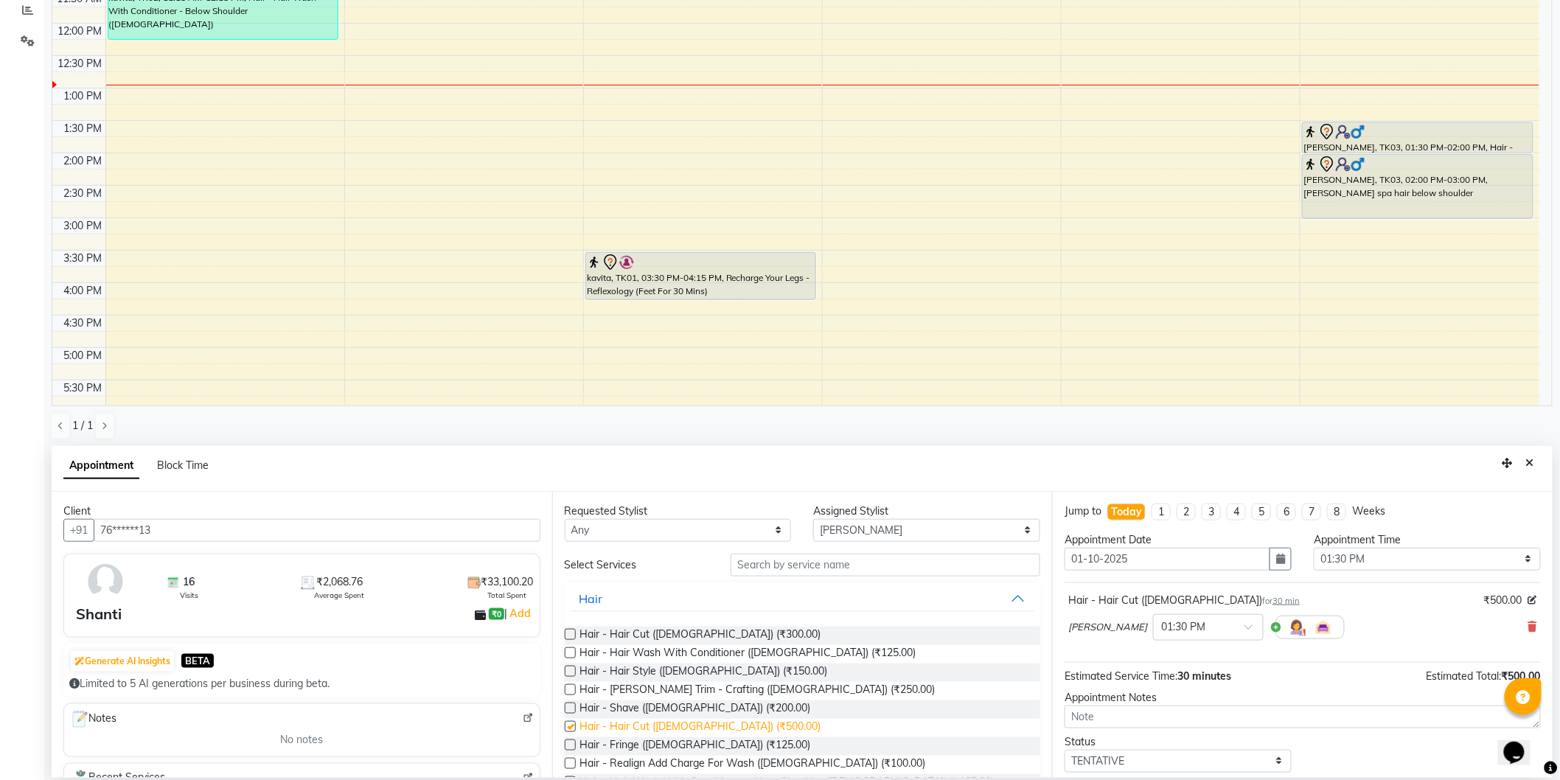
checkbox input "false"
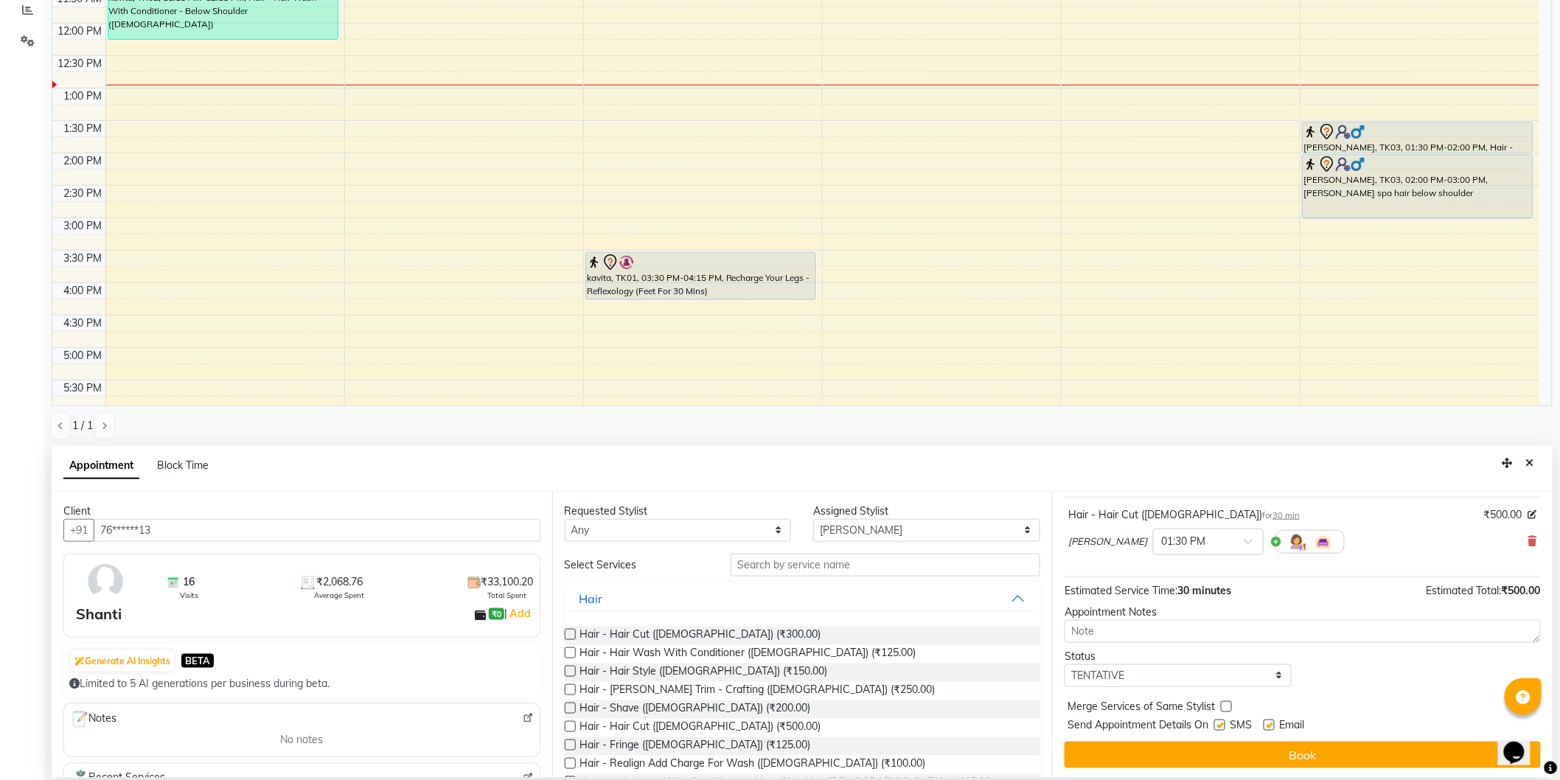
scroll to position [87, 0]
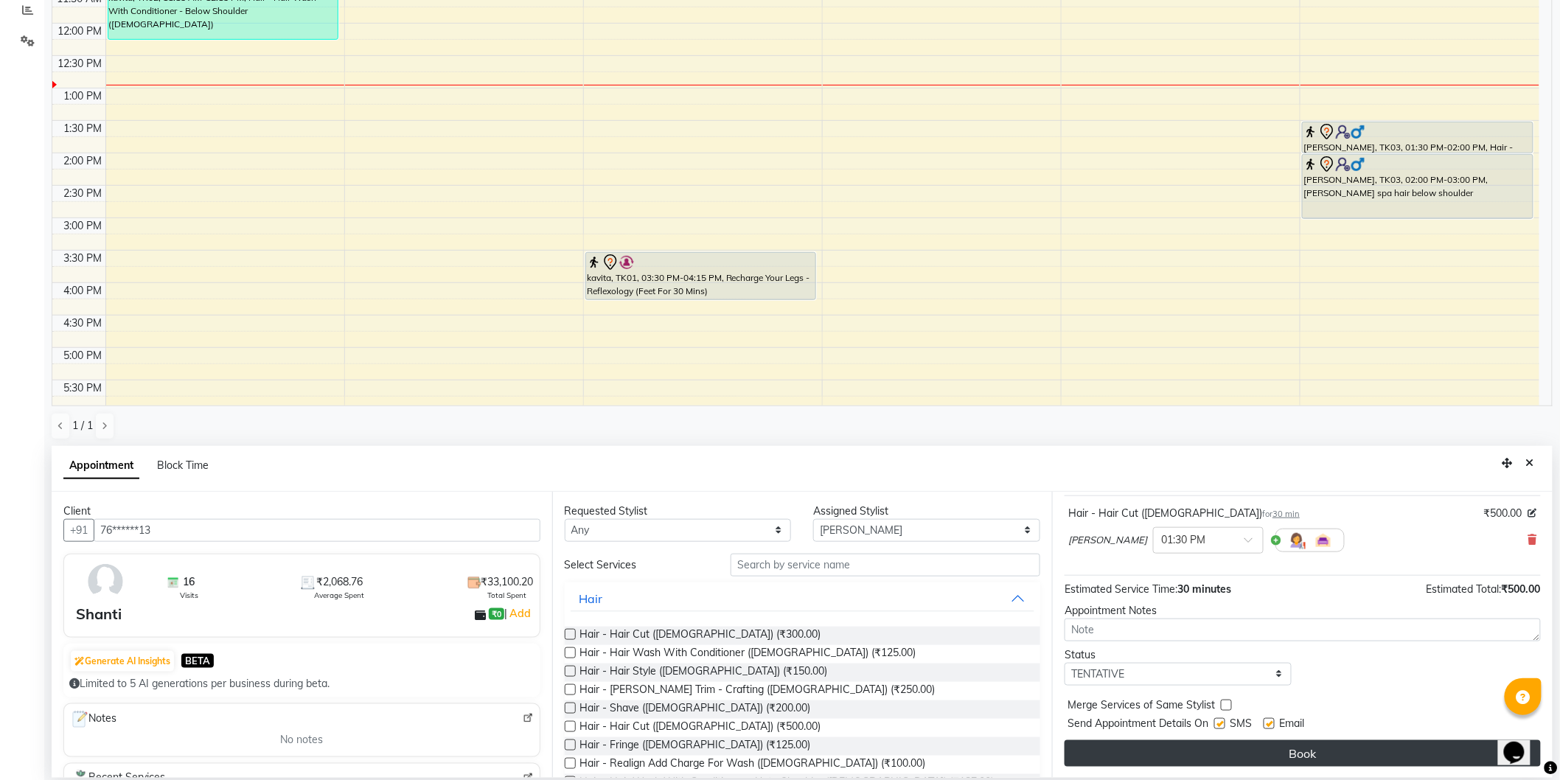
click at [1306, 750] on button "Book" at bounding box center [1302, 753] width 476 height 27
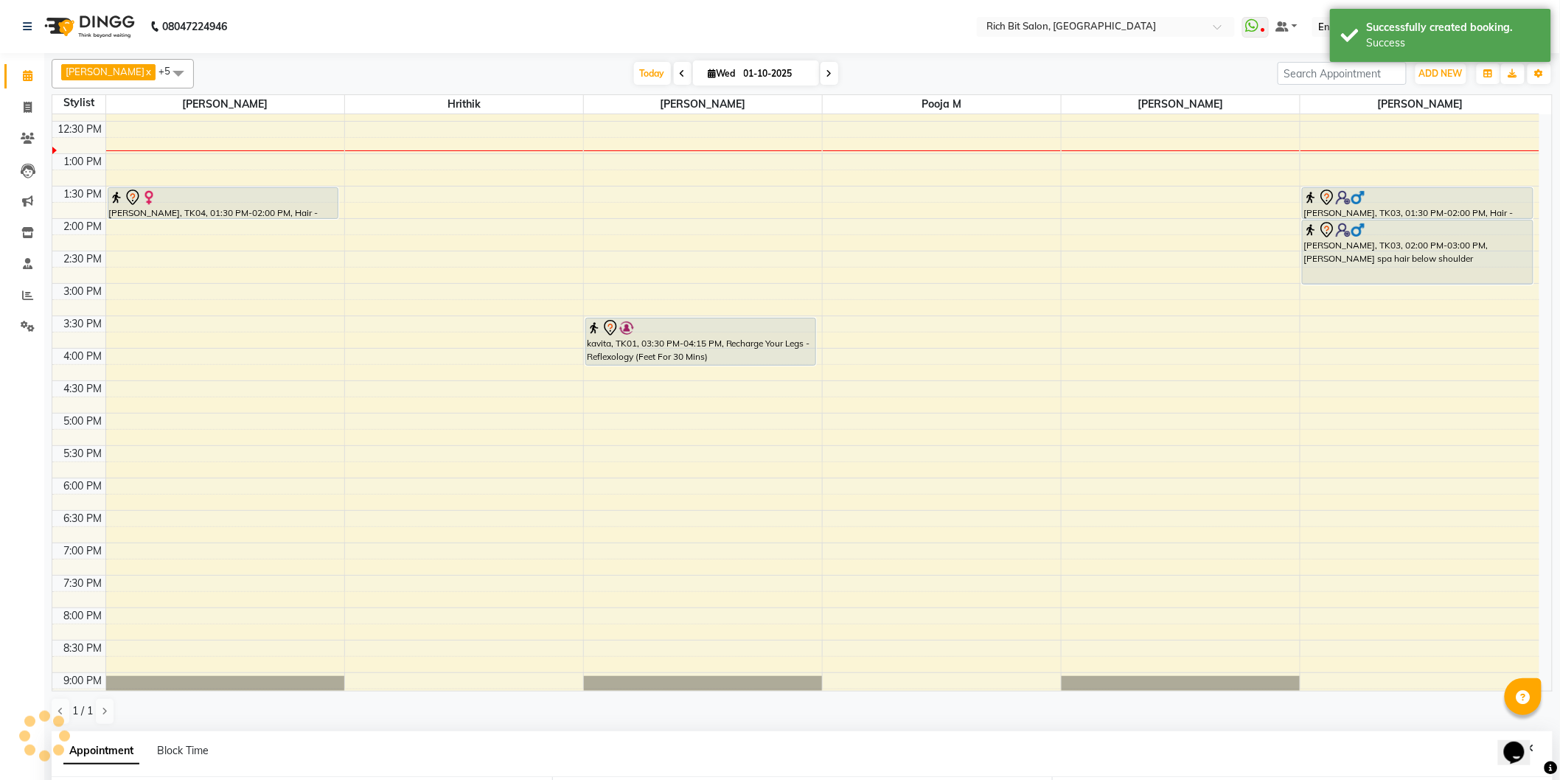
scroll to position [172, 0]
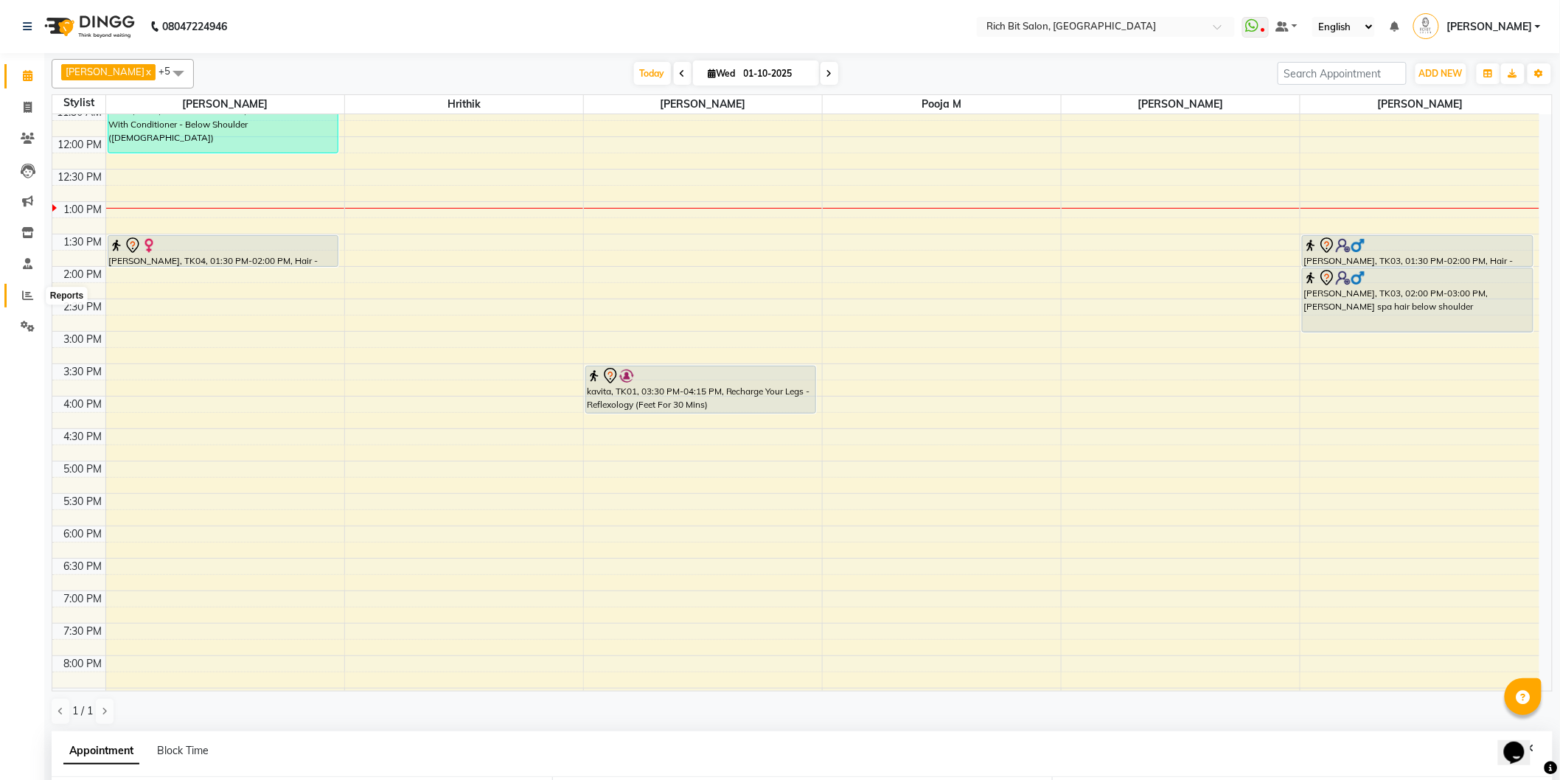
click at [22, 290] on icon at bounding box center [27, 295] width 11 height 11
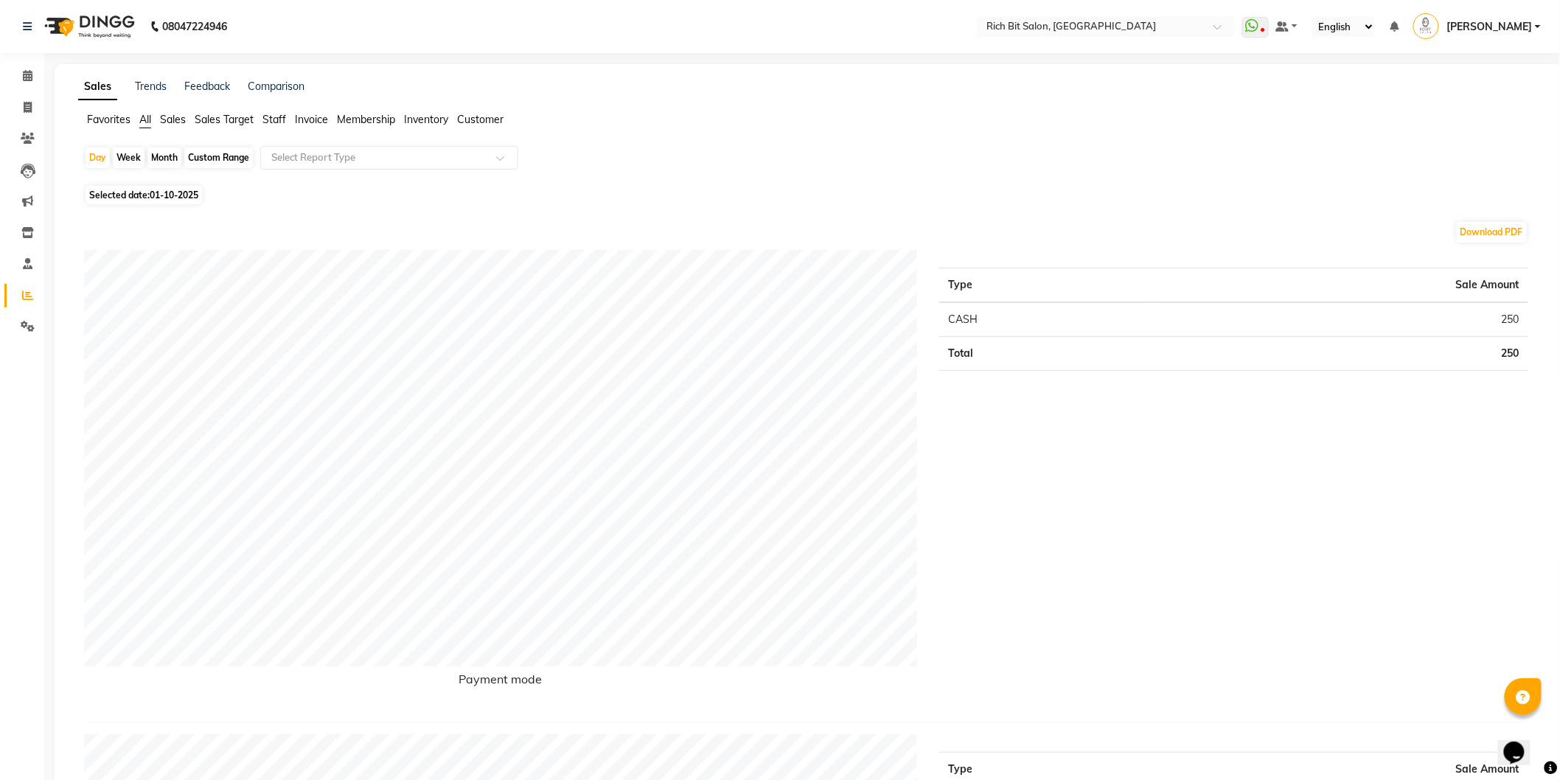
click at [158, 153] on div "Month" at bounding box center [164, 157] width 34 height 21
select select "10"
select select "2025"
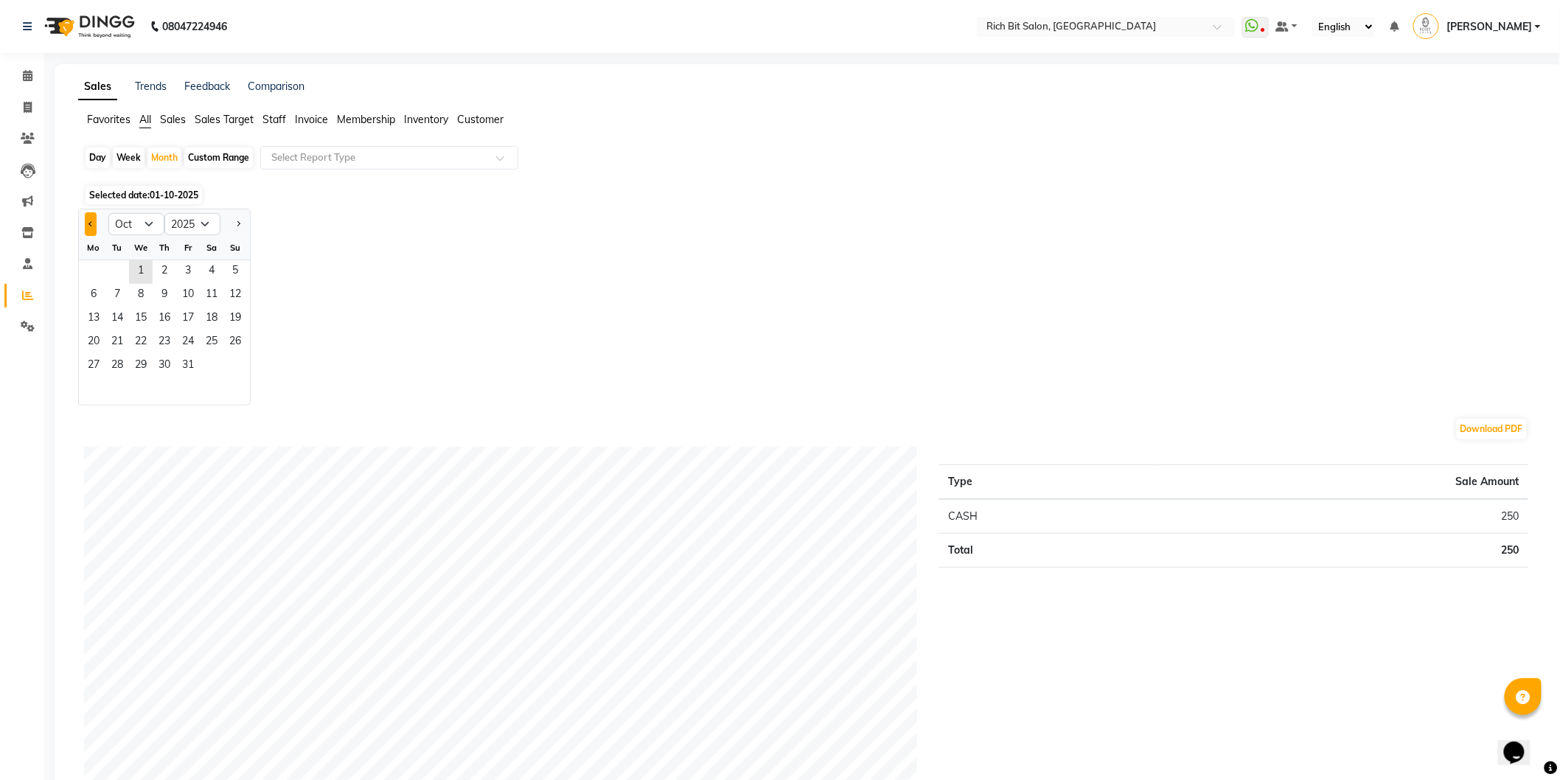
click at [90, 223] on span "Previous month" at bounding box center [90, 222] width 5 height 5
select select "9"
click at [100, 274] on span "1" at bounding box center [94, 272] width 24 height 24
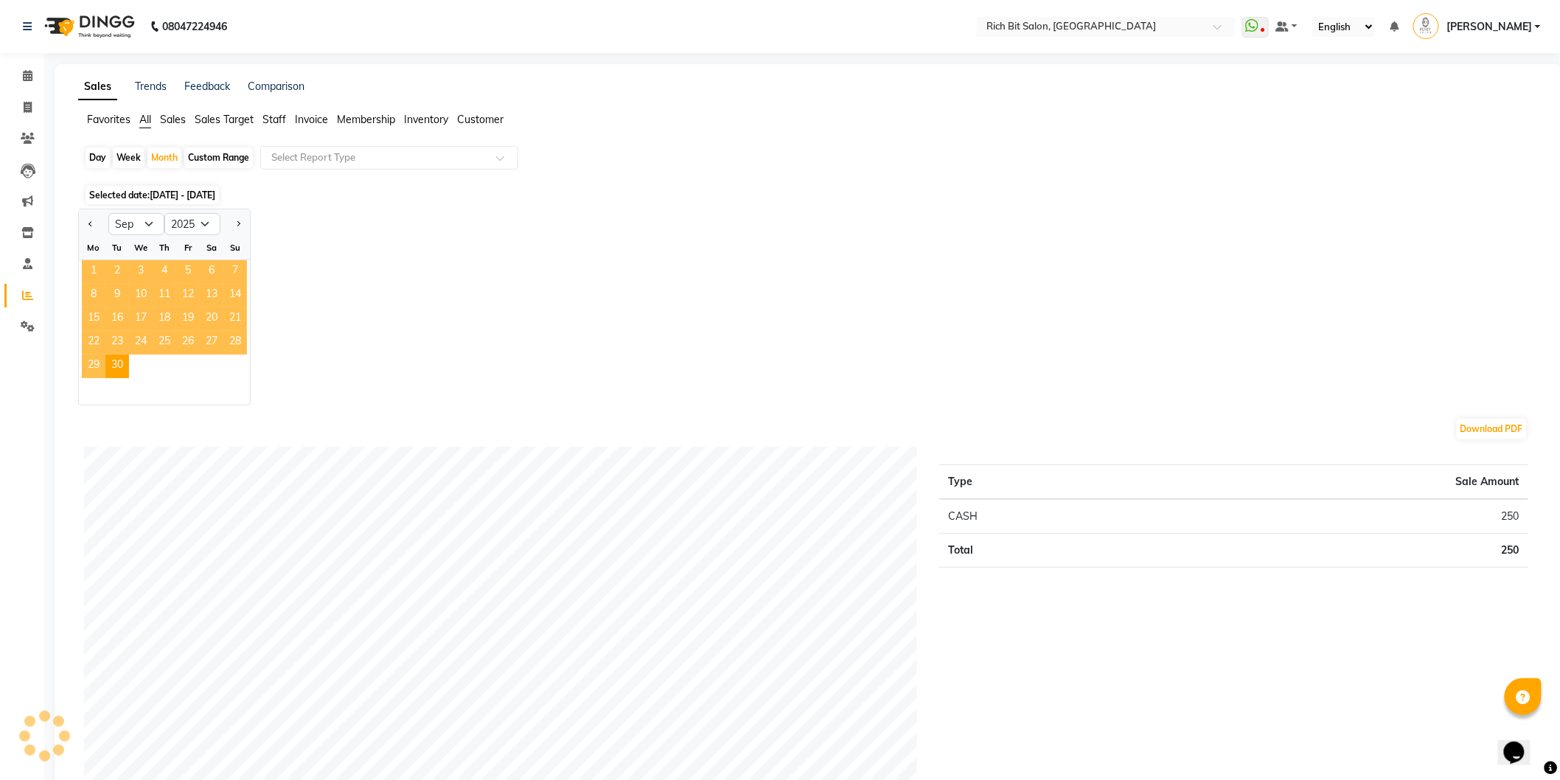
click at [100, 274] on span "1" at bounding box center [94, 272] width 24 height 24
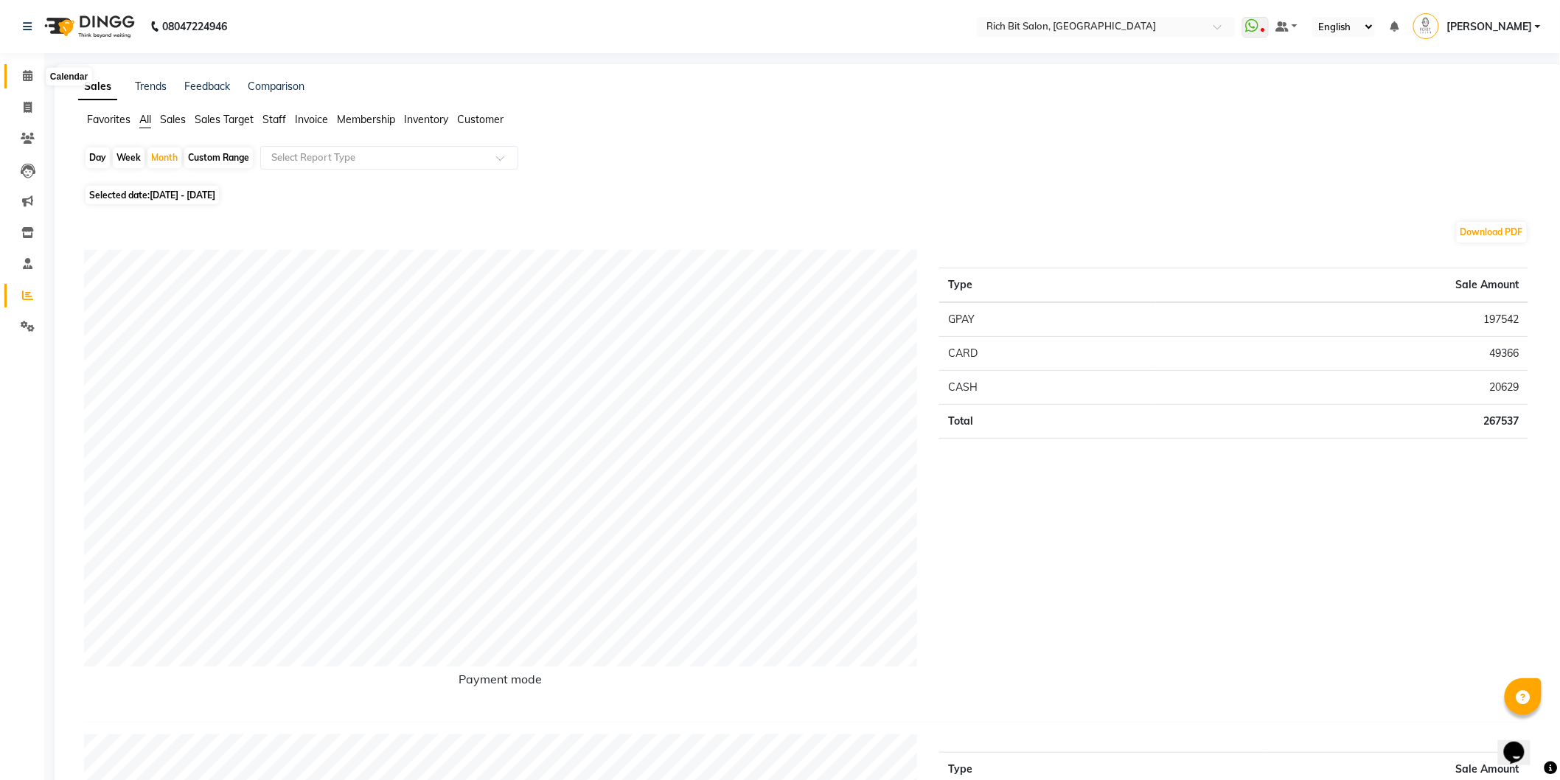
click at [21, 74] on span at bounding box center [28, 76] width 26 height 17
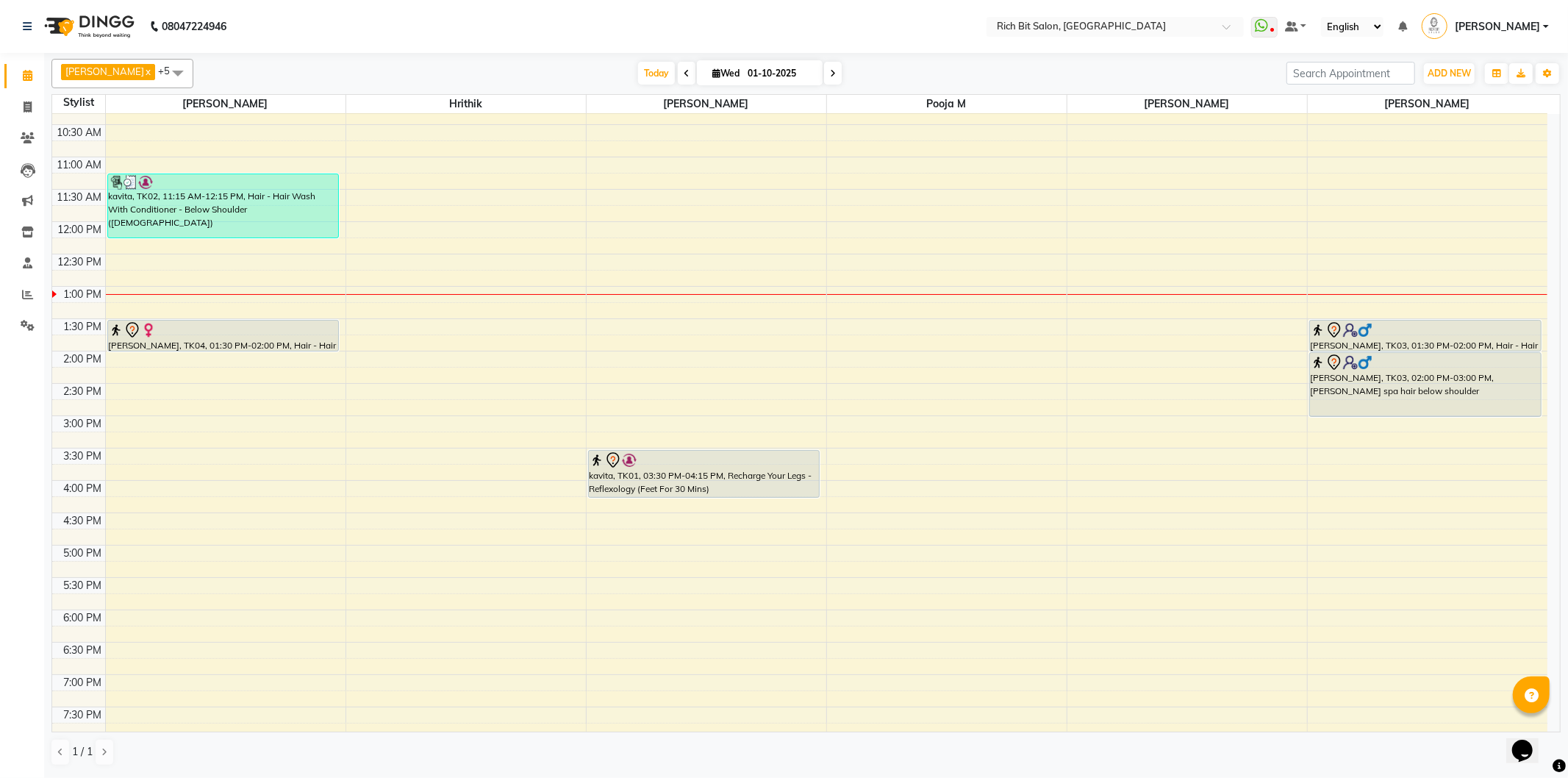
scroll to position [164, 0]
